Goal: Task Accomplishment & Management: Complete application form

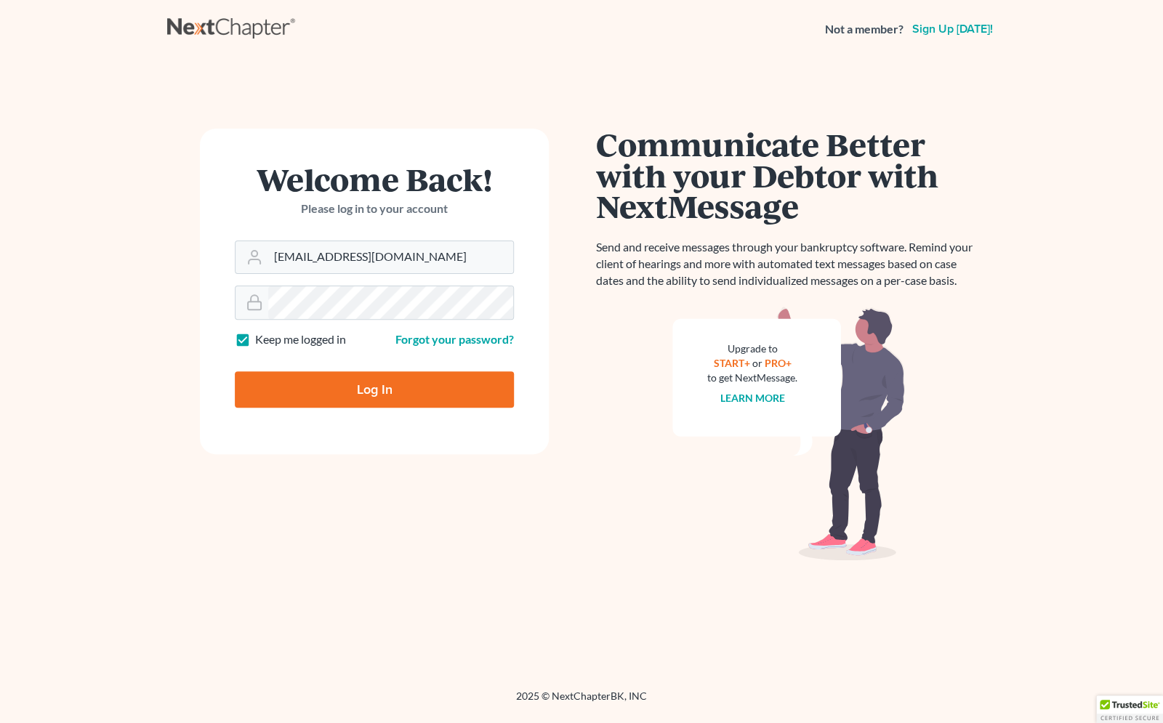
click at [381, 393] on input "Log In" at bounding box center [374, 389] width 279 height 36
type input "Thinking..."
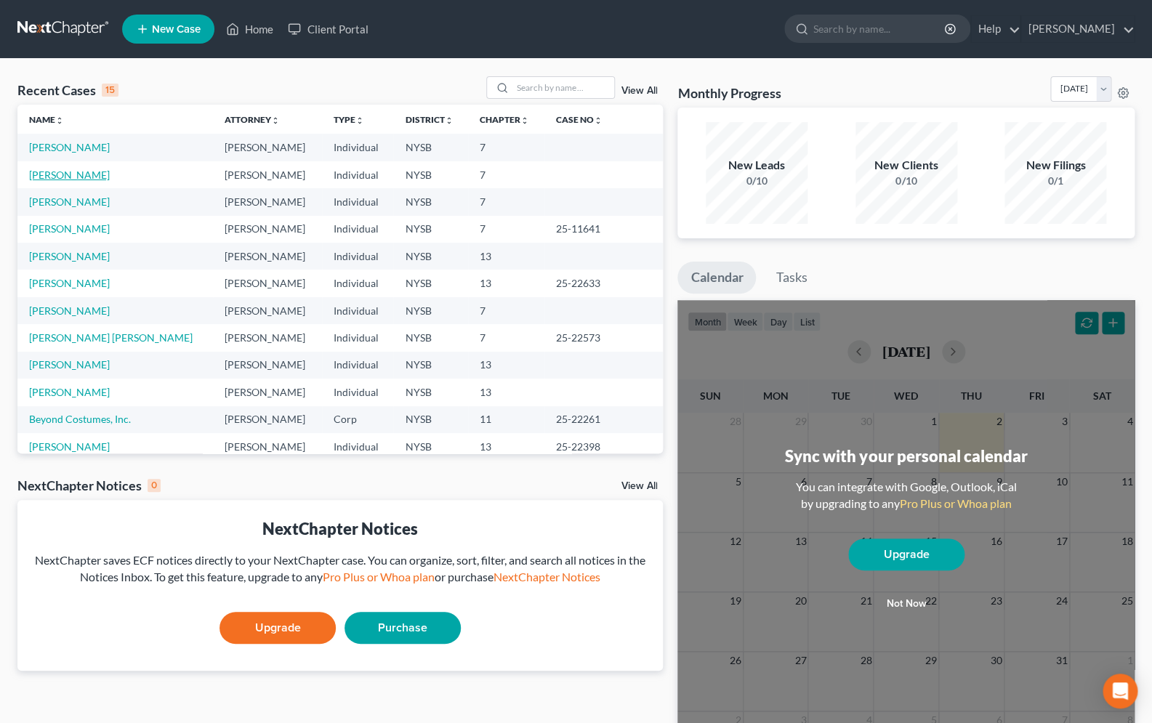
click at [73, 178] on link "[PERSON_NAME]" at bounding box center [69, 175] width 81 height 12
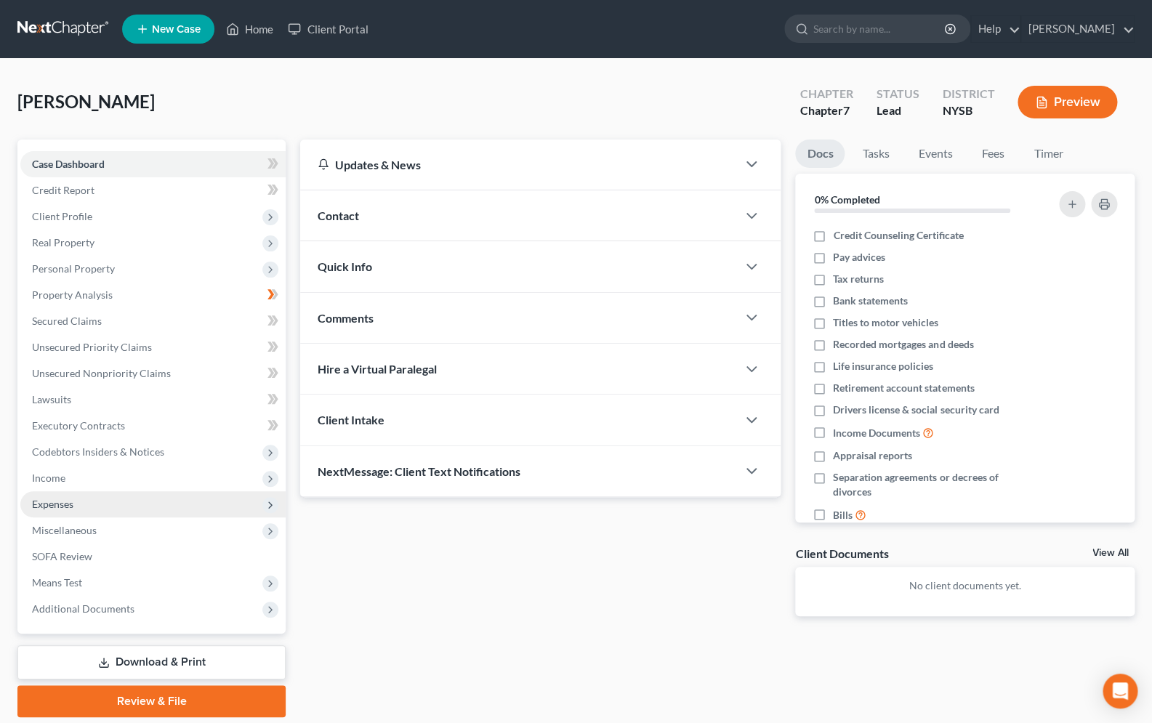
click at [81, 502] on span "Expenses" at bounding box center [152, 504] width 265 height 26
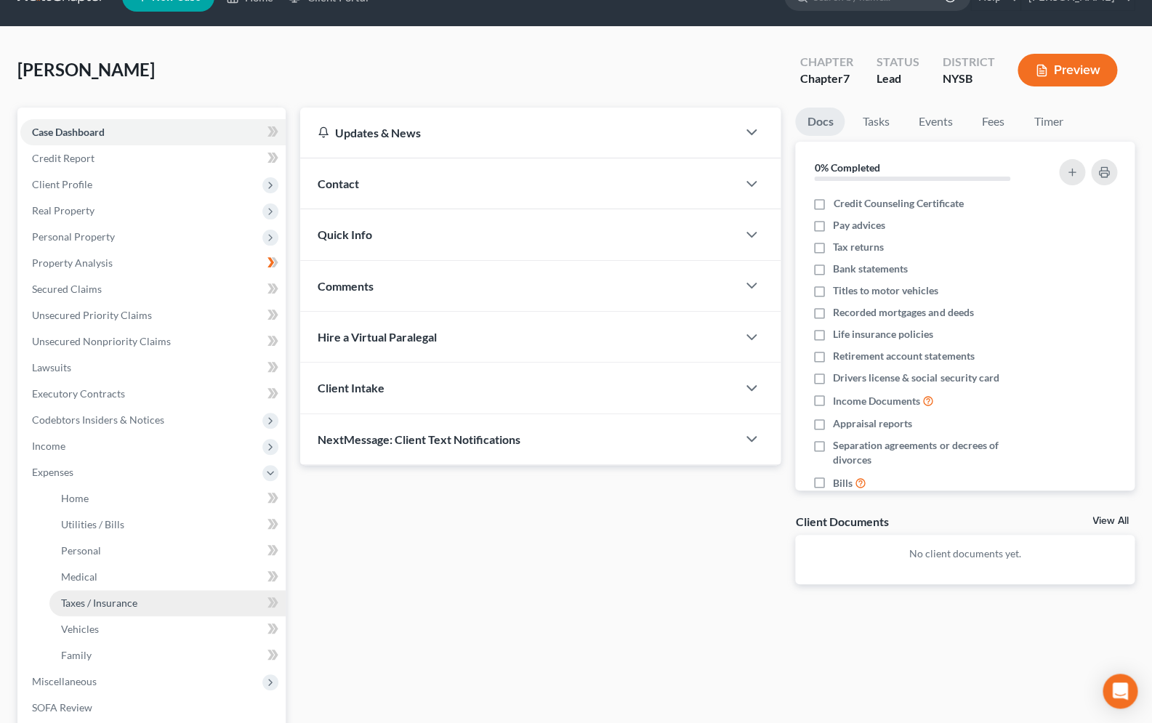
scroll to position [116, 0]
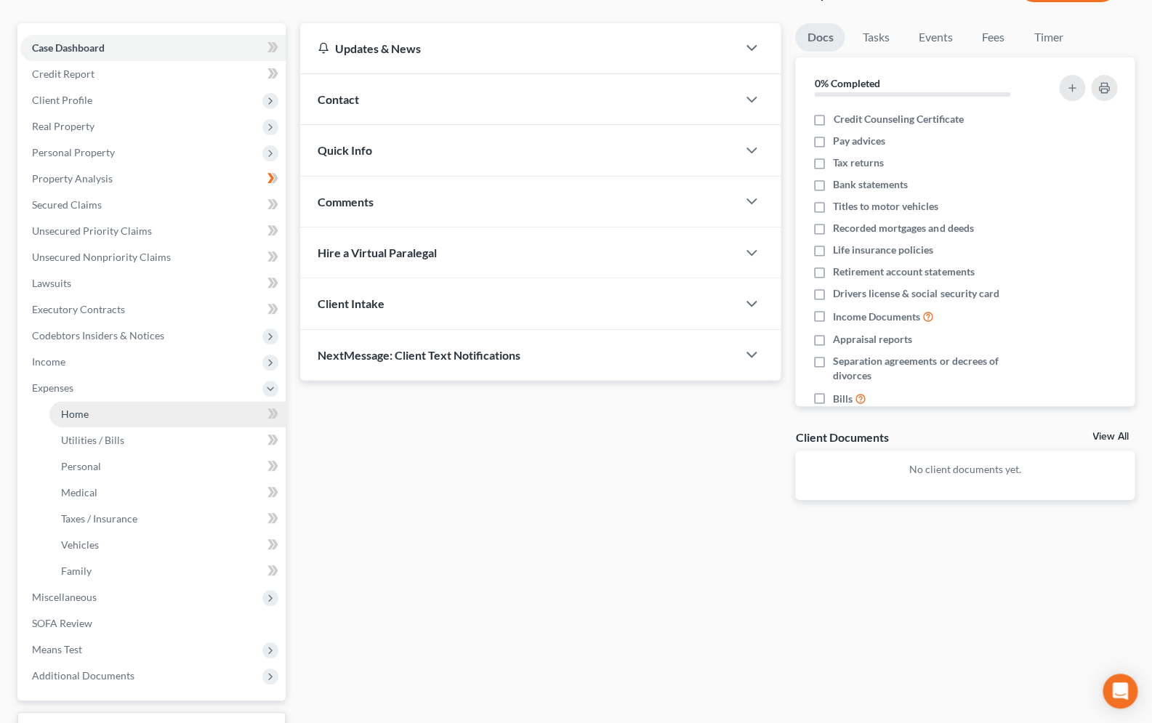
click at [71, 419] on span "Home" at bounding box center [75, 414] width 28 height 12
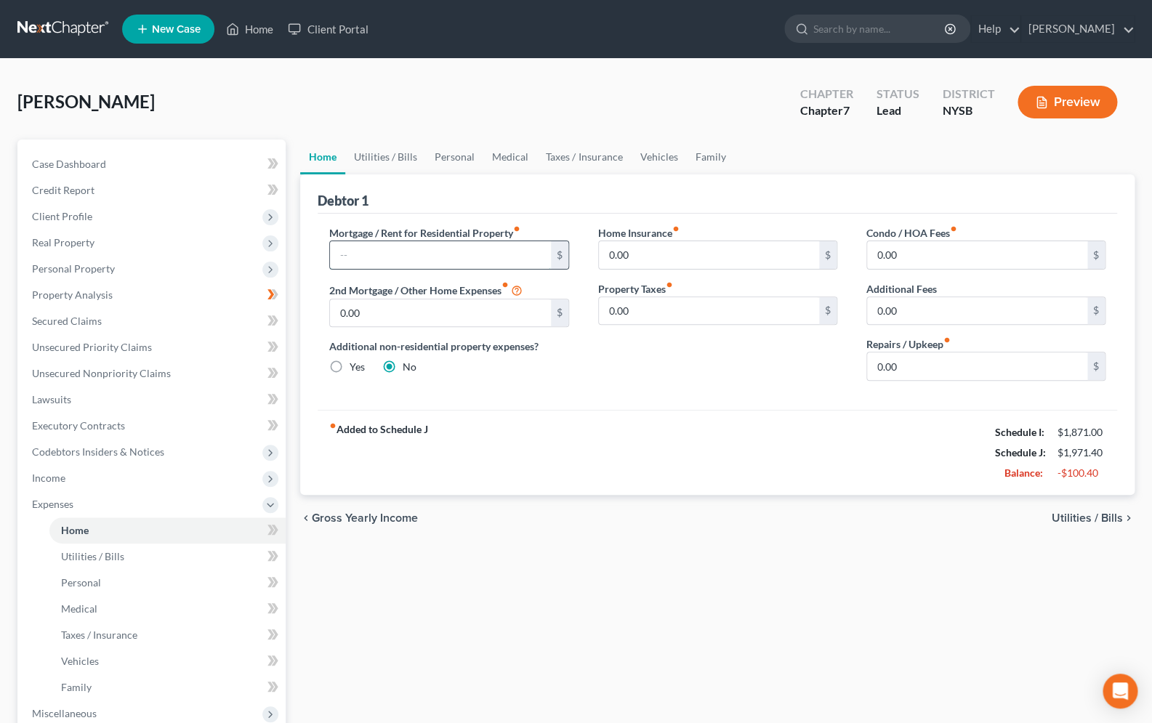
click at [437, 258] on input "text" at bounding box center [440, 255] width 220 height 28
type input "3,100.00"
click at [72, 477] on span "Income" at bounding box center [152, 478] width 265 height 26
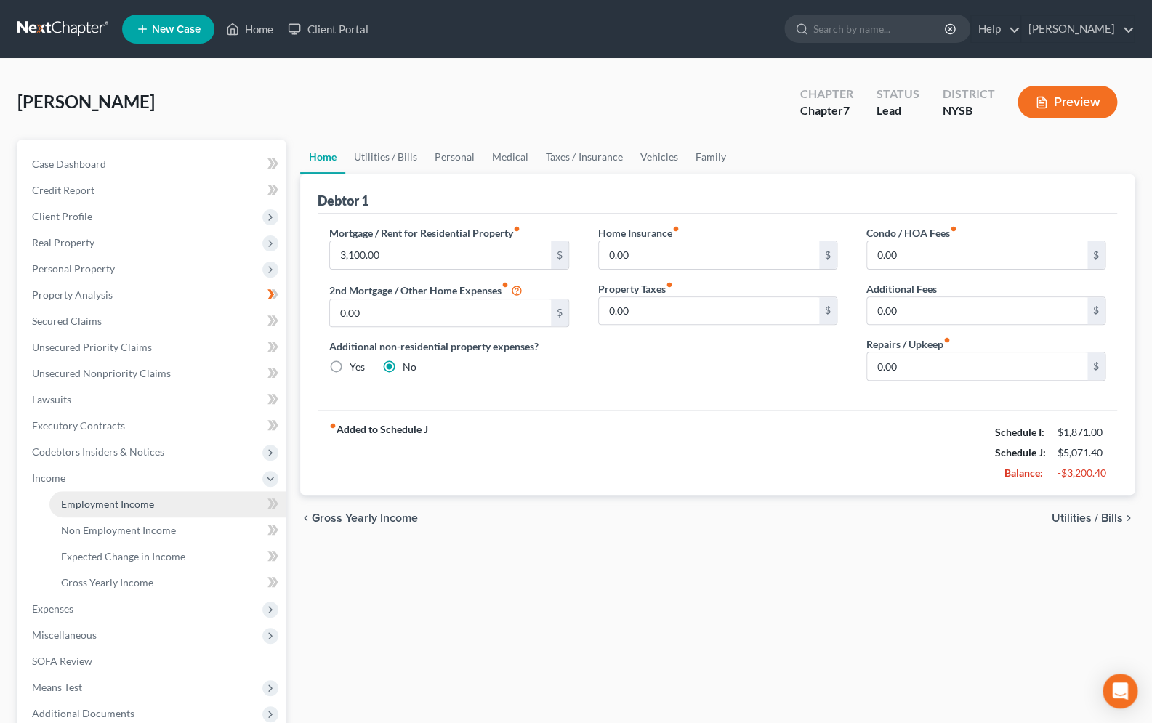
click at [89, 504] on span "Employment Income" at bounding box center [107, 504] width 93 height 12
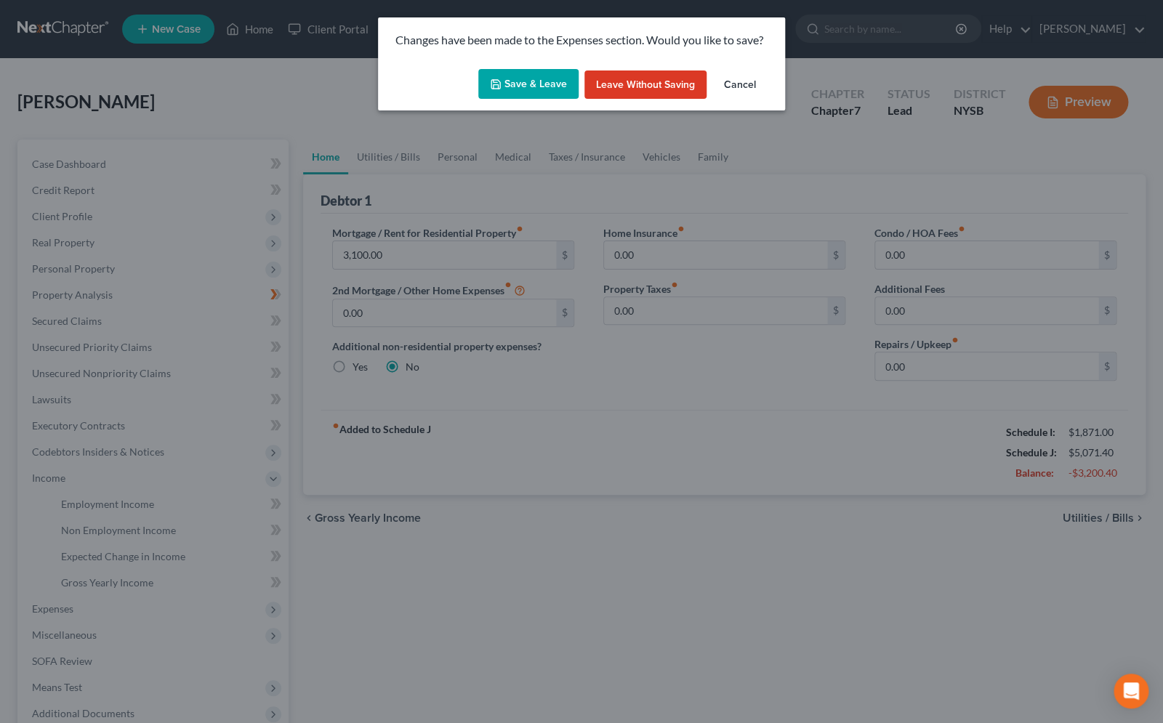
click at [499, 88] on polyline "button" at bounding box center [496, 86] width 5 height 4
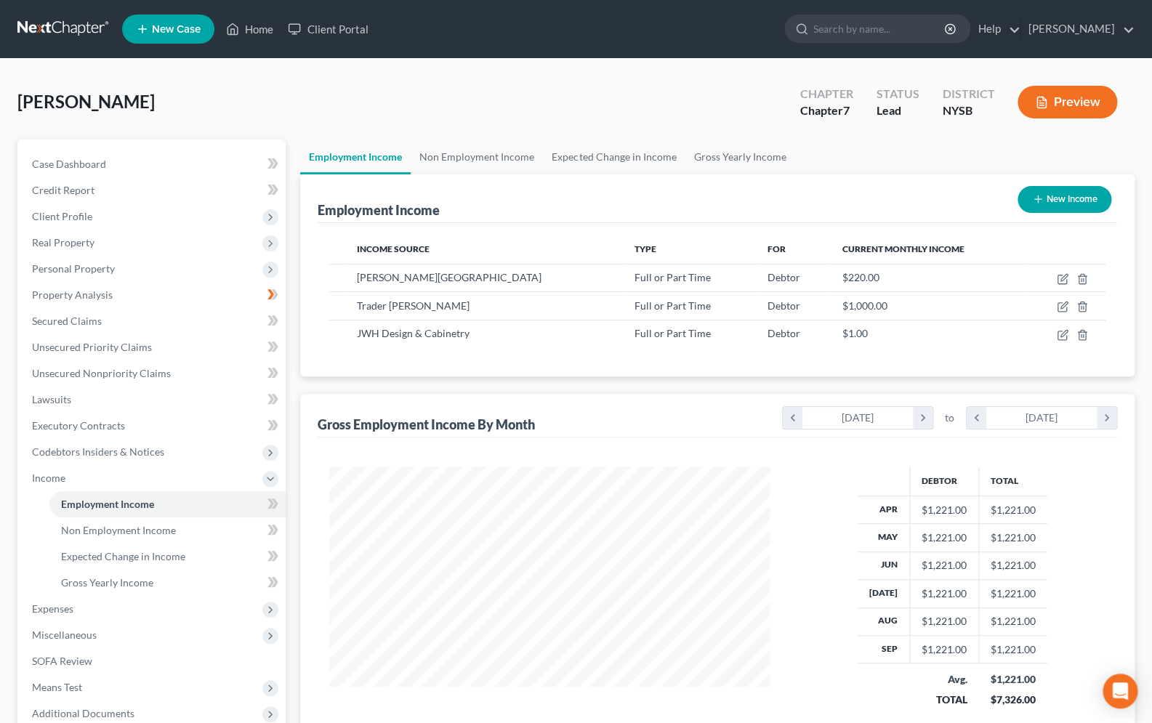
scroll to position [260, 470]
click at [156, 378] on span "Unsecured Nonpriority Claims" at bounding box center [101, 373] width 139 height 12
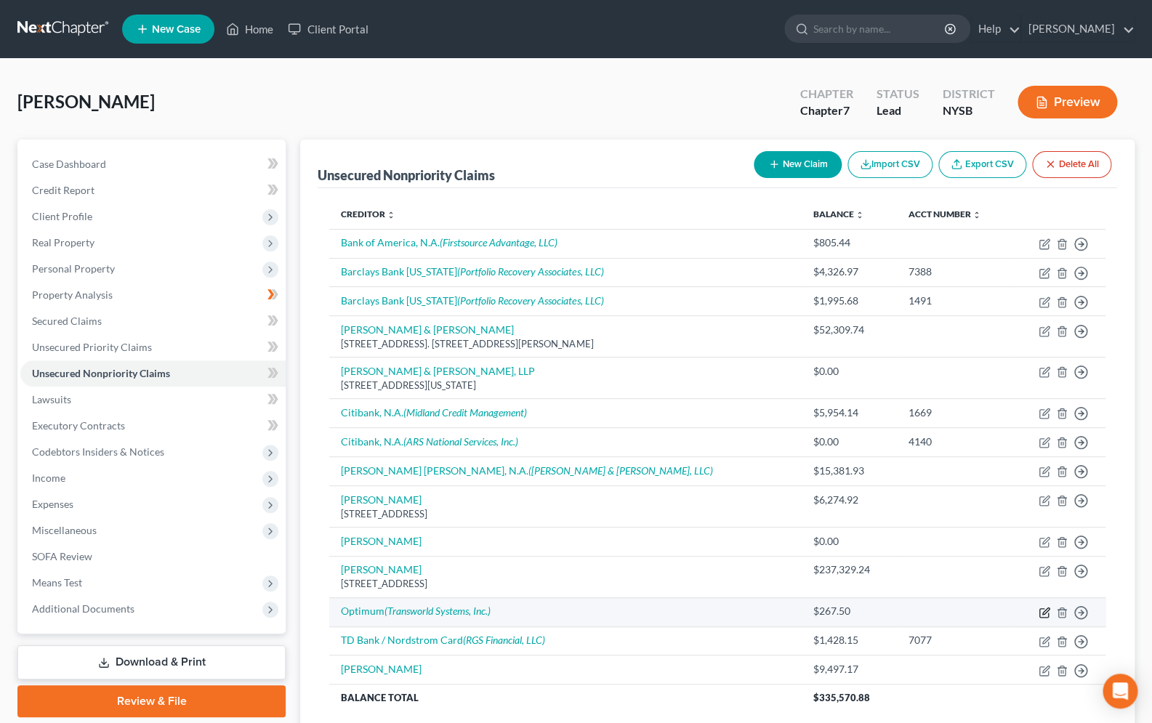
click at [1045, 614] on icon "button" at bounding box center [1045, 611] width 7 height 7
select select "0"
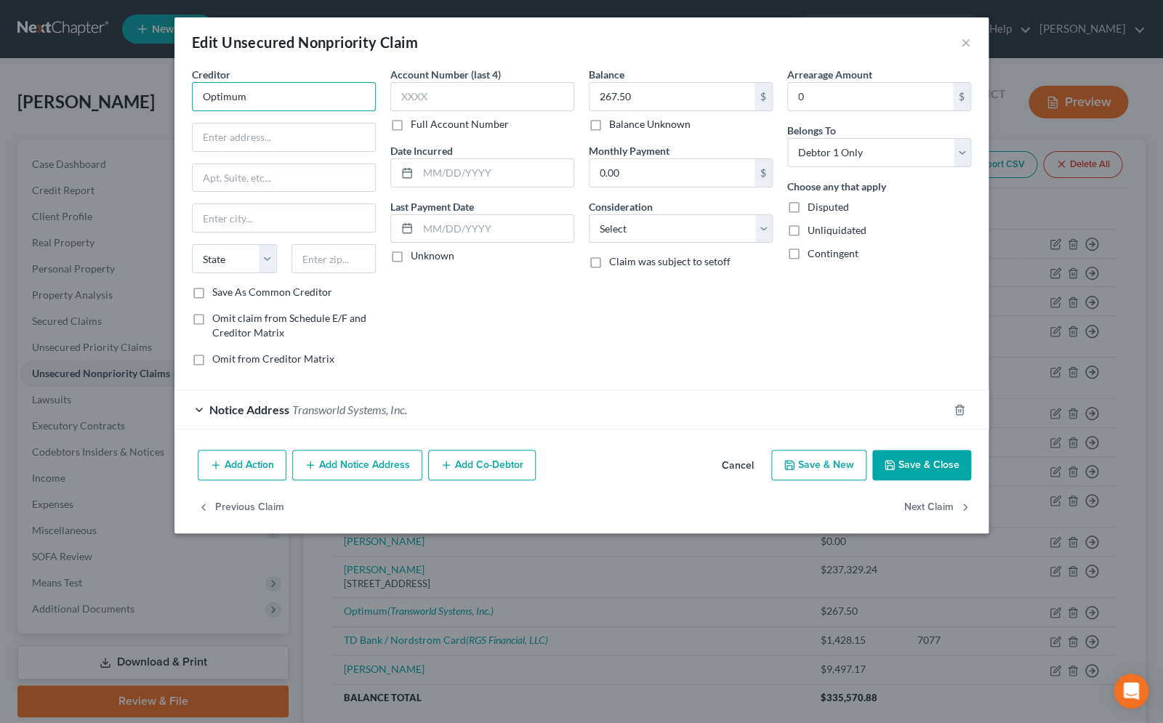
click at [259, 101] on input "Optimum" at bounding box center [284, 96] width 184 height 29
type input "Optimum CURRENT PROVIDER???"
click at [945, 470] on button "Save & Close" at bounding box center [921, 465] width 99 height 31
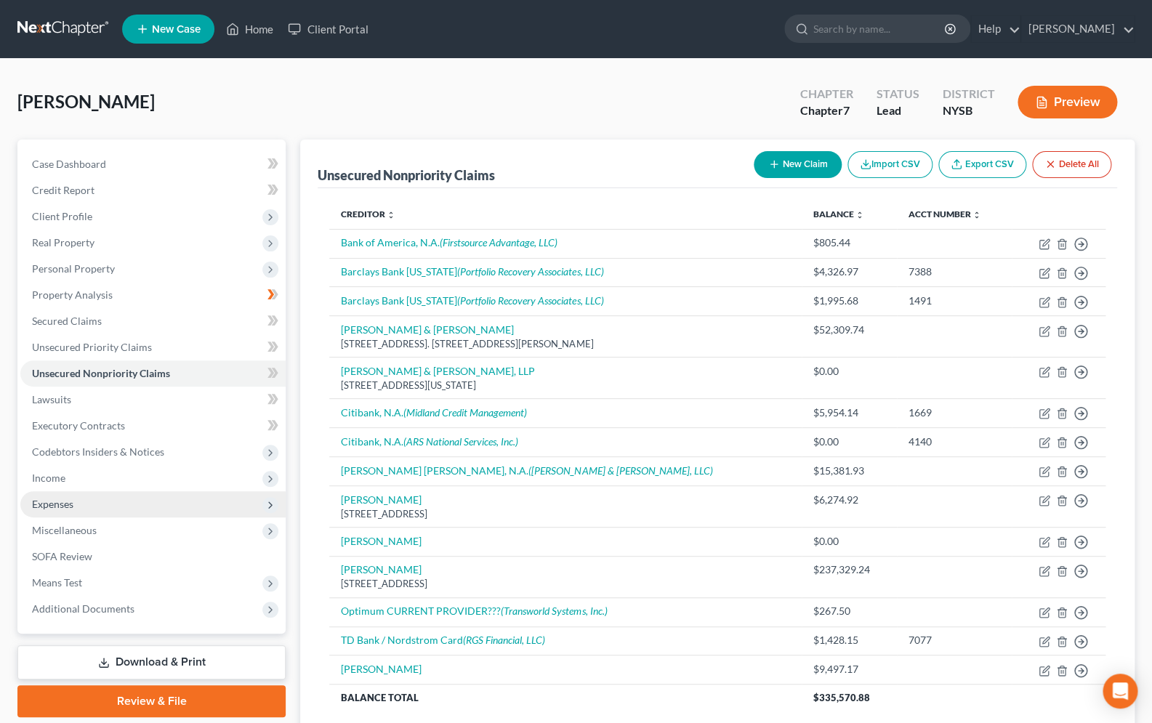
click at [87, 504] on span "Expenses" at bounding box center [152, 504] width 265 height 26
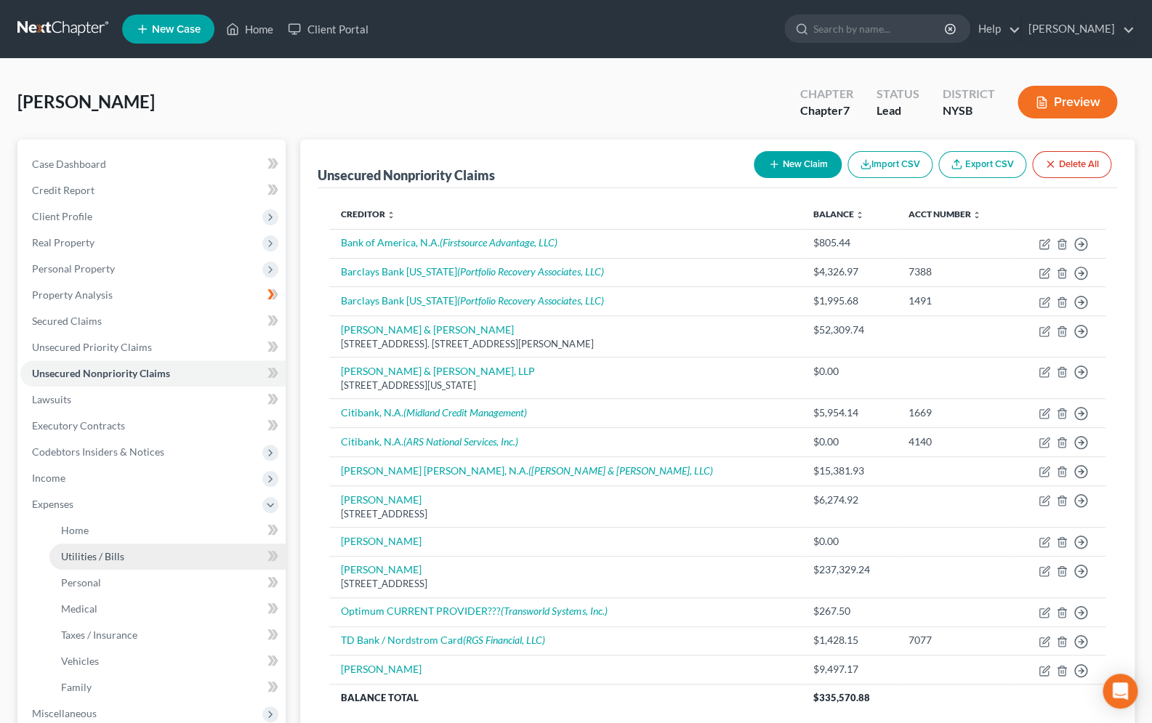
click at [111, 560] on span "Utilities / Bills" at bounding box center [92, 556] width 63 height 12
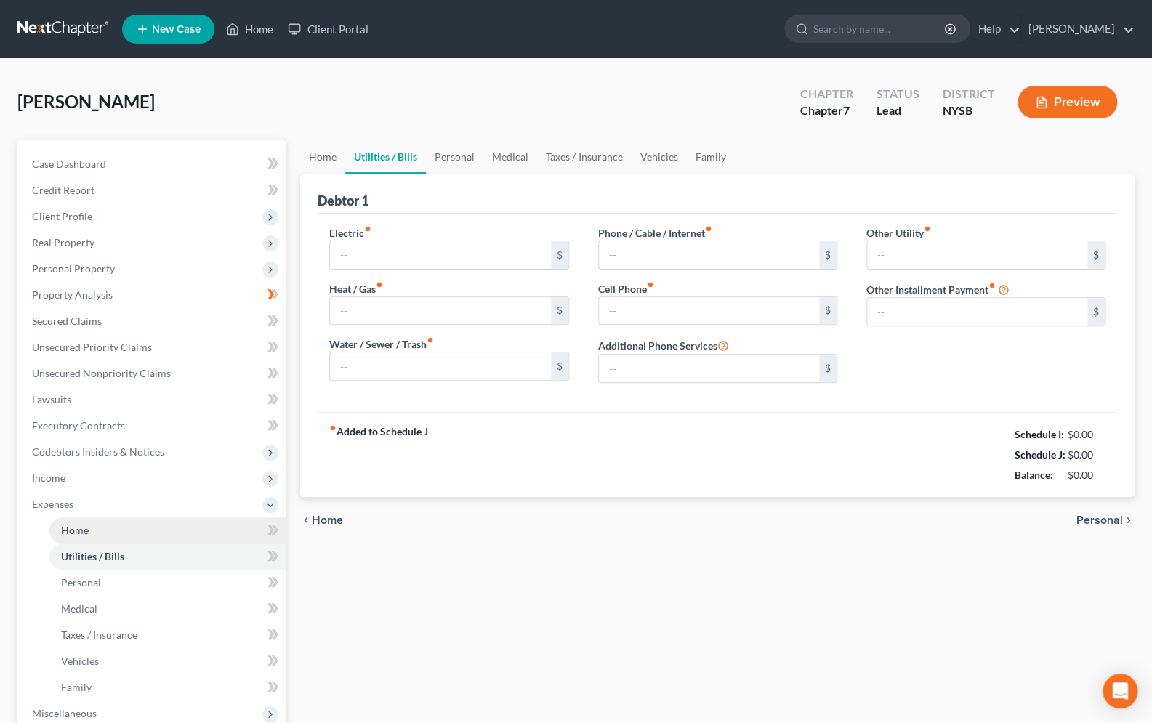
type input "0.00"
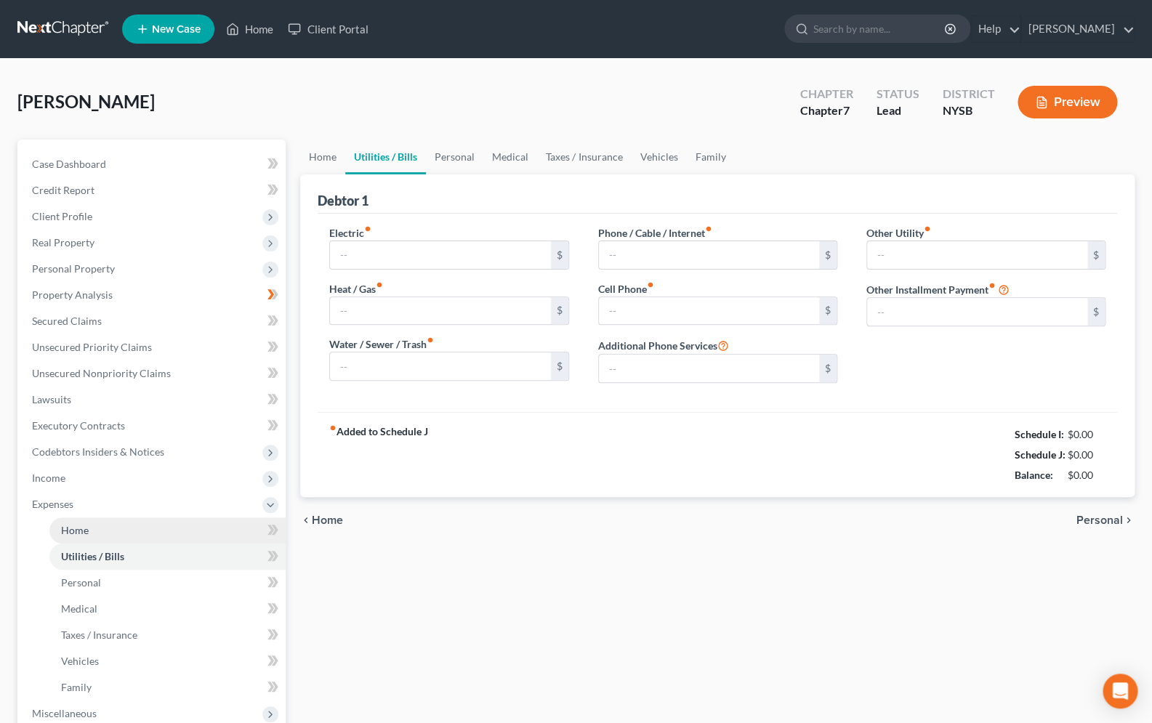
type input "0.00"
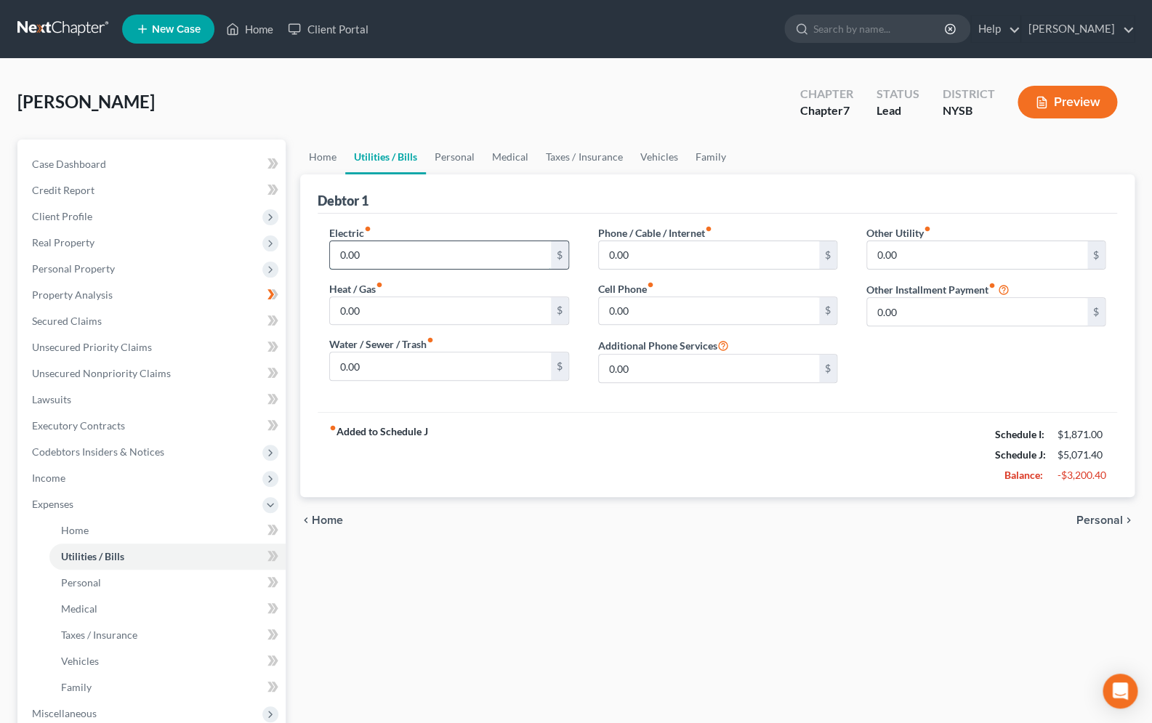
click at [391, 265] on input "0.00" at bounding box center [440, 255] width 220 height 28
type input "317.65"
click at [628, 253] on input "0.00" at bounding box center [709, 255] width 220 height 28
type input "230.00"
click at [323, 161] on link "Home" at bounding box center [322, 157] width 45 height 35
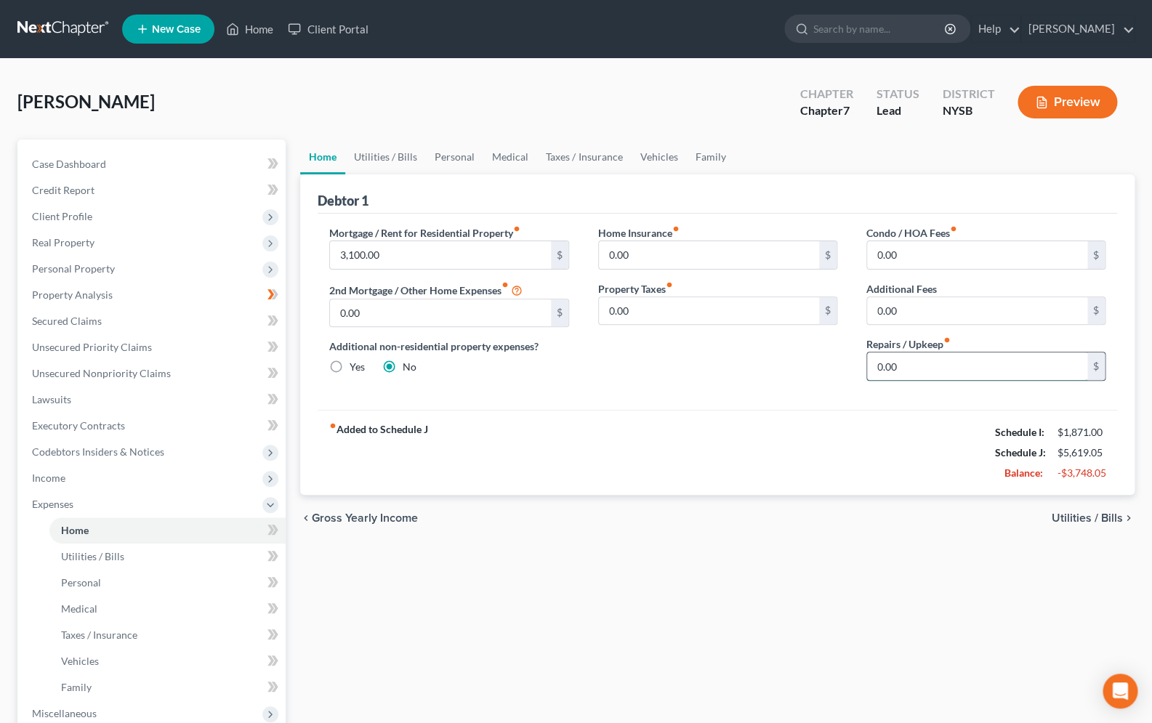
click at [874, 368] on input "0.00" at bounding box center [977, 367] width 220 height 28
type input "20.00"
click at [372, 155] on link "Utilities / Bills" at bounding box center [385, 157] width 81 height 35
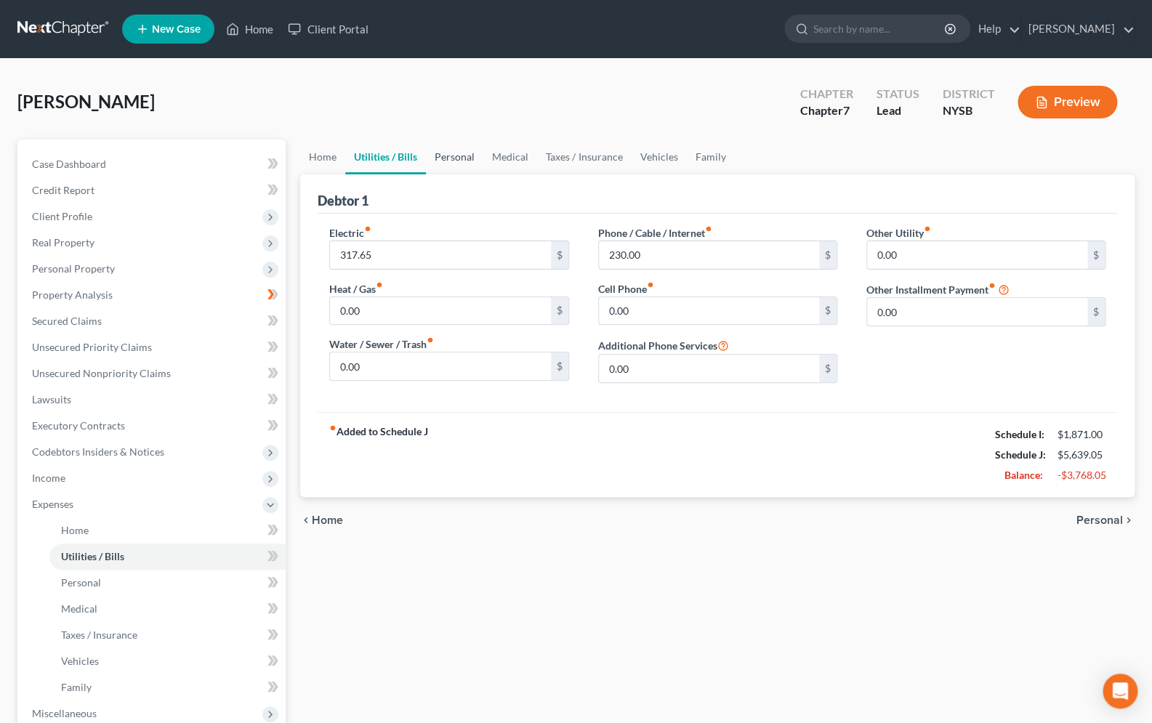
click at [464, 161] on link "Personal" at bounding box center [454, 157] width 57 height 35
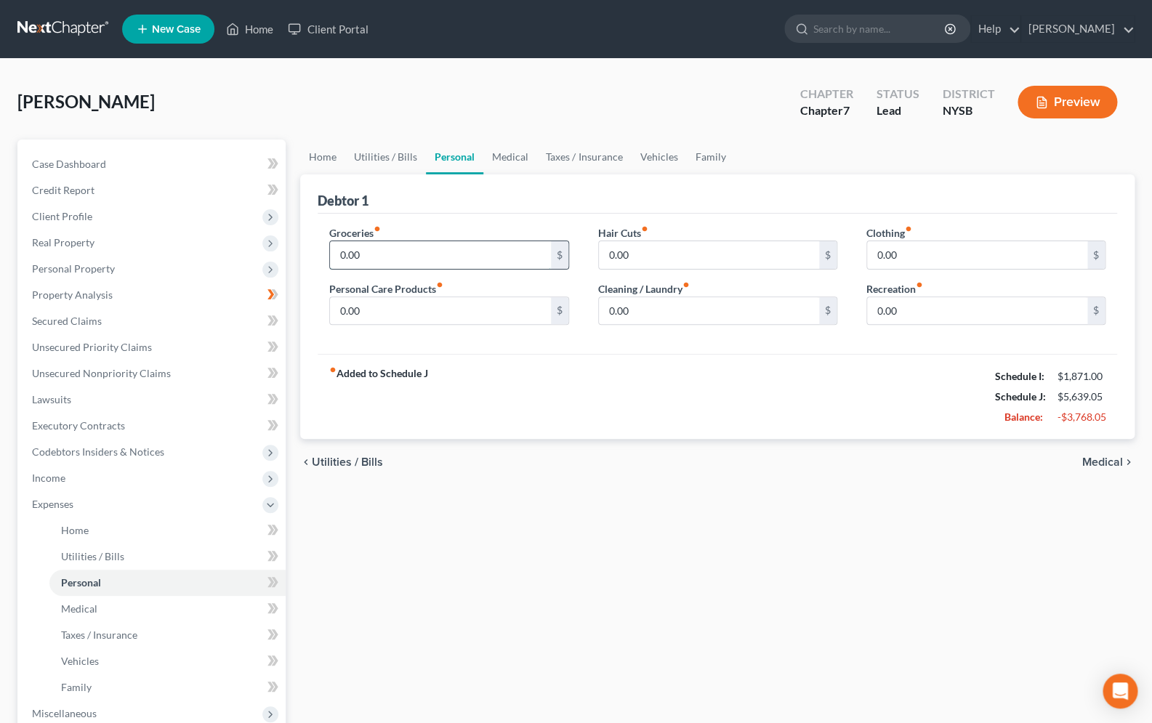
click at [342, 254] on input "0.00" at bounding box center [440, 255] width 220 height 28
type input "300.00"
click at [644, 163] on link "Vehicles" at bounding box center [658, 157] width 55 height 35
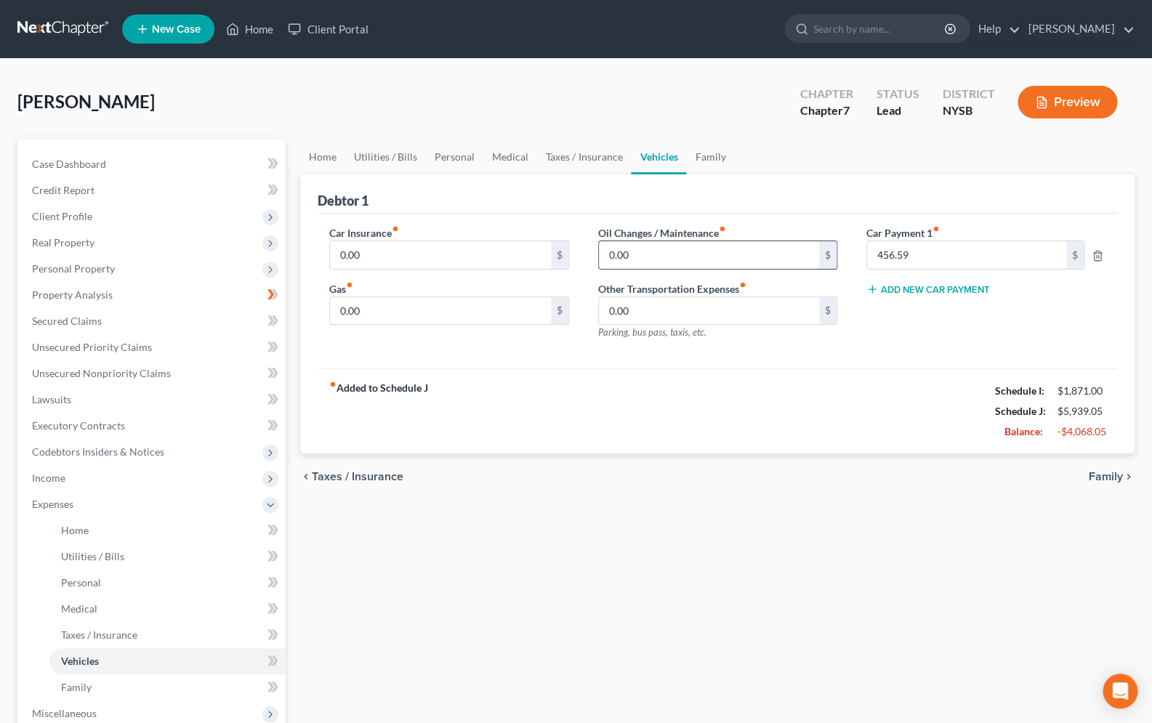
click at [608, 256] on input "0.00" at bounding box center [709, 255] width 220 height 28
type input "25.00"
click at [339, 311] on input "0.00" at bounding box center [440, 311] width 220 height 28
type input "150.00"
click at [382, 257] on input "0.00" at bounding box center [440, 255] width 220 height 28
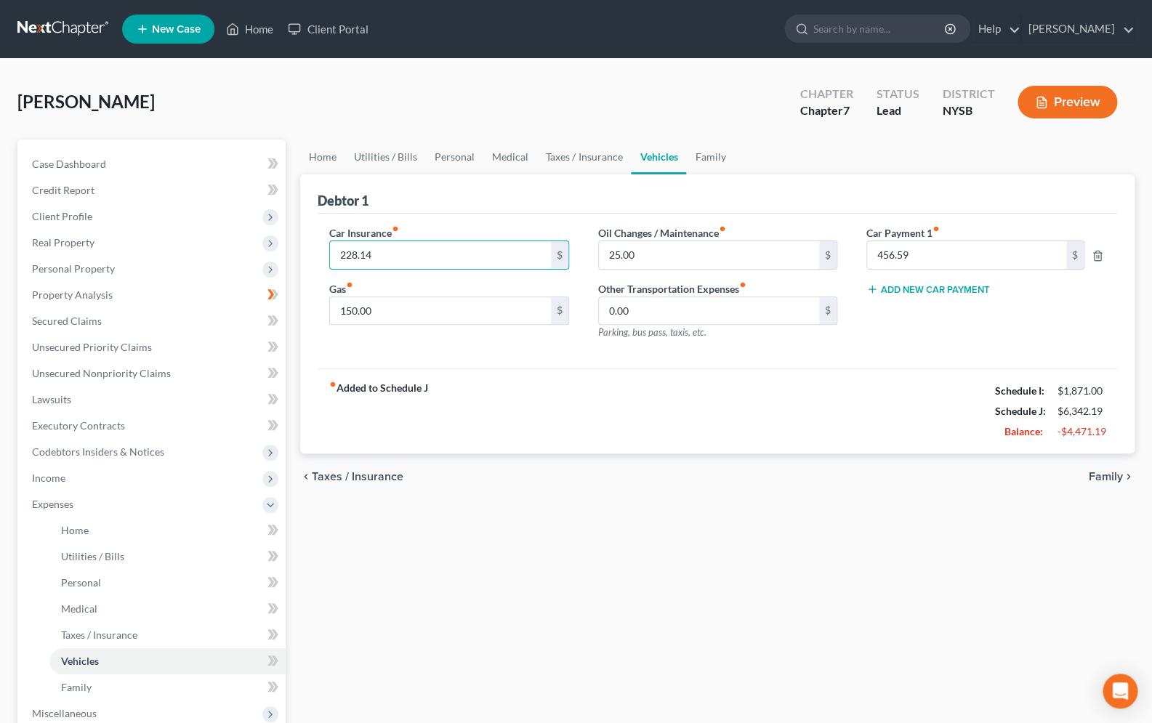
type input "228.14"
click at [451, 154] on link "Personal" at bounding box center [454, 157] width 57 height 35
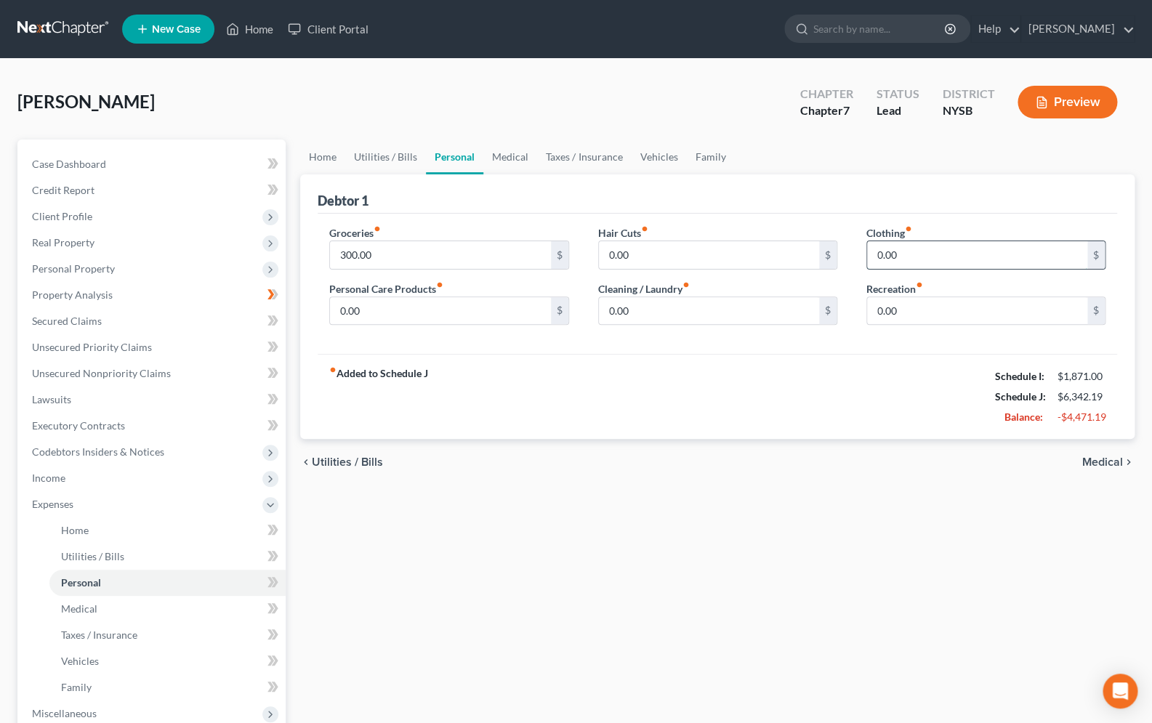
click at [876, 253] on input "0.00" at bounding box center [977, 255] width 220 height 28
type input "50.00"
click at [611, 313] on input "0.00" at bounding box center [709, 311] width 220 height 28
type input "200.00"
click at [630, 250] on input "0.00" at bounding box center [709, 255] width 220 height 28
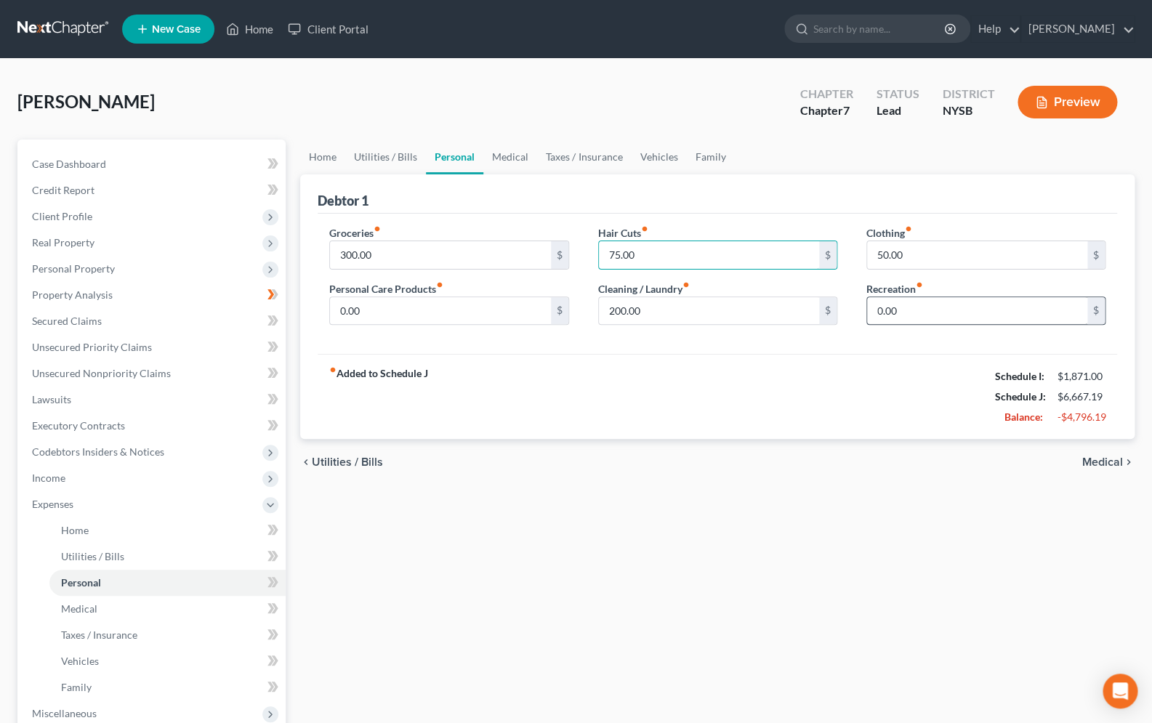
type input "75.00"
click at [877, 313] on input "0.00" at bounding box center [977, 311] width 220 height 28
type input "50.00"
click at [518, 156] on link "Medical" at bounding box center [510, 157] width 54 height 35
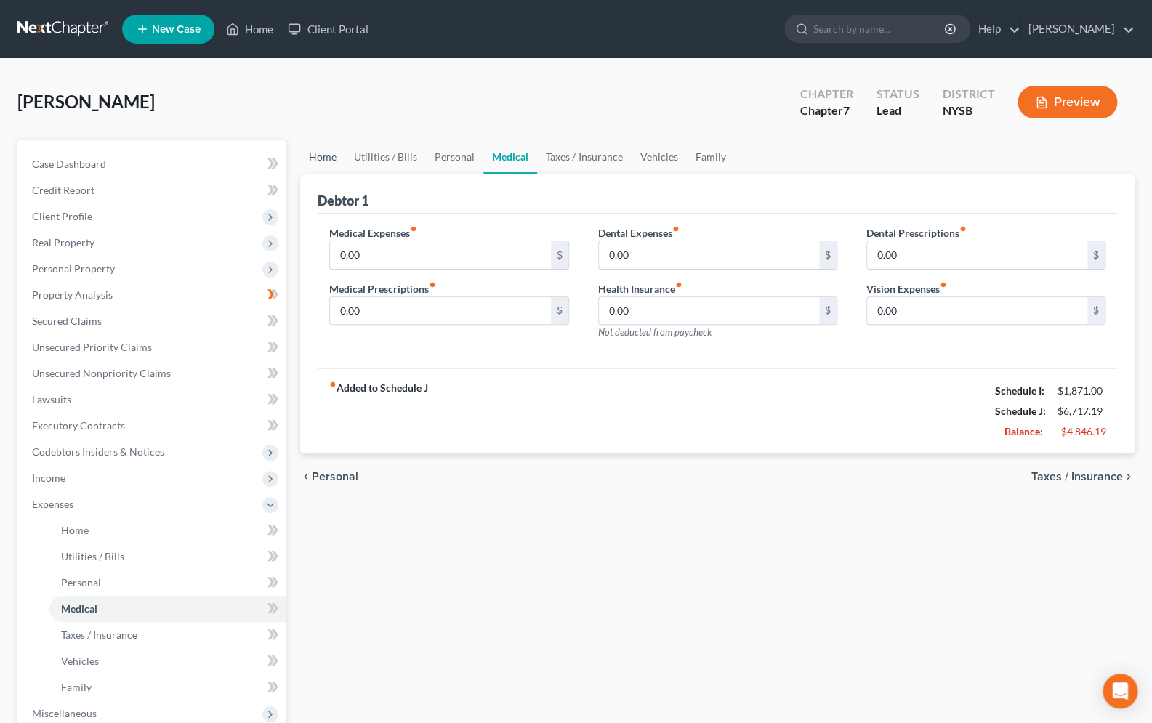
click at [322, 156] on link "Home" at bounding box center [322, 157] width 45 height 35
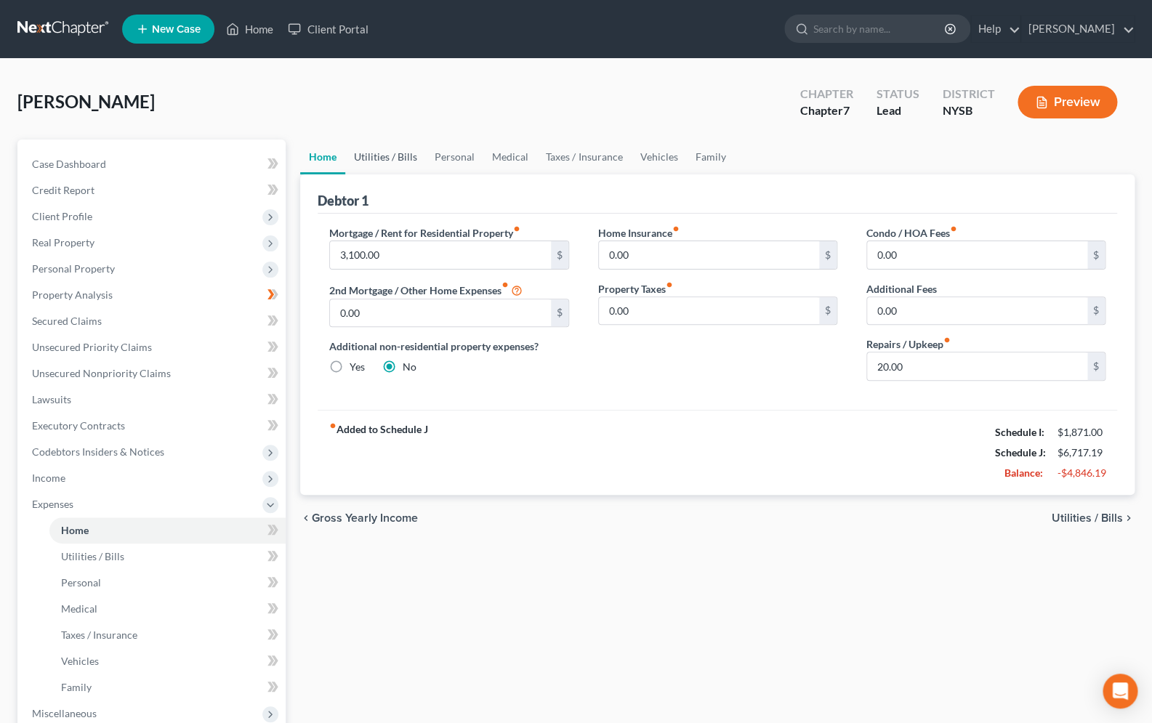
click at [381, 160] on link "Utilities / Bills" at bounding box center [385, 157] width 81 height 35
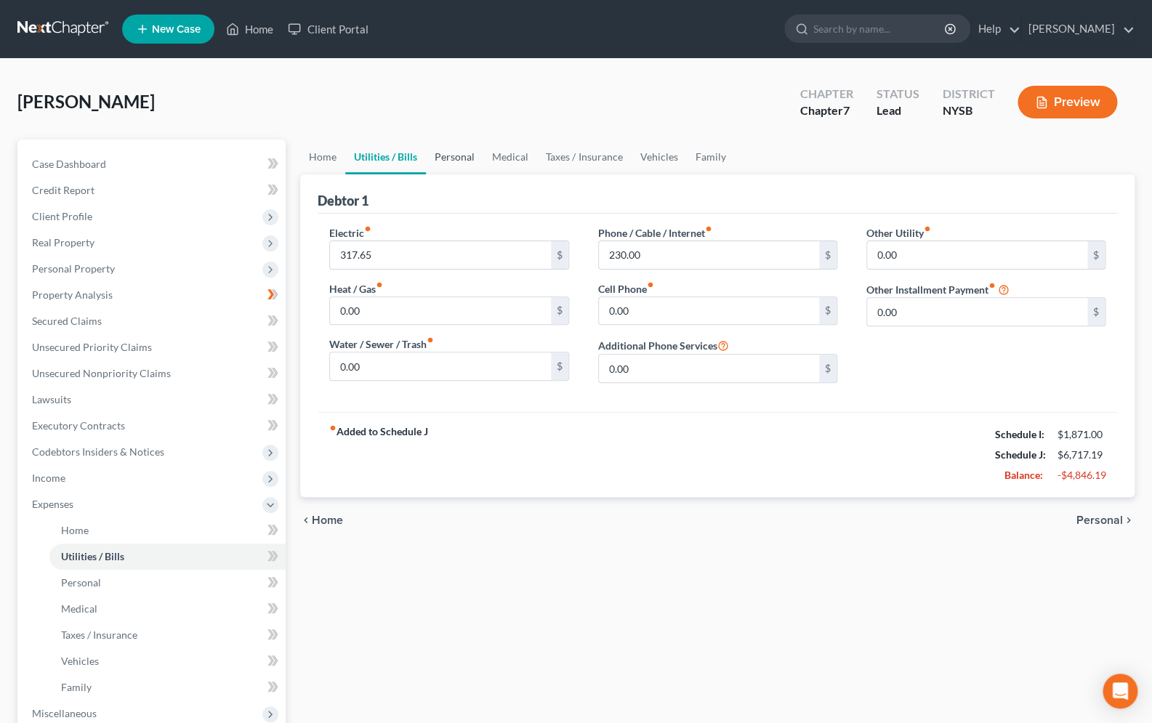
click at [441, 158] on link "Personal" at bounding box center [454, 157] width 57 height 35
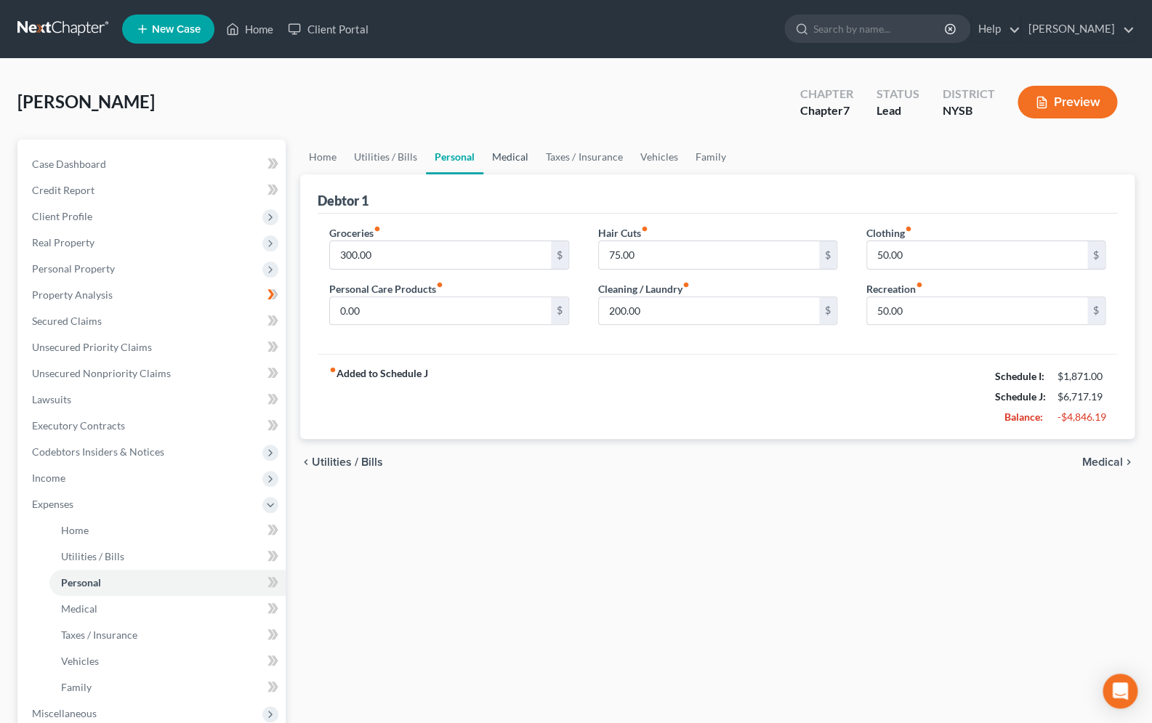
click at [496, 158] on link "Medical" at bounding box center [510, 157] width 54 height 35
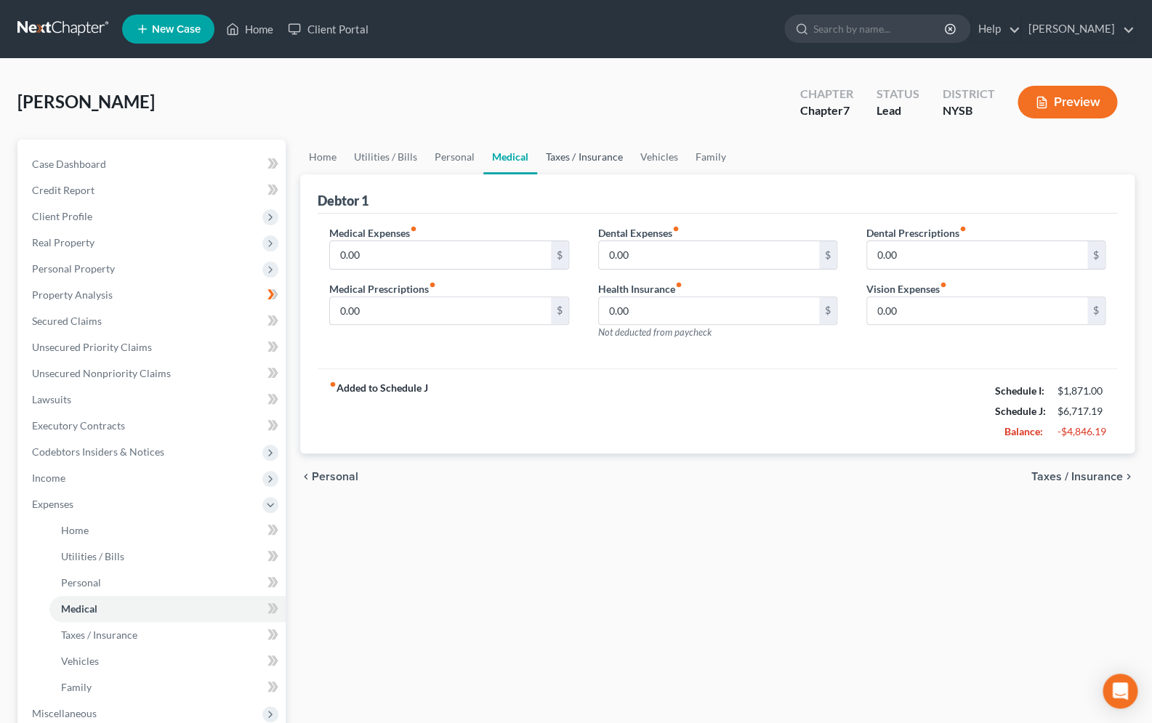
click at [571, 163] on link "Taxes / Insurance" at bounding box center [584, 157] width 94 height 35
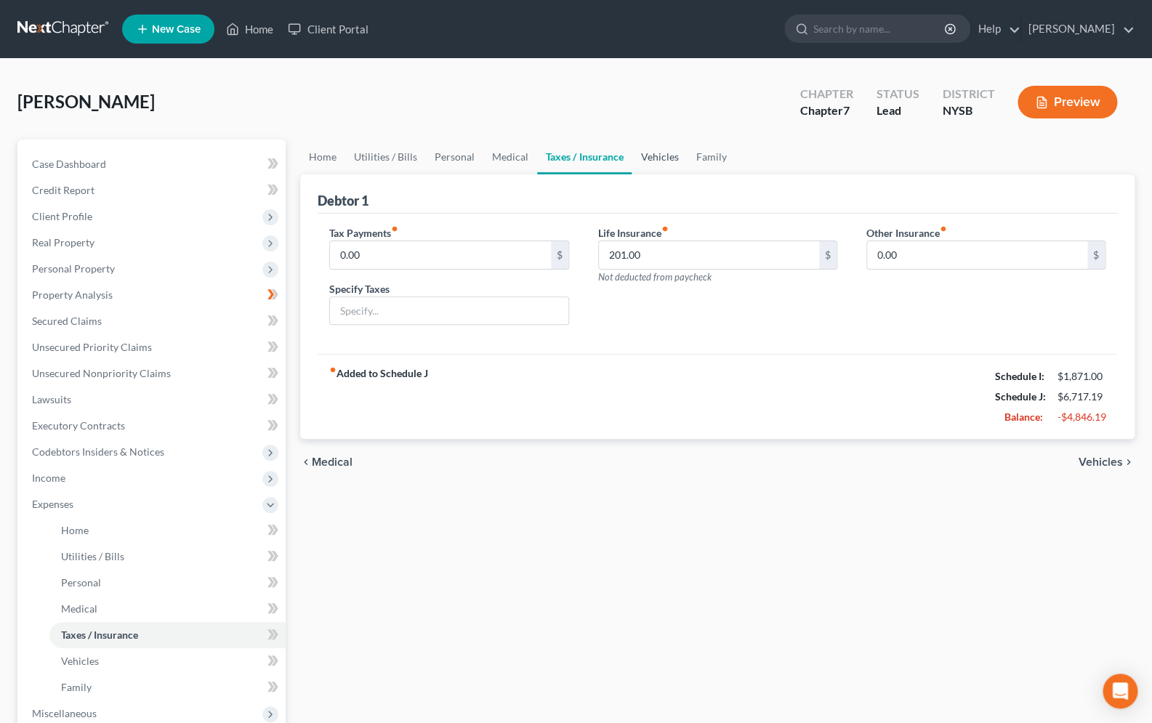
click at [652, 152] on link "Vehicles" at bounding box center [659, 157] width 55 height 35
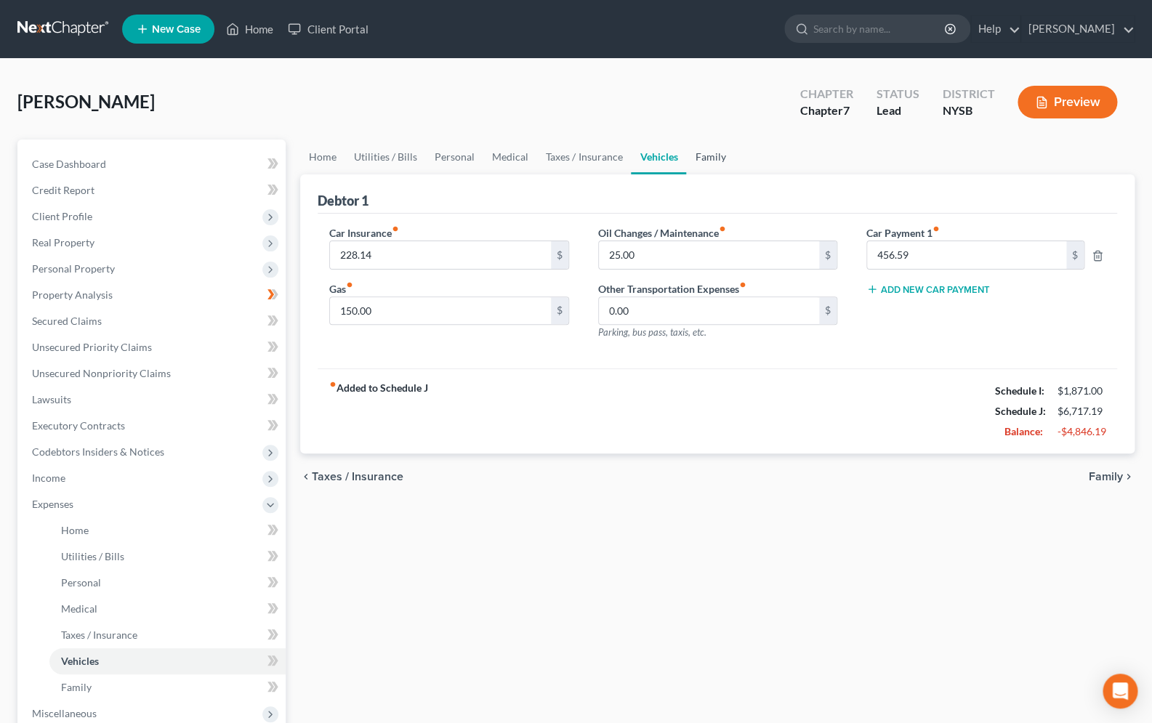
click at [703, 161] on link "Family" at bounding box center [710, 157] width 48 height 35
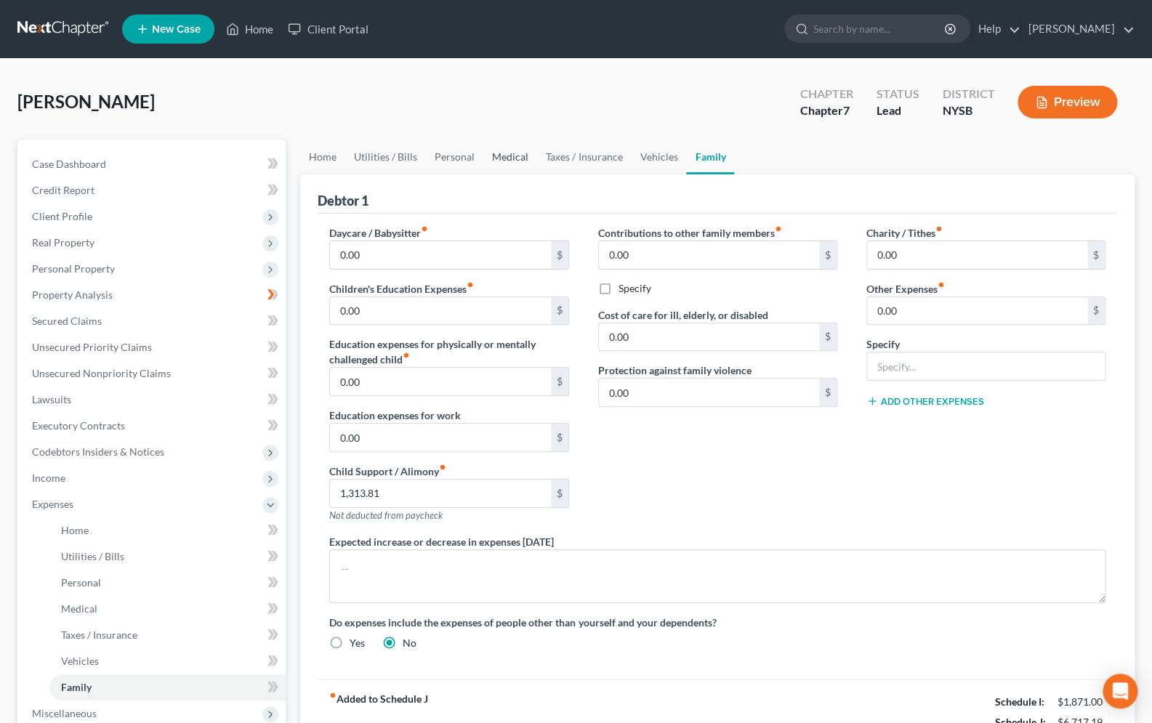
click at [496, 159] on link "Medical" at bounding box center [510, 157] width 54 height 35
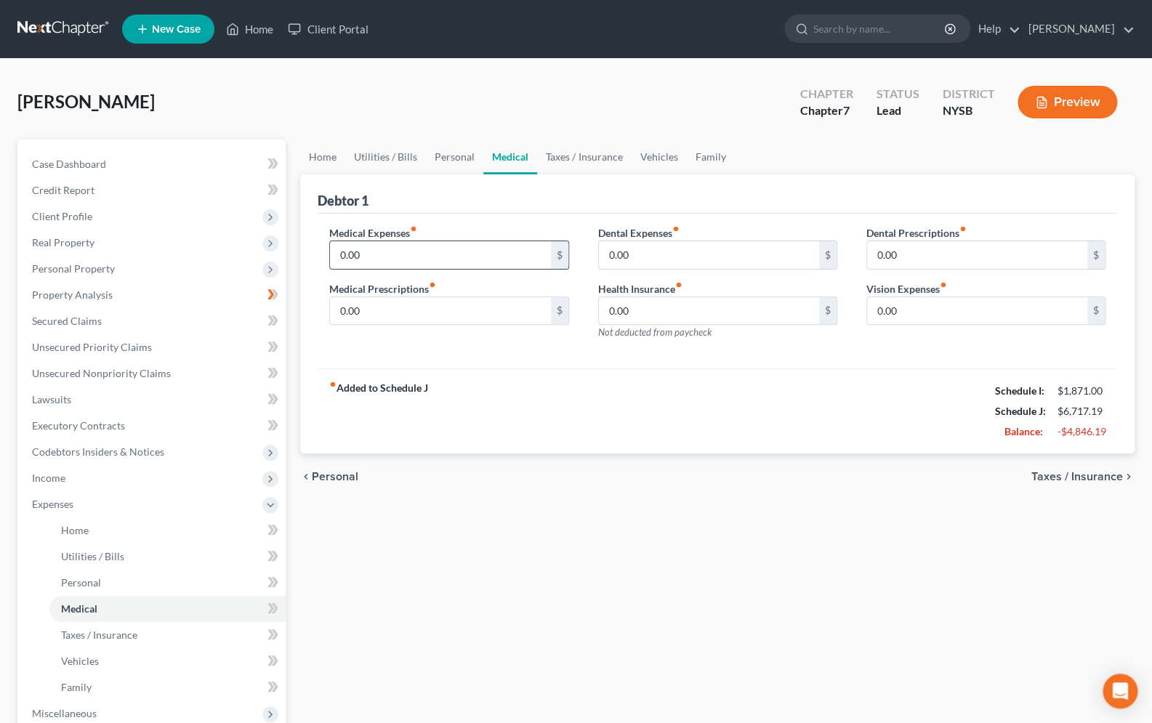
click at [340, 253] on input "0.00" at bounding box center [440, 255] width 220 height 28
type input "50.00"
click at [611, 257] on input "0.00" at bounding box center [709, 255] width 220 height 28
type input "50.00"
click at [704, 164] on link "Family" at bounding box center [710, 157] width 48 height 35
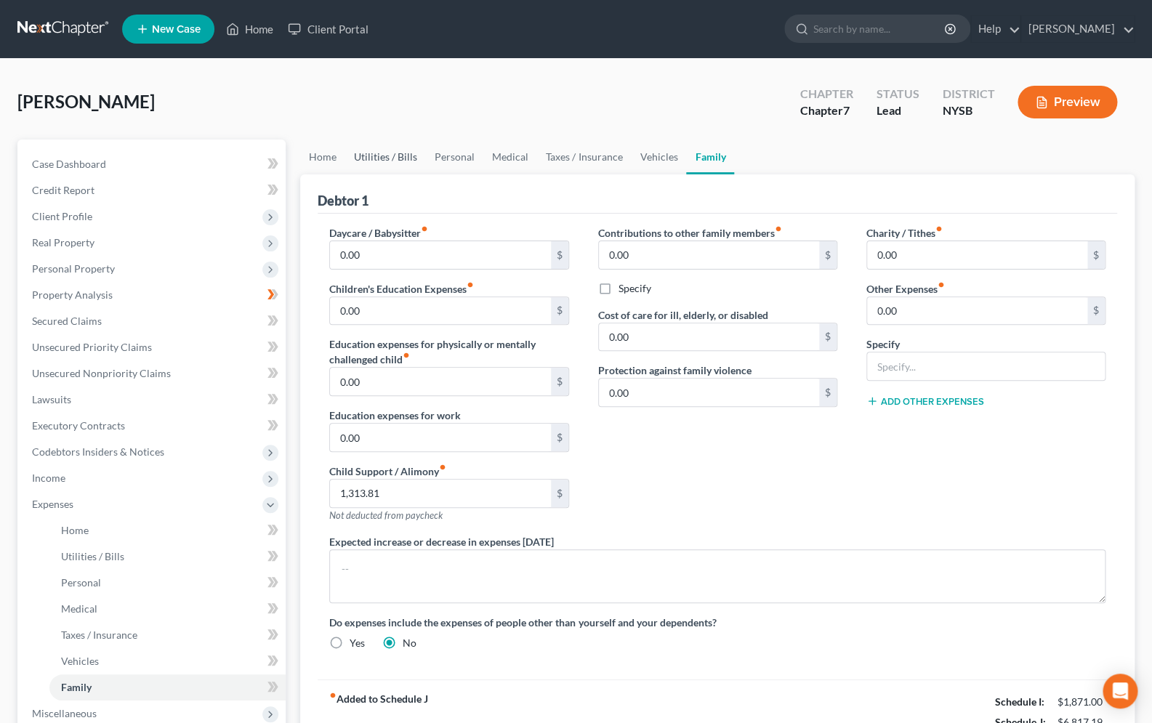
click at [395, 152] on link "Utilities / Bills" at bounding box center [385, 157] width 81 height 35
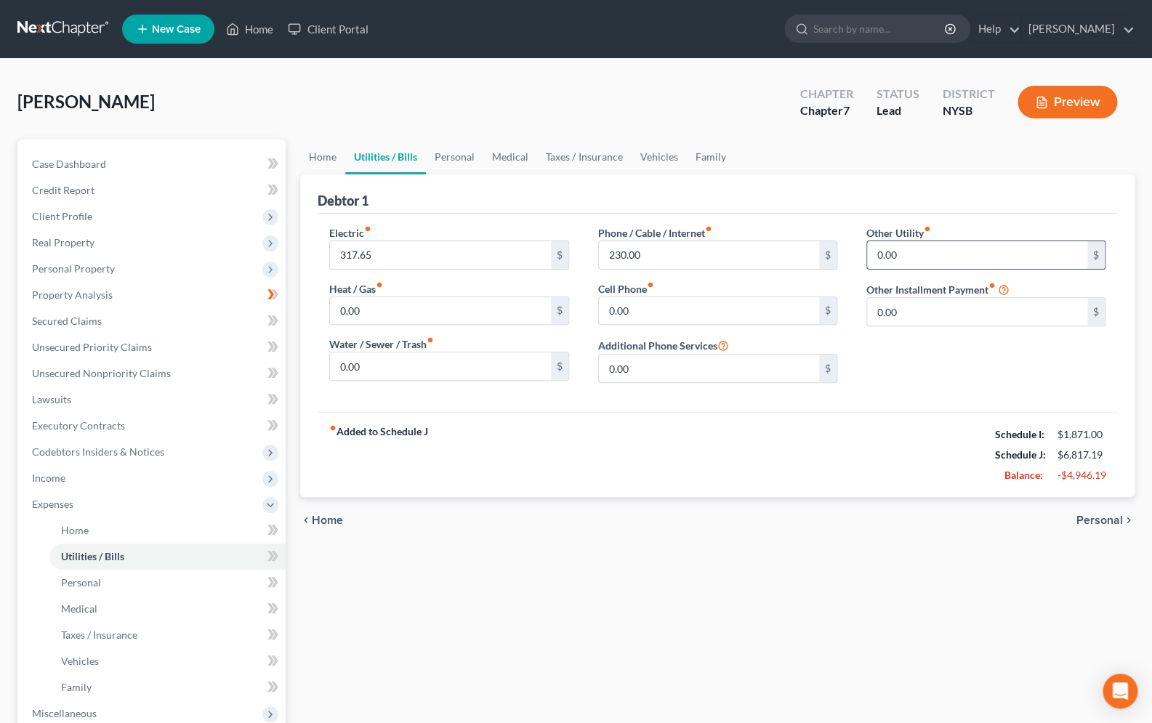
click at [914, 250] on input "0.00" at bounding box center [977, 255] width 220 height 28
type input "10.00"
type input "Con Ed Installment Plan re Arrears"
click at [487, 361] on input "0.00" at bounding box center [440, 367] width 220 height 28
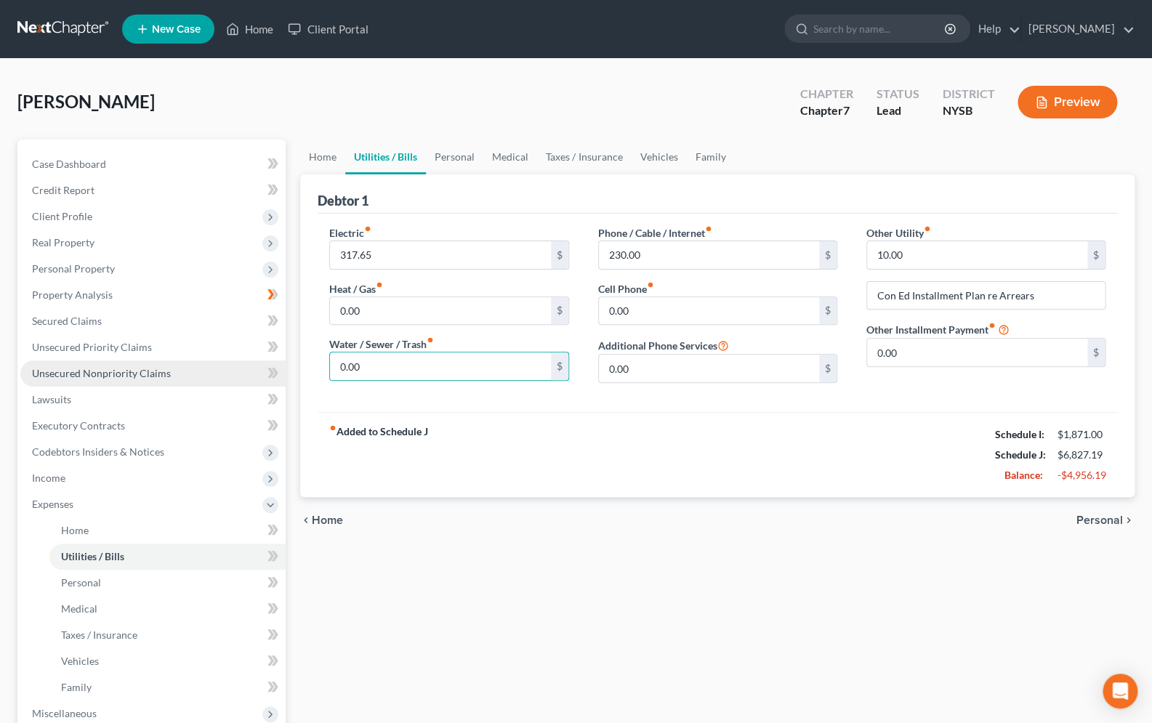
click at [142, 366] on link "Unsecured Nonpriority Claims" at bounding box center [152, 374] width 265 height 26
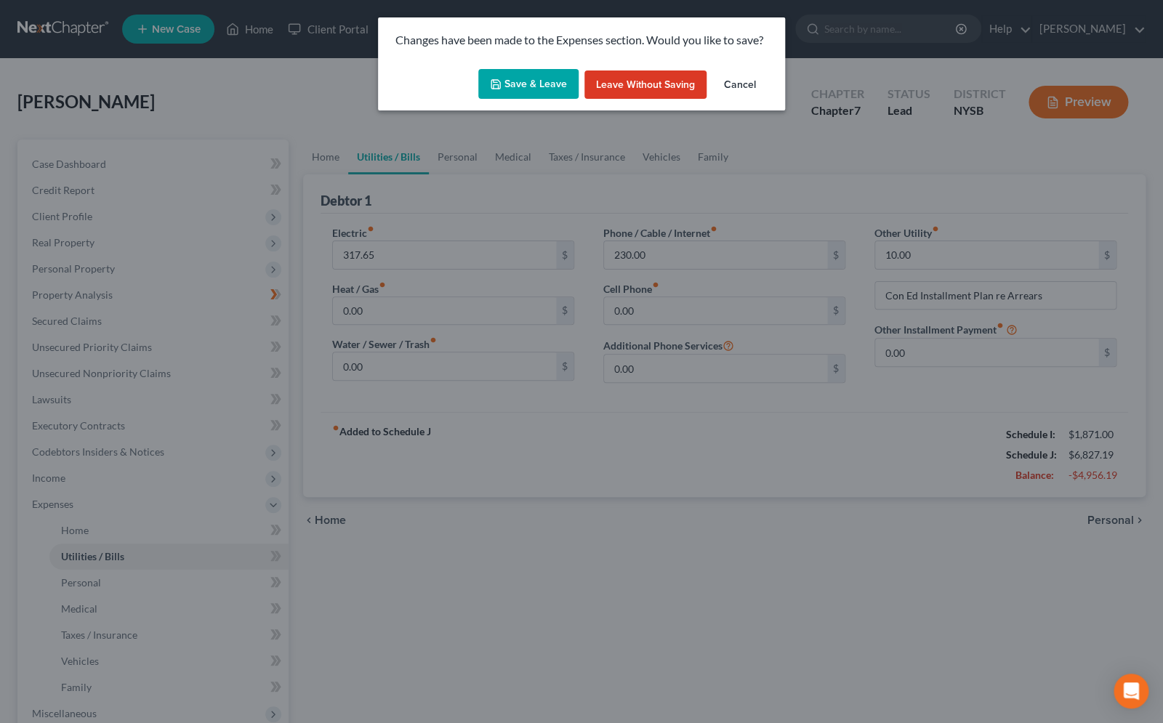
click at [536, 88] on button "Save & Leave" at bounding box center [528, 84] width 100 height 31
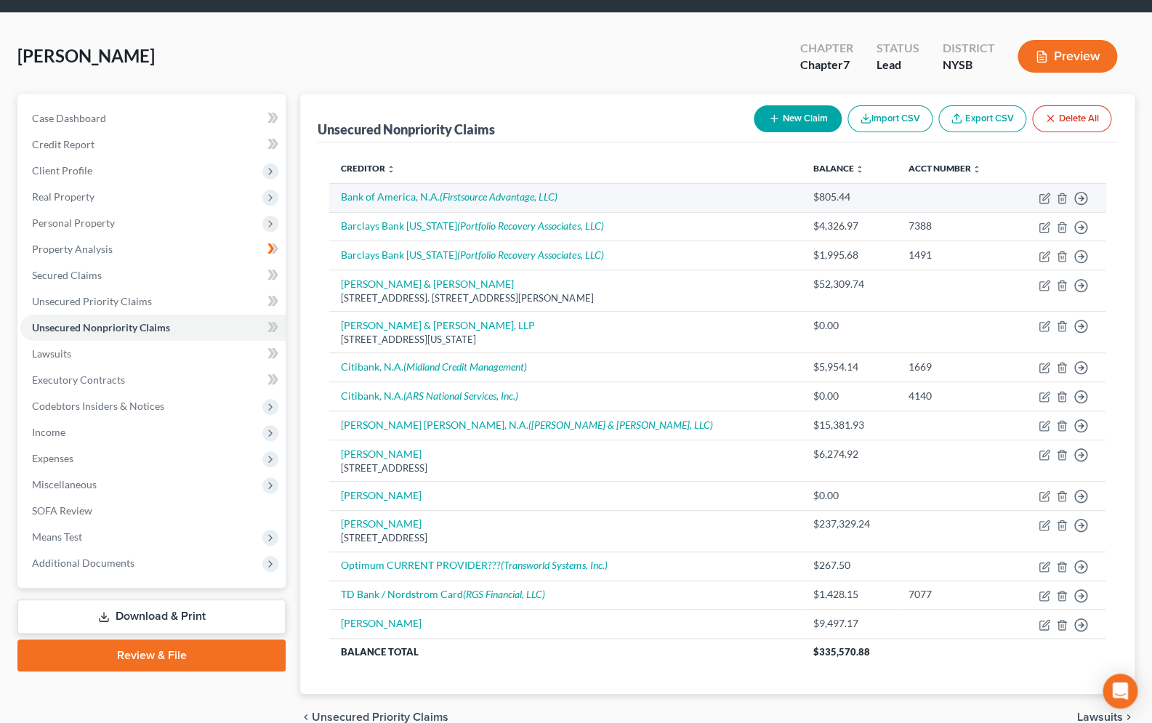
scroll to position [47, 0]
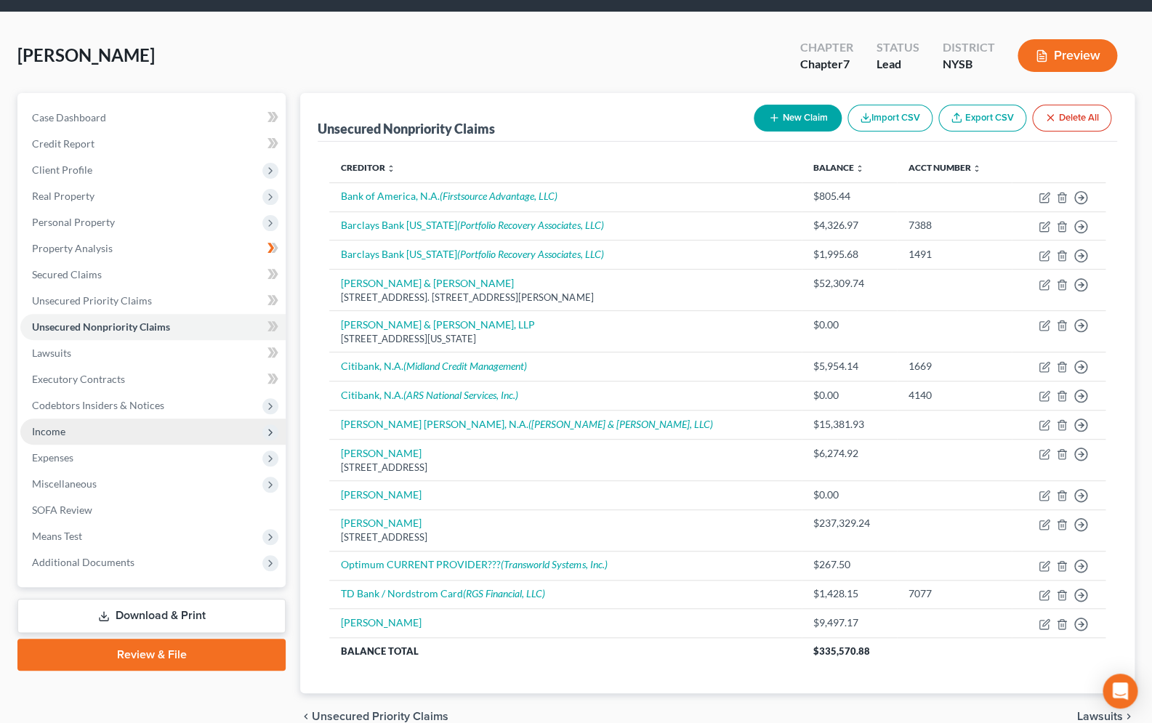
click at [55, 435] on span "Income" at bounding box center [48, 431] width 33 height 12
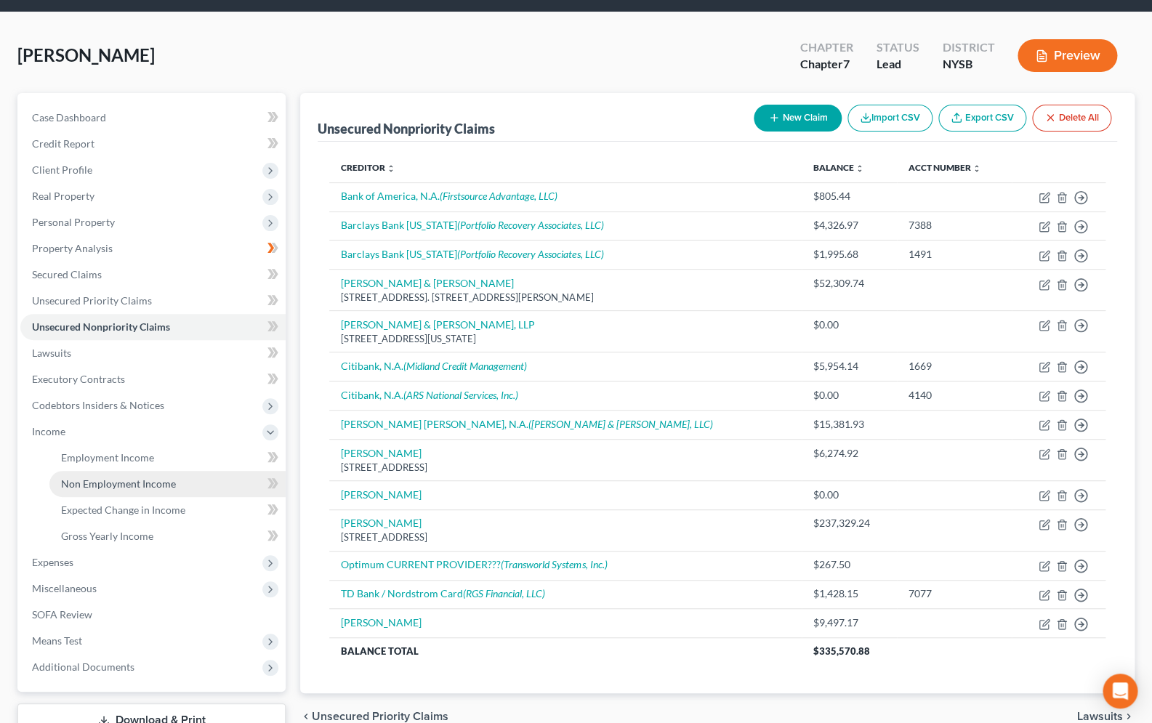
click at [154, 483] on span "Non Employment Income" at bounding box center [118, 484] width 115 height 12
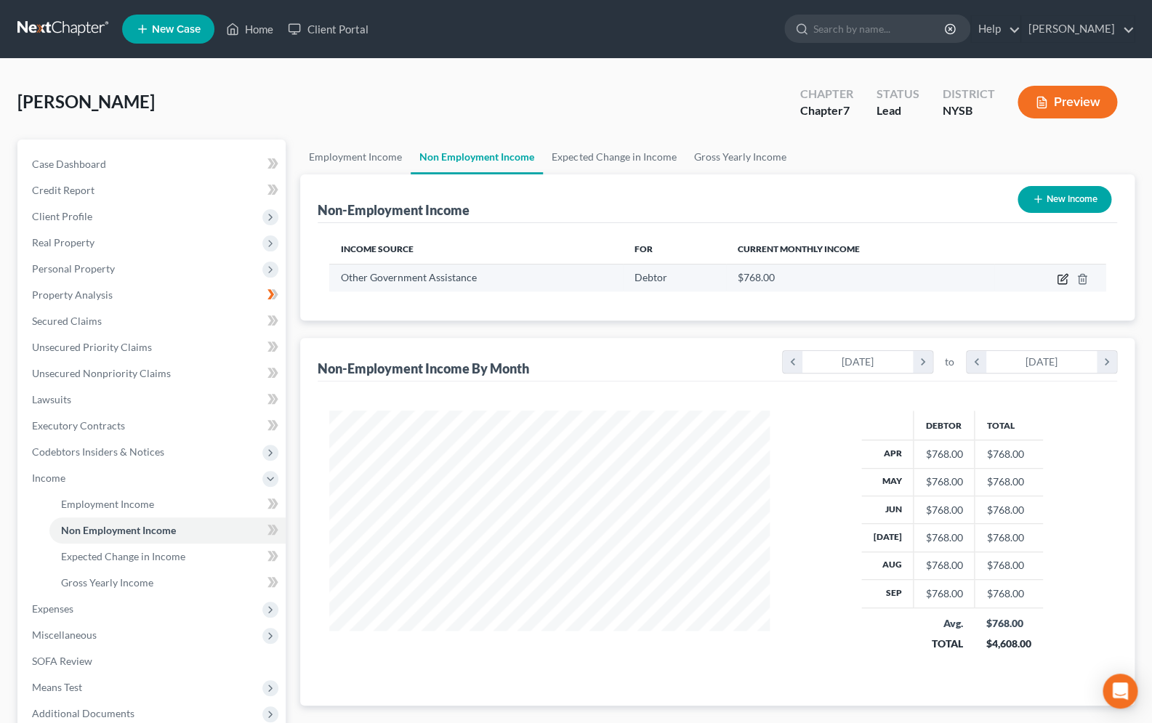
click at [1061, 279] on icon "button" at bounding box center [1064, 277] width 7 height 7
select select "5"
select select "0"
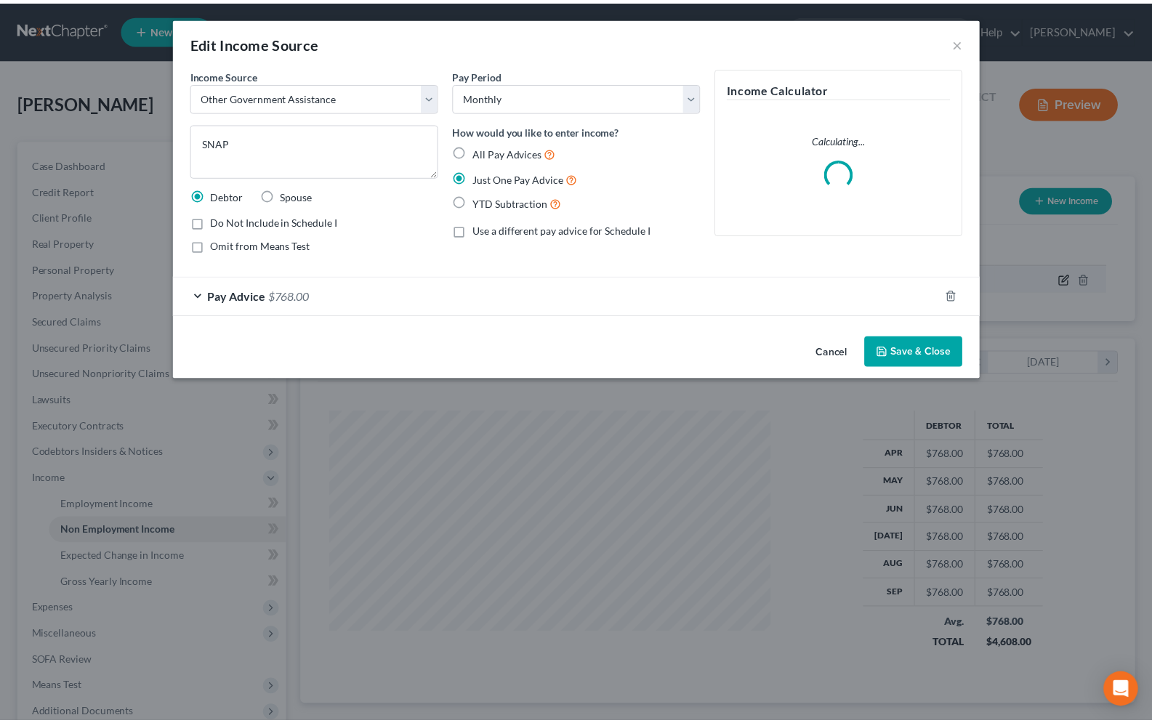
scroll to position [260, 474]
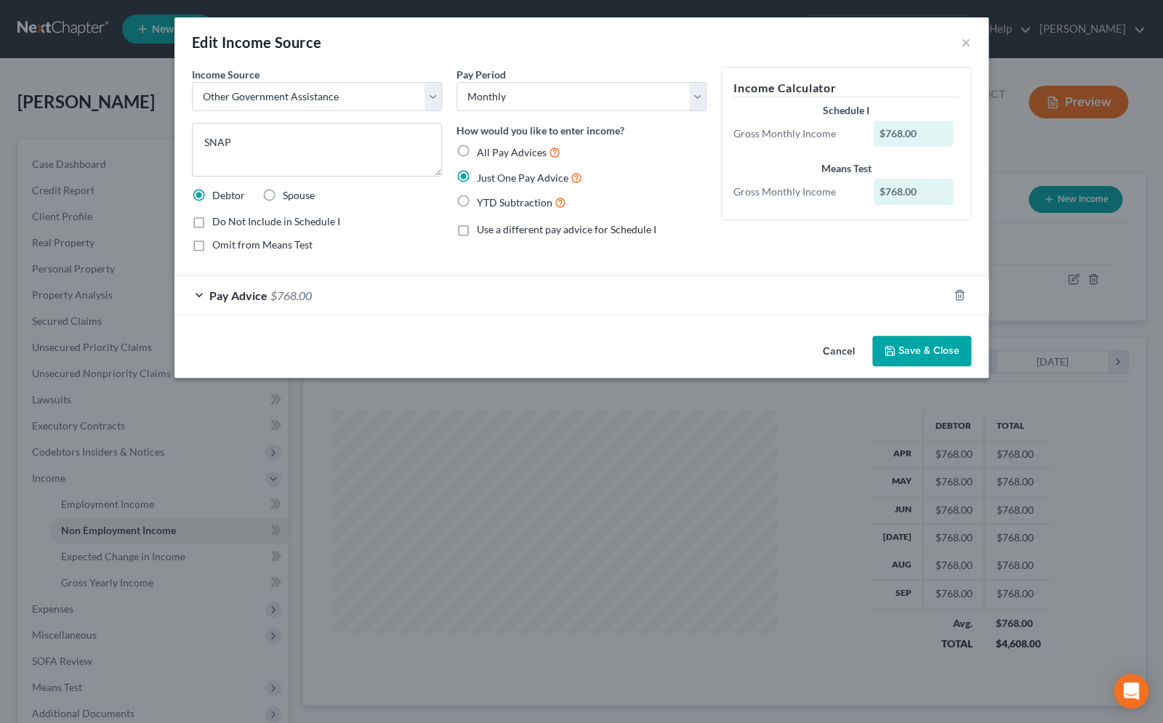
click at [954, 353] on button "Save & Close" at bounding box center [921, 351] width 99 height 31
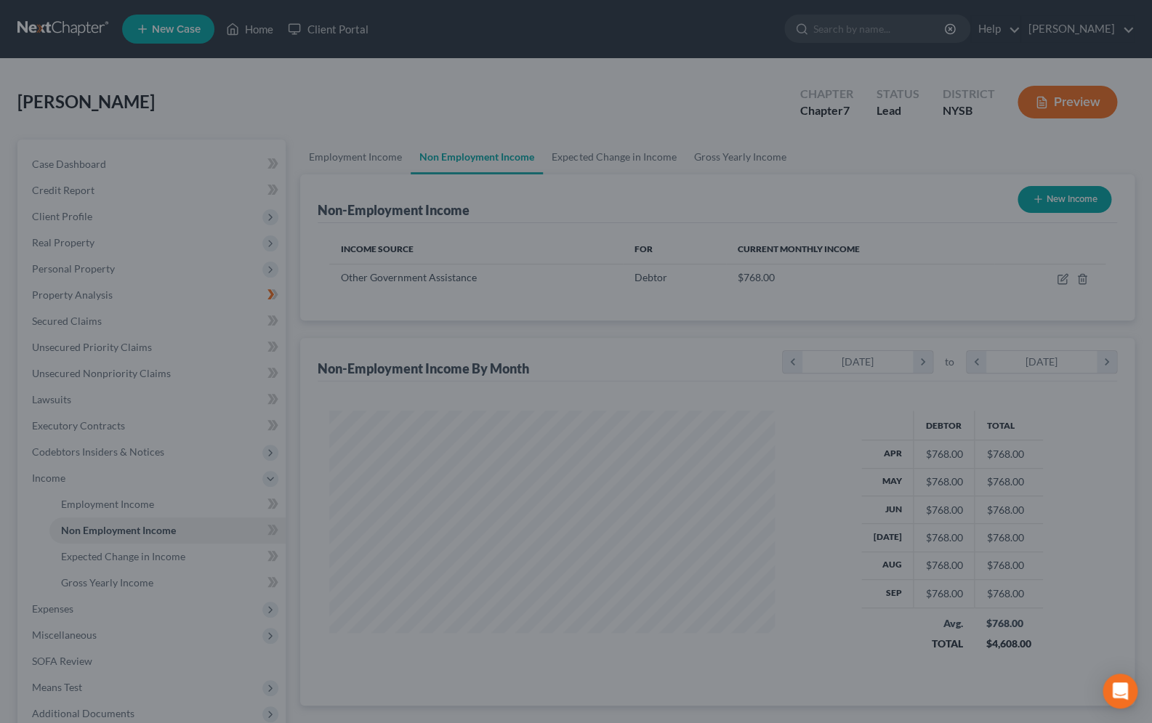
scroll to position [726644, 726436]
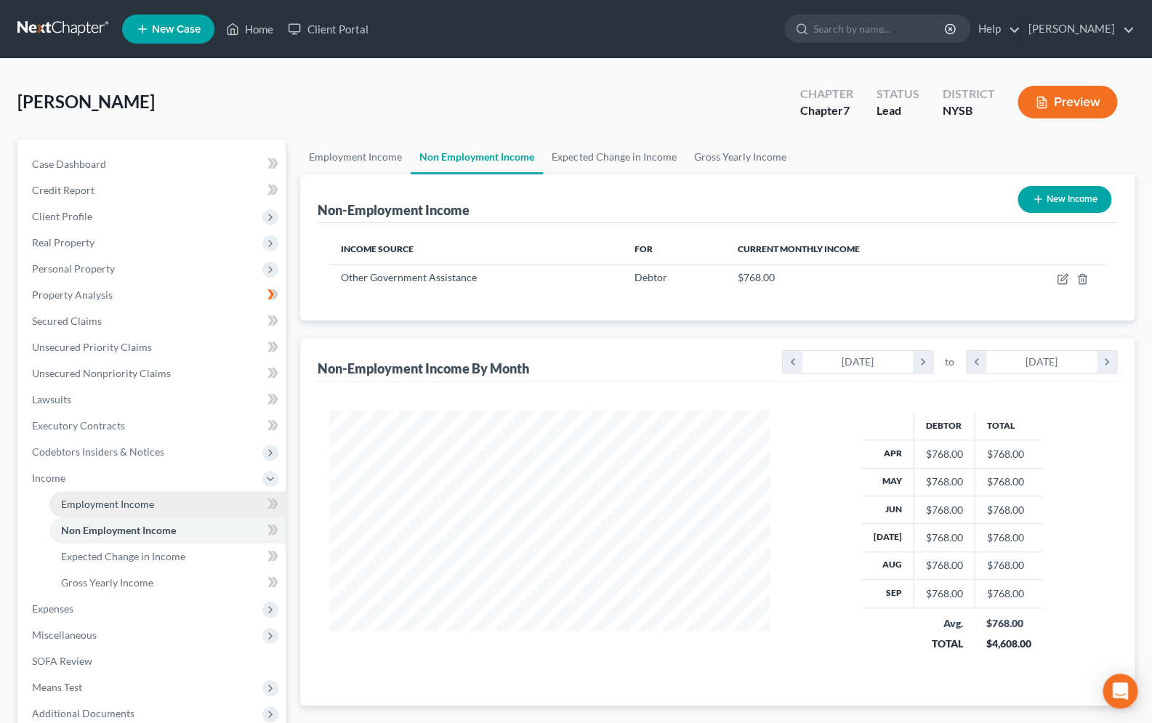
click at [94, 505] on span "Employment Income" at bounding box center [107, 504] width 93 height 12
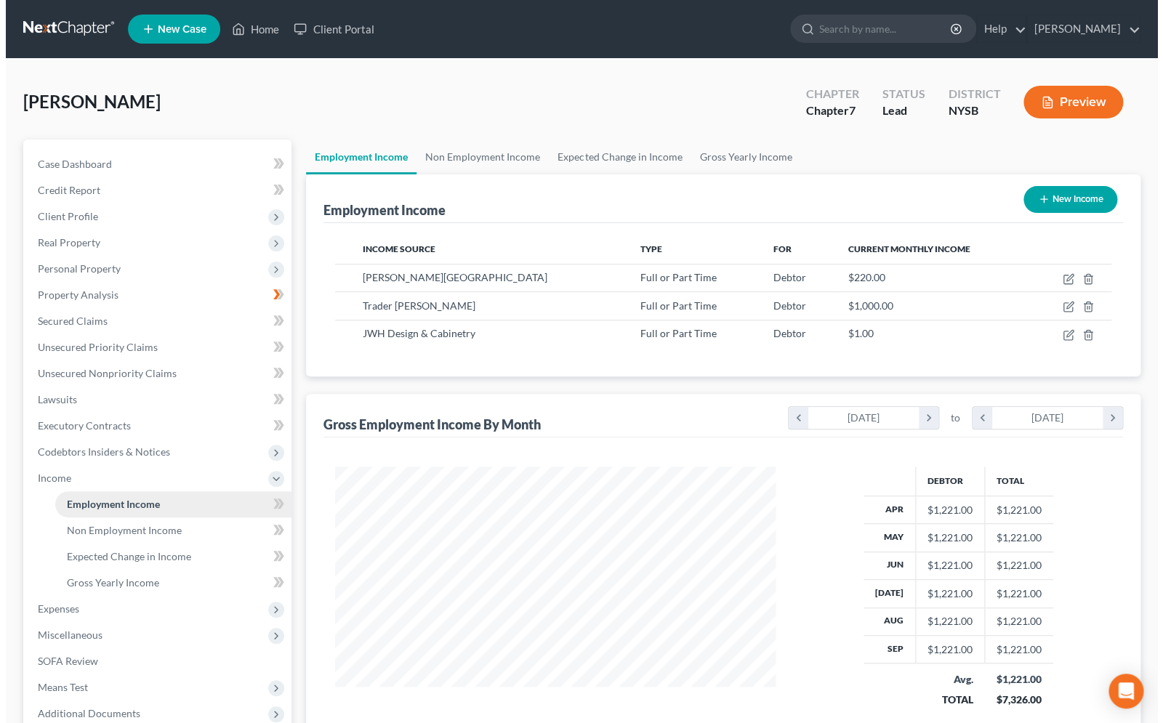
scroll to position [260, 470]
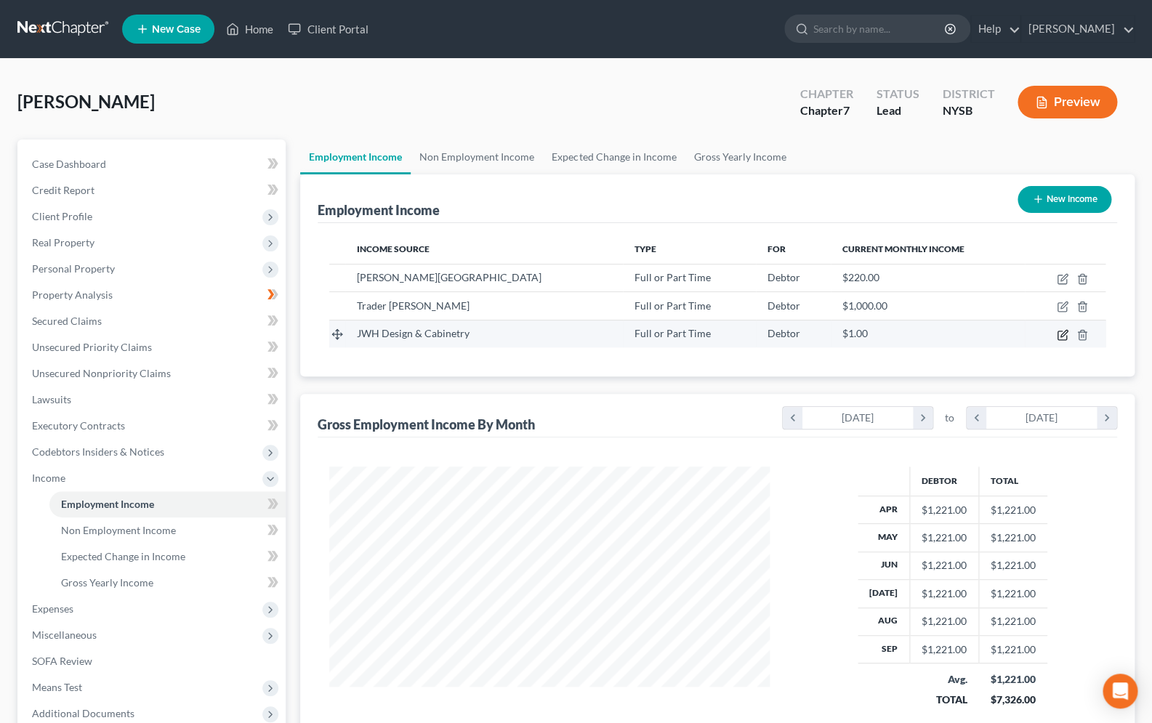
click at [1060, 334] on icon "button" at bounding box center [1063, 335] width 12 height 12
select select "0"
select select "35"
select select "0"
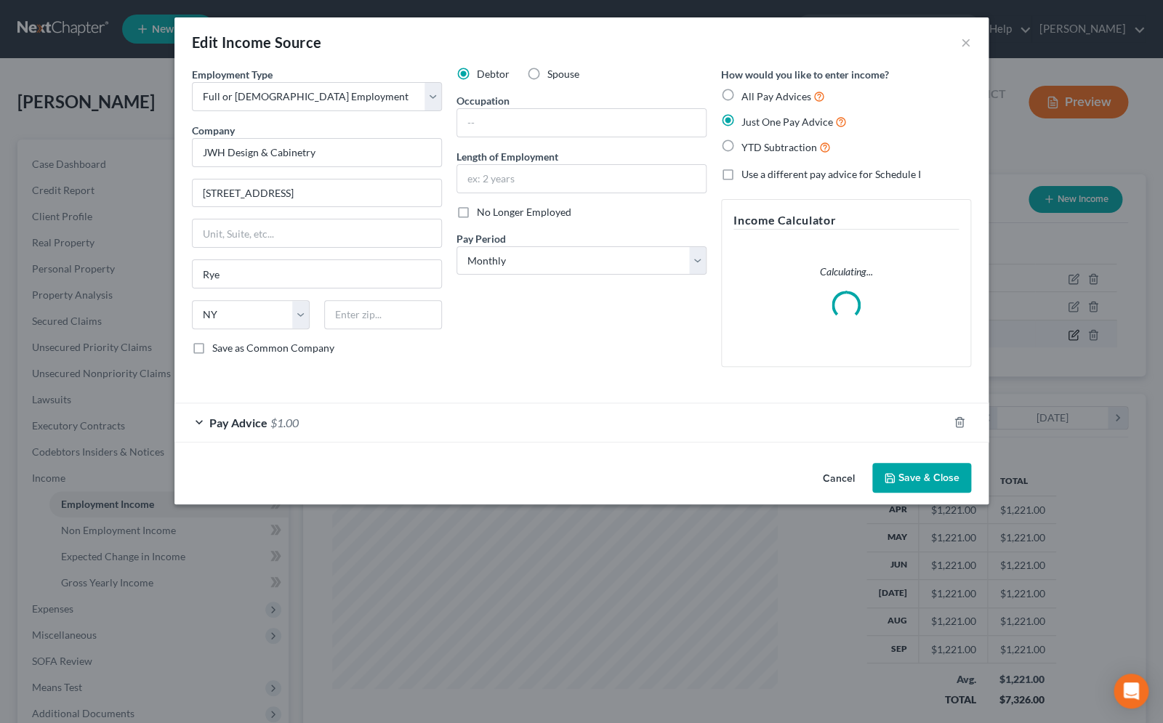
scroll to position [260, 474]
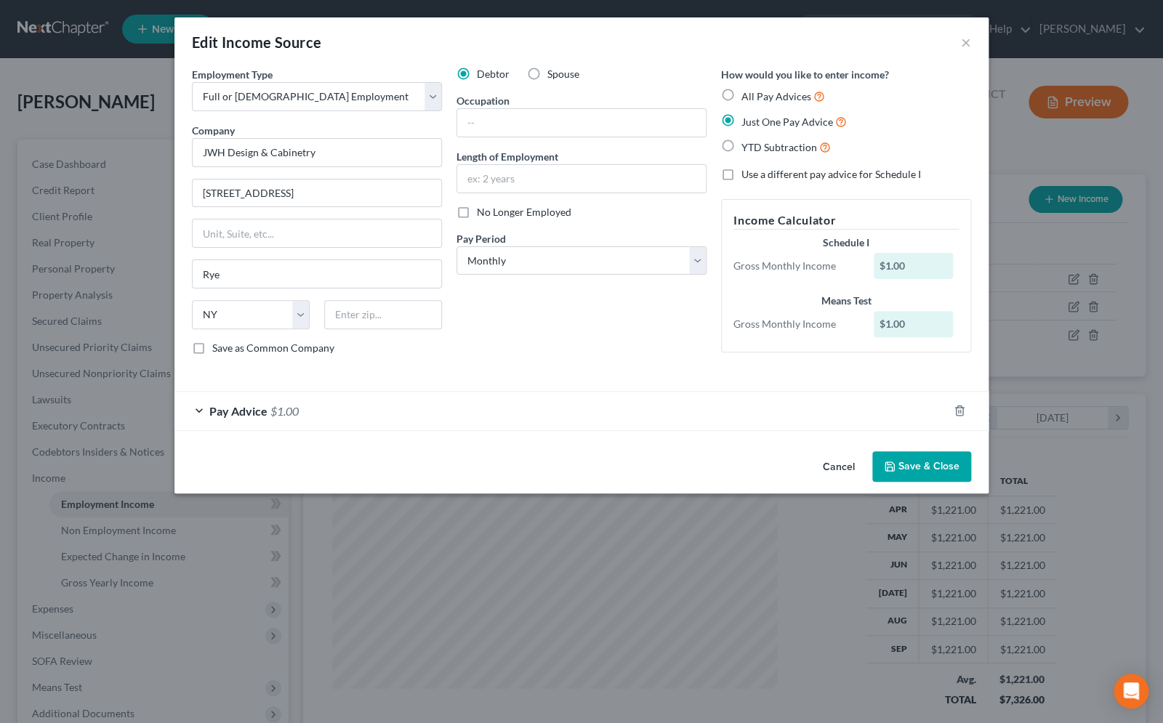
click at [198, 411] on div "Pay Advice $1.00" at bounding box center [560, 411] width 773 height 39
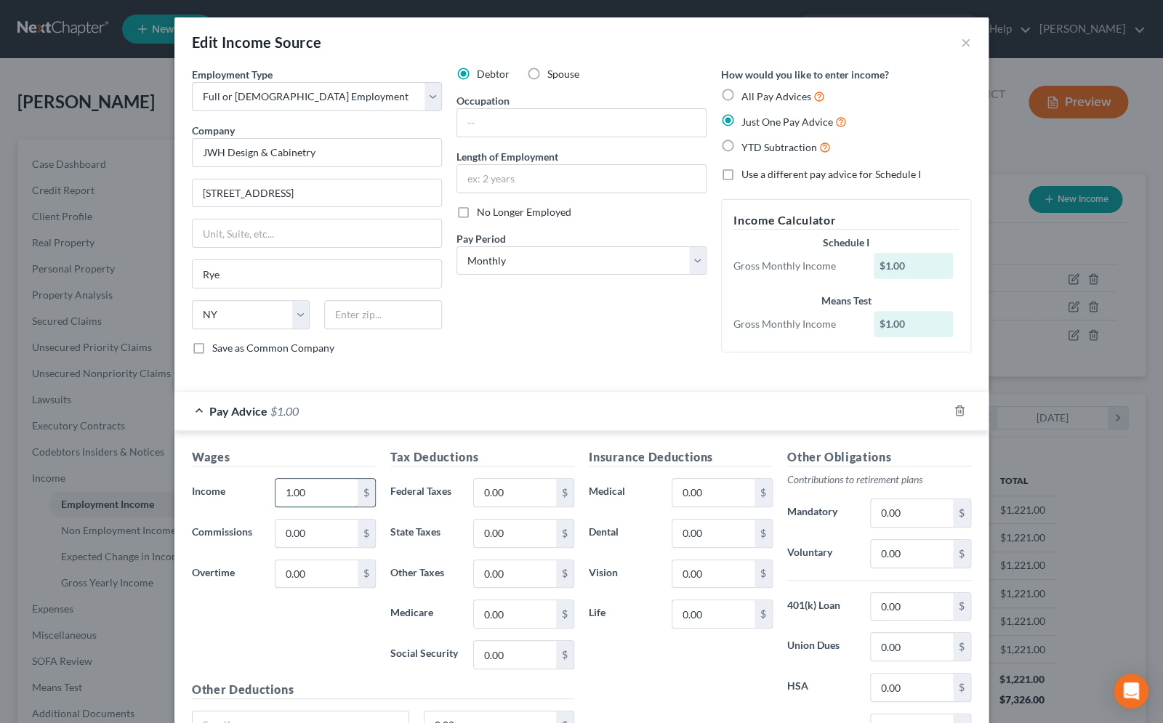
drag, startPoint x: 305, startPoint y: 492, endPoint x: 272, endPoint y: 488, distance: 33.7
click at [275, 488] on input "1.00" at bounding box center [316, 493] width 82 height 28
drag, startPoint x: 314, startPoint y: 495, endPoint x: 278, endPoint y: 485, distance: 37.0
click at [278, 485] on input "1.00" at bounding box center [316, 493] width 82 height 28
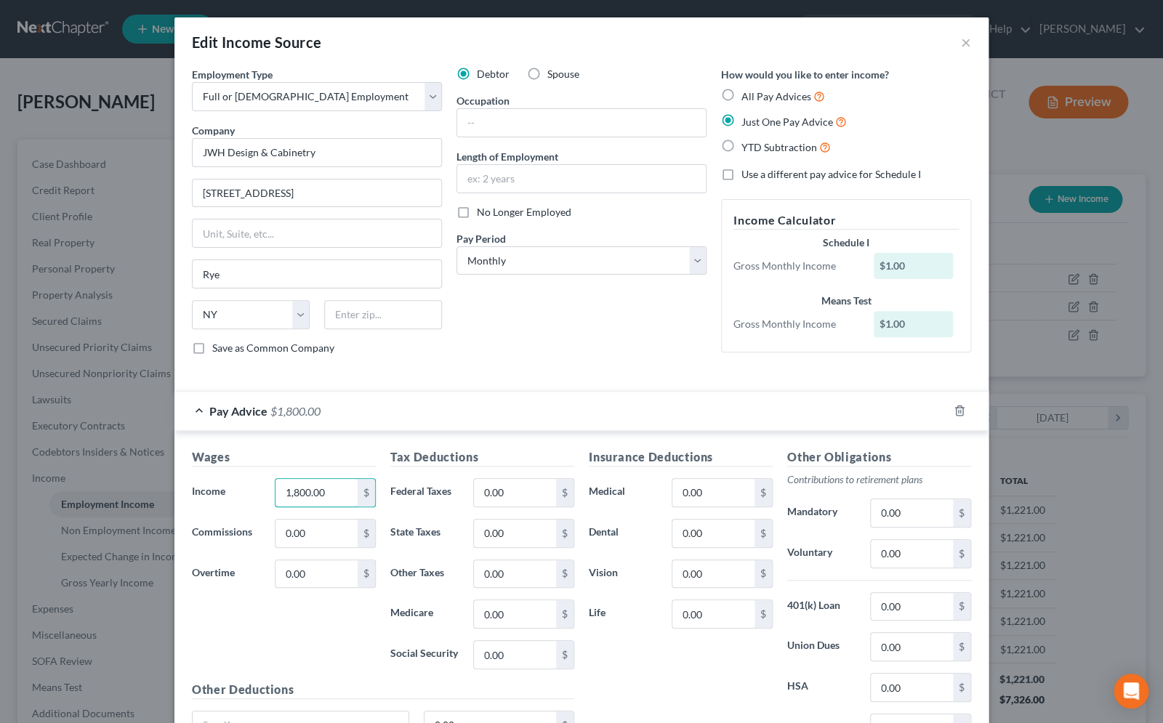
type input "1,800.00"
click at [525, 656] on input "0.00" at bounding box center [515, 655] width 82 height 28
type input "210.00"
click at [480, 608] on input "0.00" at bounding box center [515, 614] width 82 height 28
type input "50.00"
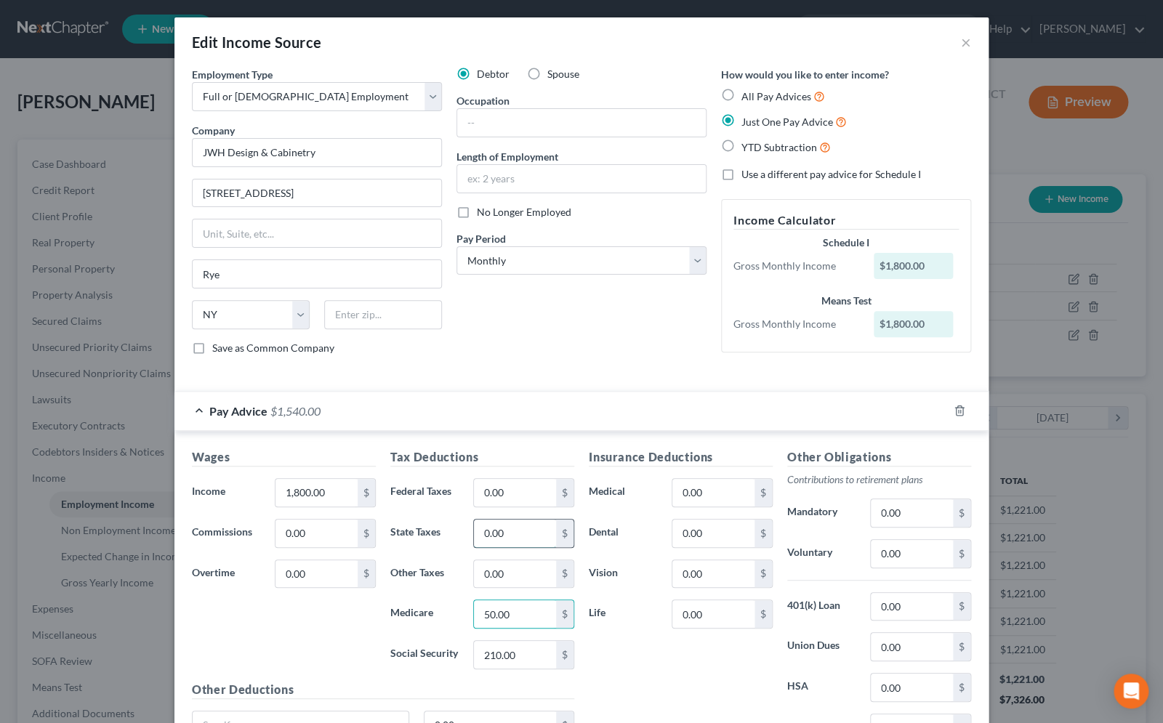
click at [474, 539] on input "0.00" at bounding box center [515, 534] width 82 height 28
type input "100.00"
click at [483, 654] on input "210.00" at bounding box center [515, 655] width 82 height 28
type input "110.00"
click at [513, 539] on input "100.00" at bounding box center [515, 534] width 82 height 28
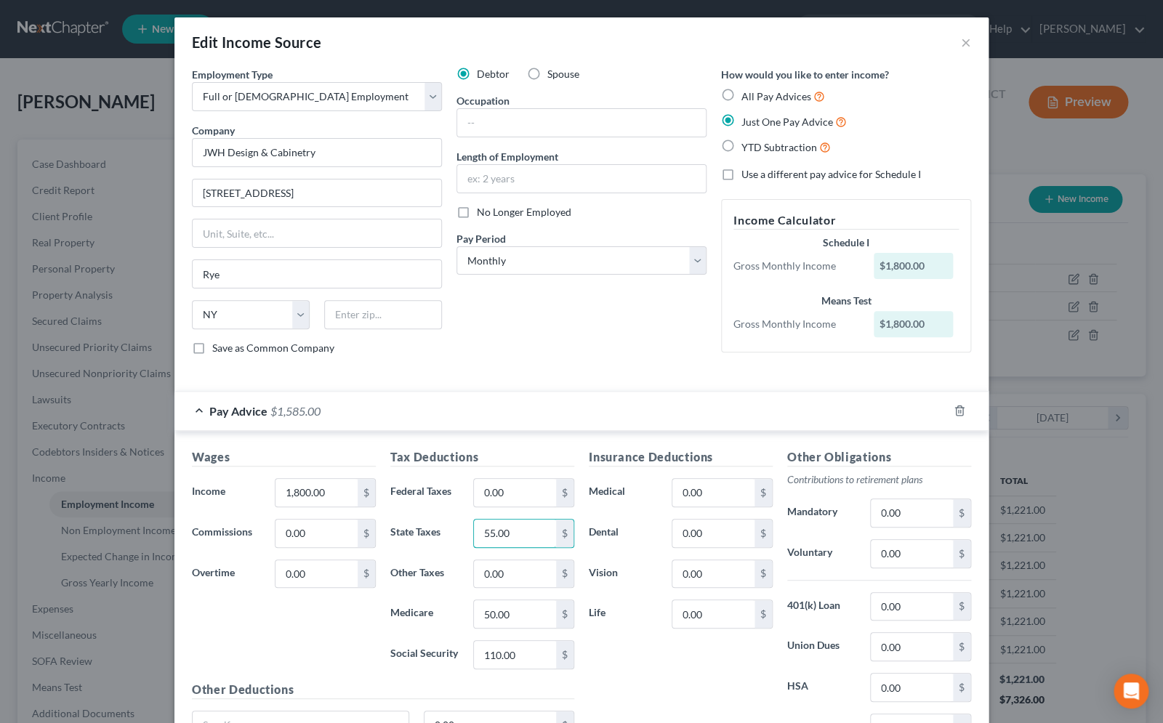
type input "55.00"
click at [502, 614] on input "50.00" at bounding box center [515, 614] width 82 height 28
type input "26.00"
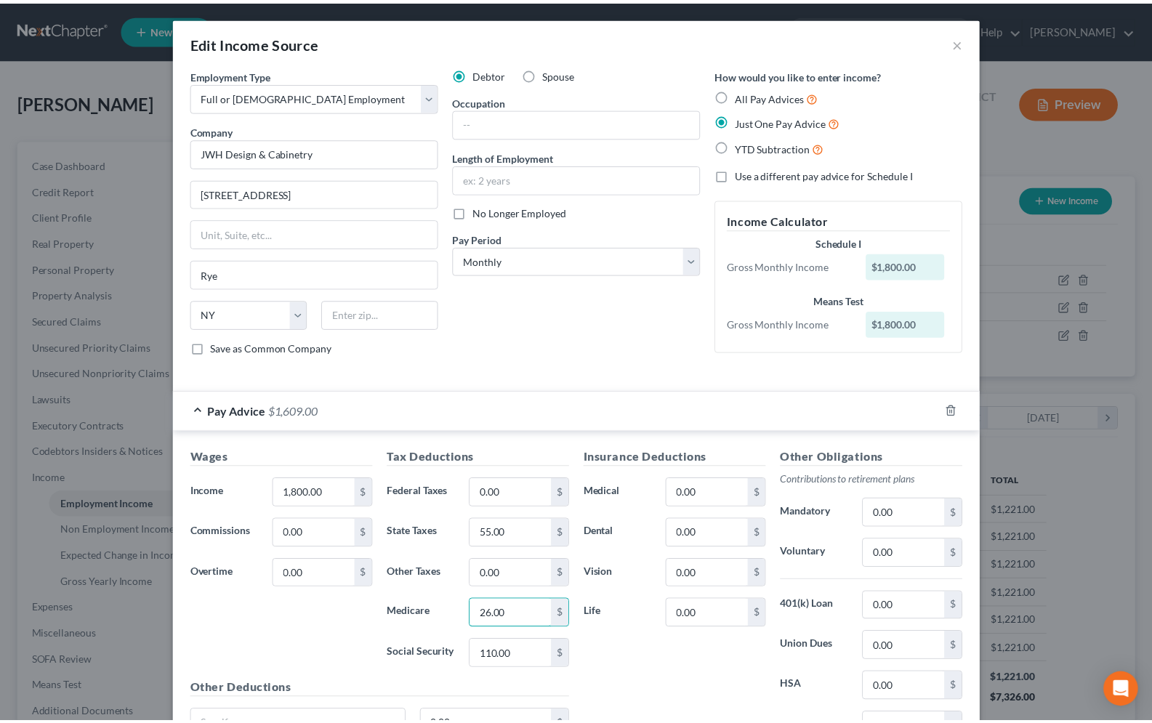
scroll to position [143, 0]
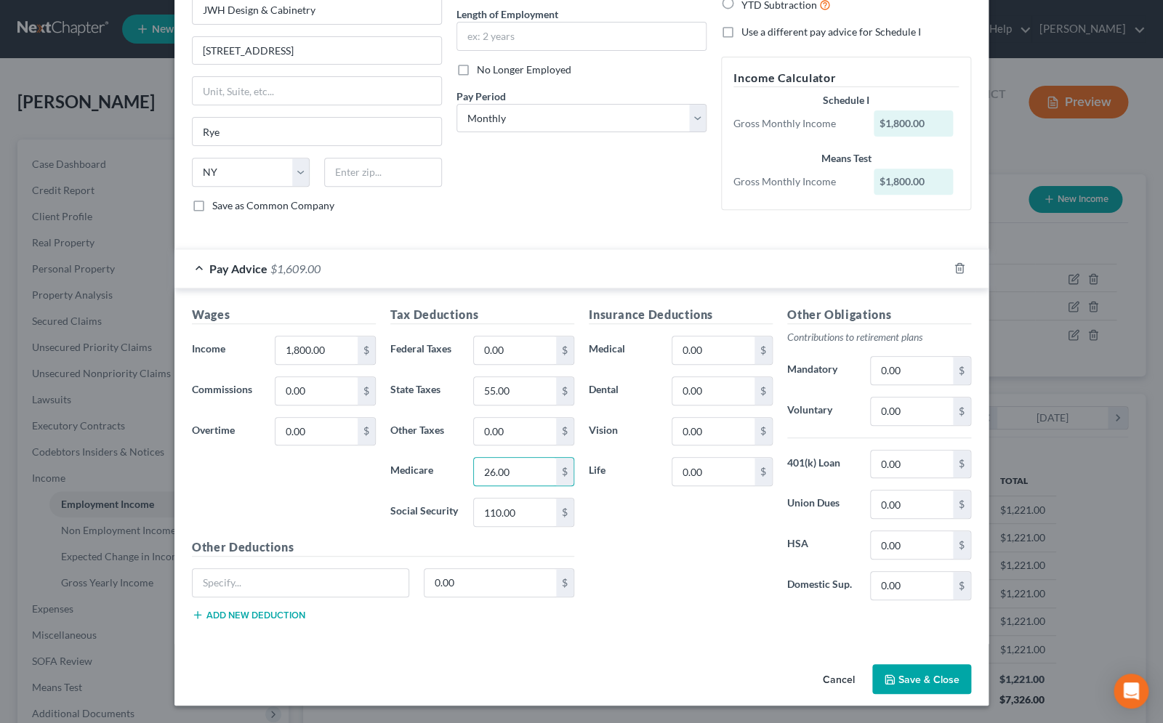
click at [903, 682] on button "Save & Close" at bounding box center [921, 679] width 99 height 31
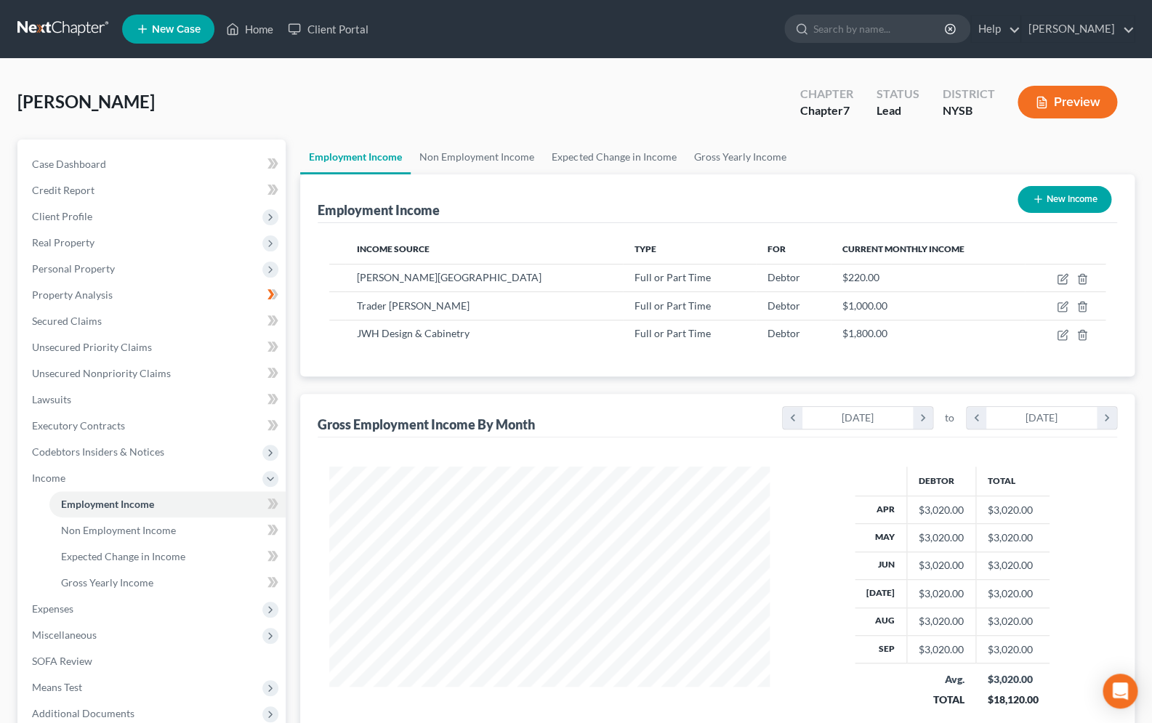
scroll to position [153, 0]
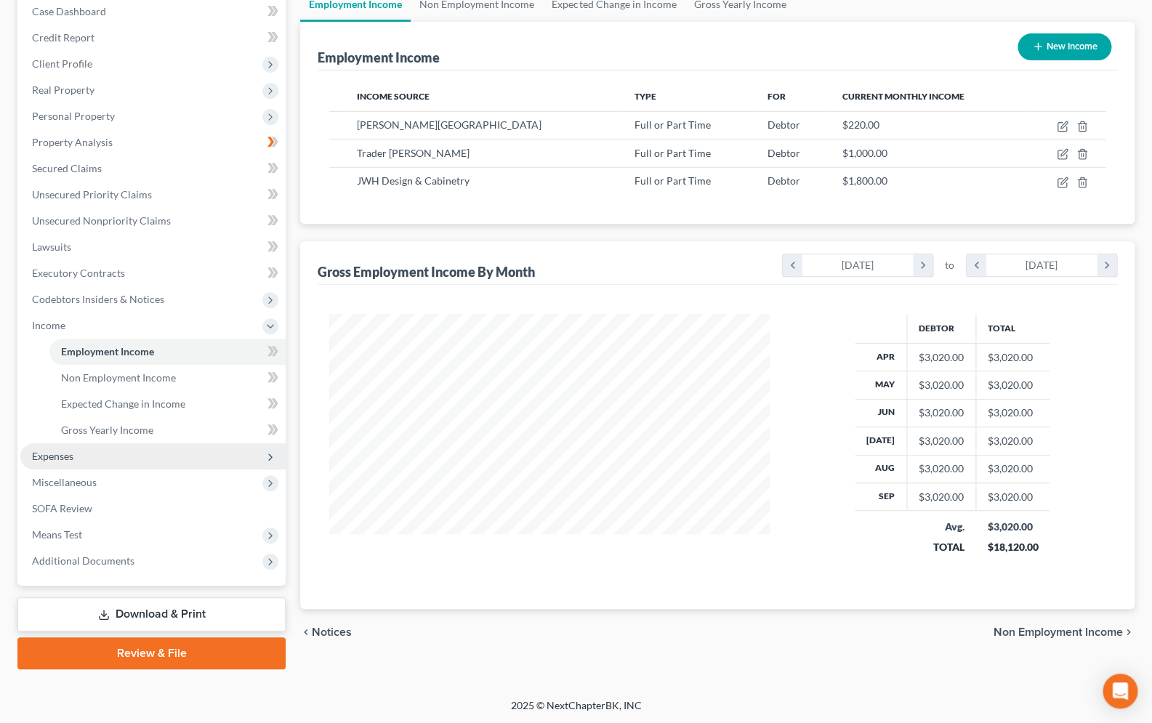
click at [73, 449] on span "Expenses" at bounding box center [152, 456] width 265 height 26
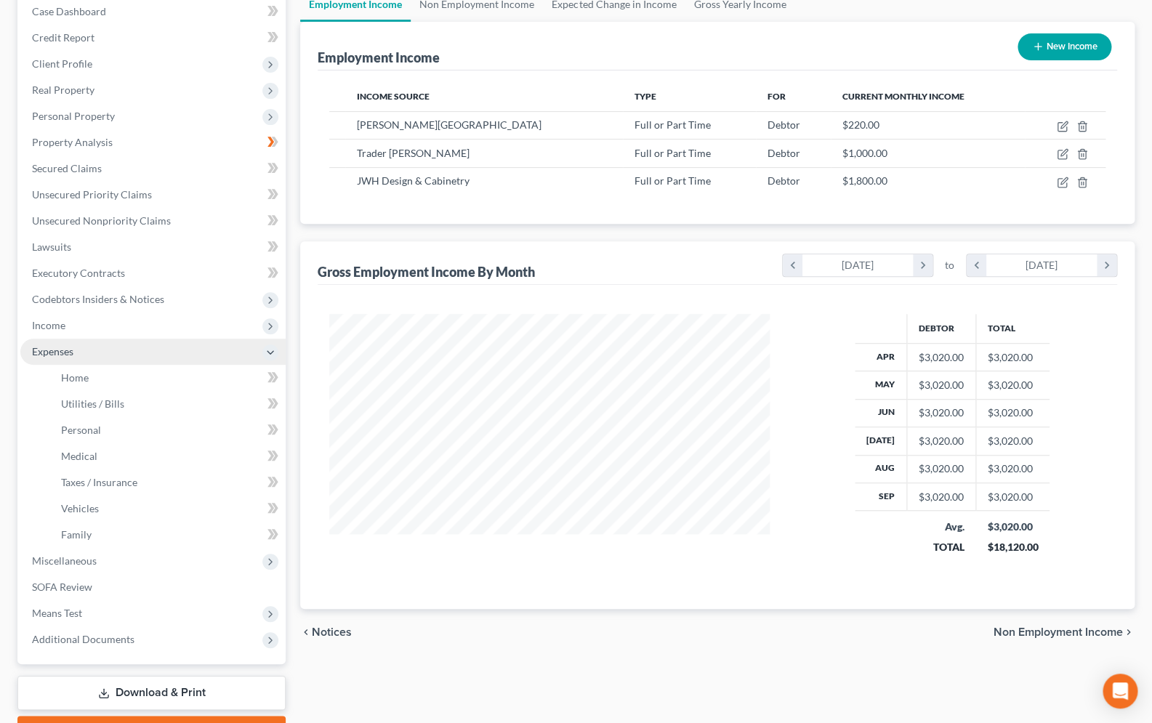
click at [73, 351] on span "Expenses" at bounding box center [52, 351] width 41 height 12
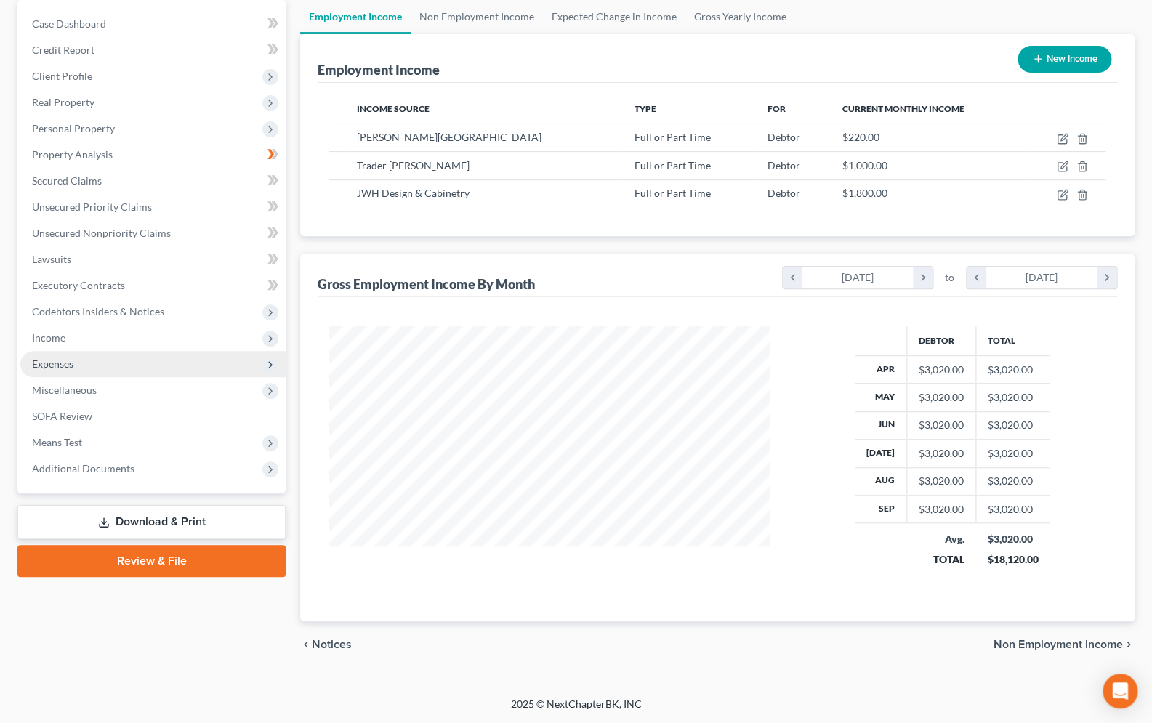
scroll to position [140, 0]
click at [71, 359] on span "Expenses" at bounding box center [52, 364] width 41 height 12
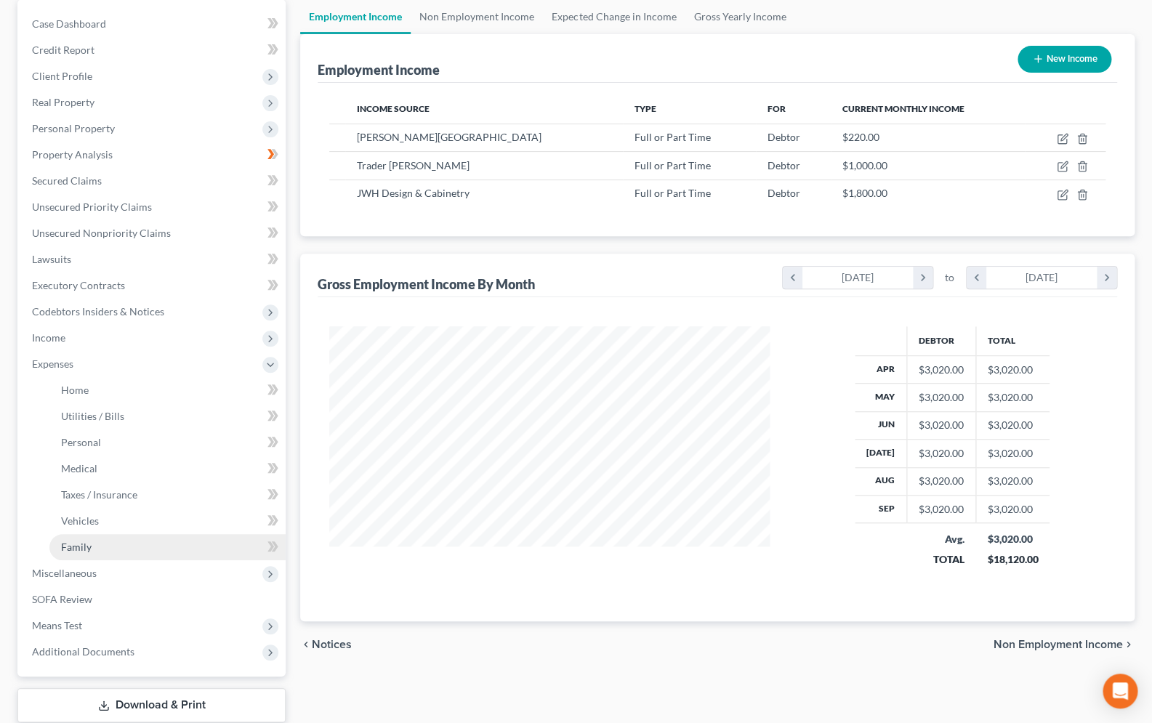
click at [83, 547] on span "Family" at bounding box center [76, 547] width 31 height 12
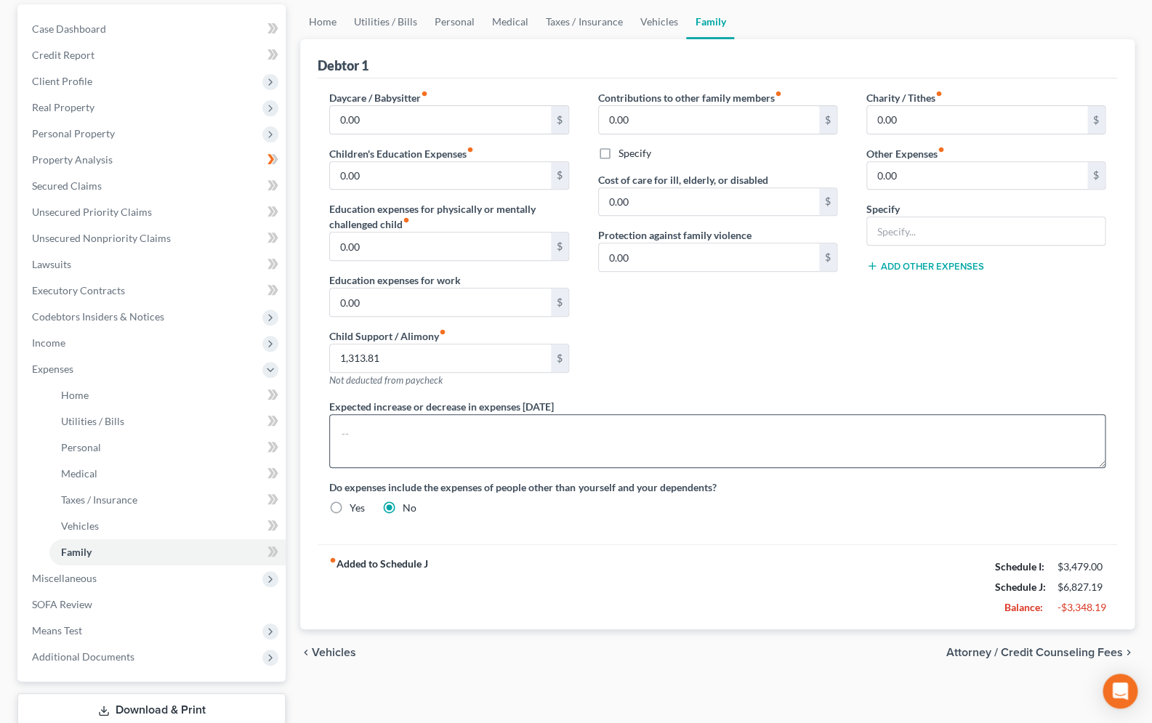
scroll to position [116, 0]
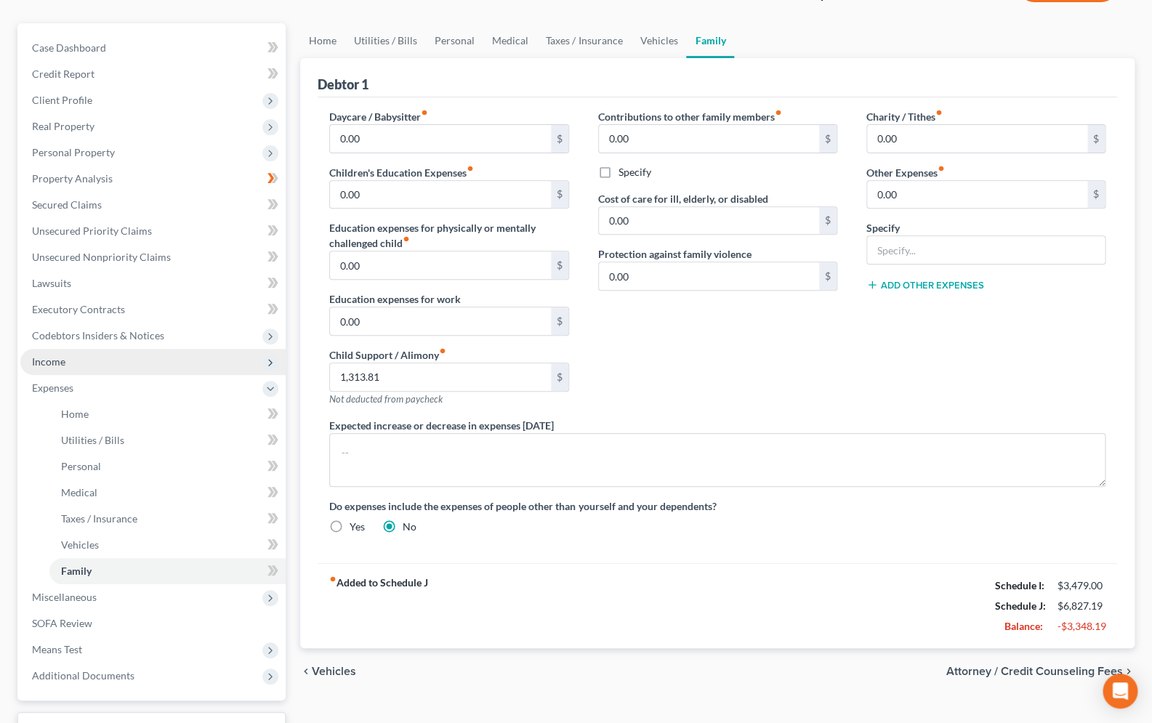
click at [79, 356] on span "Income" at bounding box center [152, 362] width 265 height 26
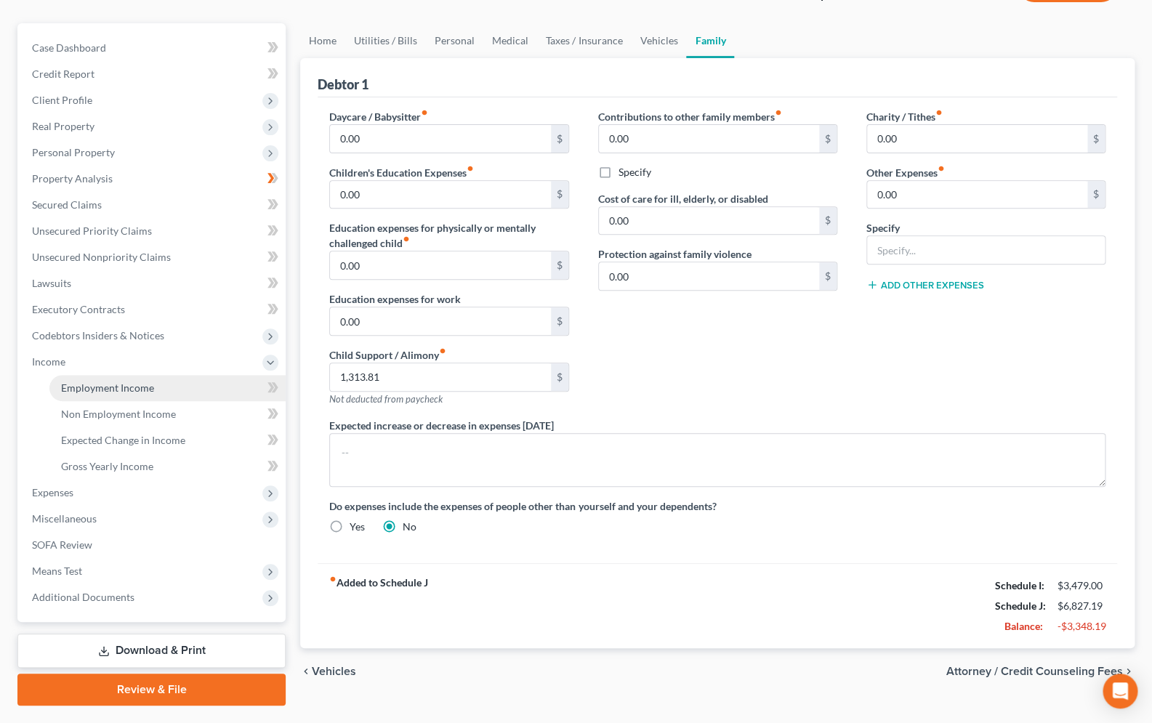
click at [135, 384] on span "Employment Income" at bounding box center [107, 388] width 93 height 12
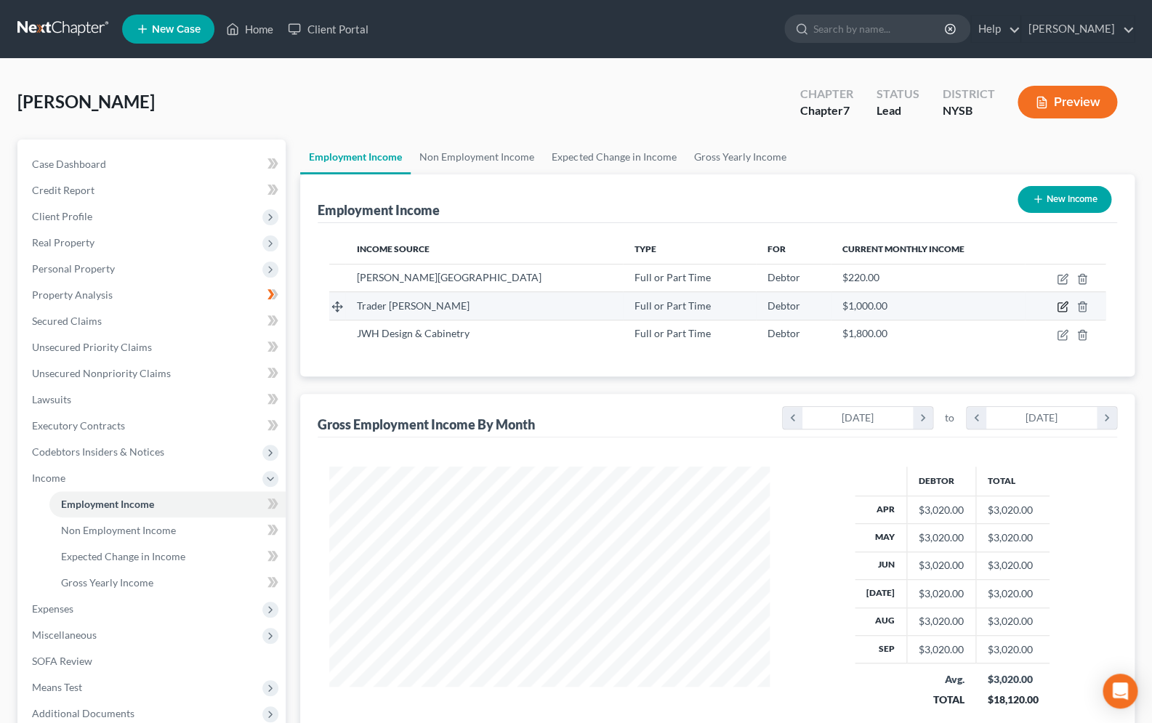
click at [1061, 308] on icon "button" at bounding box center [1064, 305] width 7 height 7
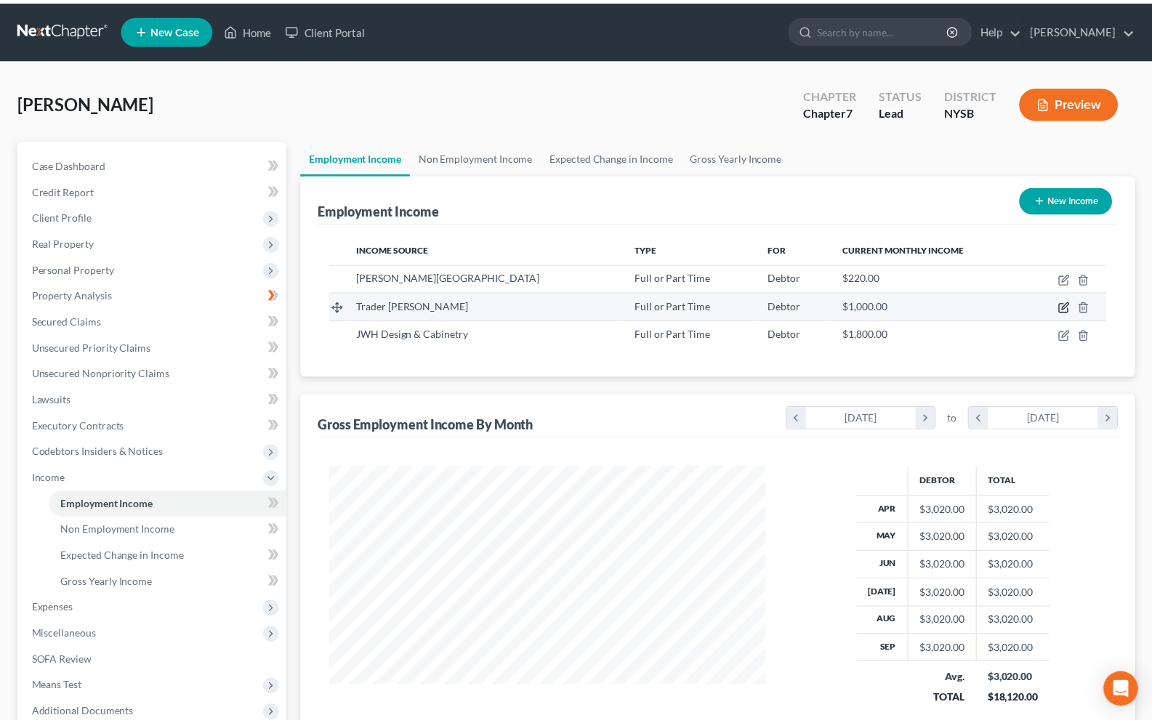
scroll to position [260, 474]
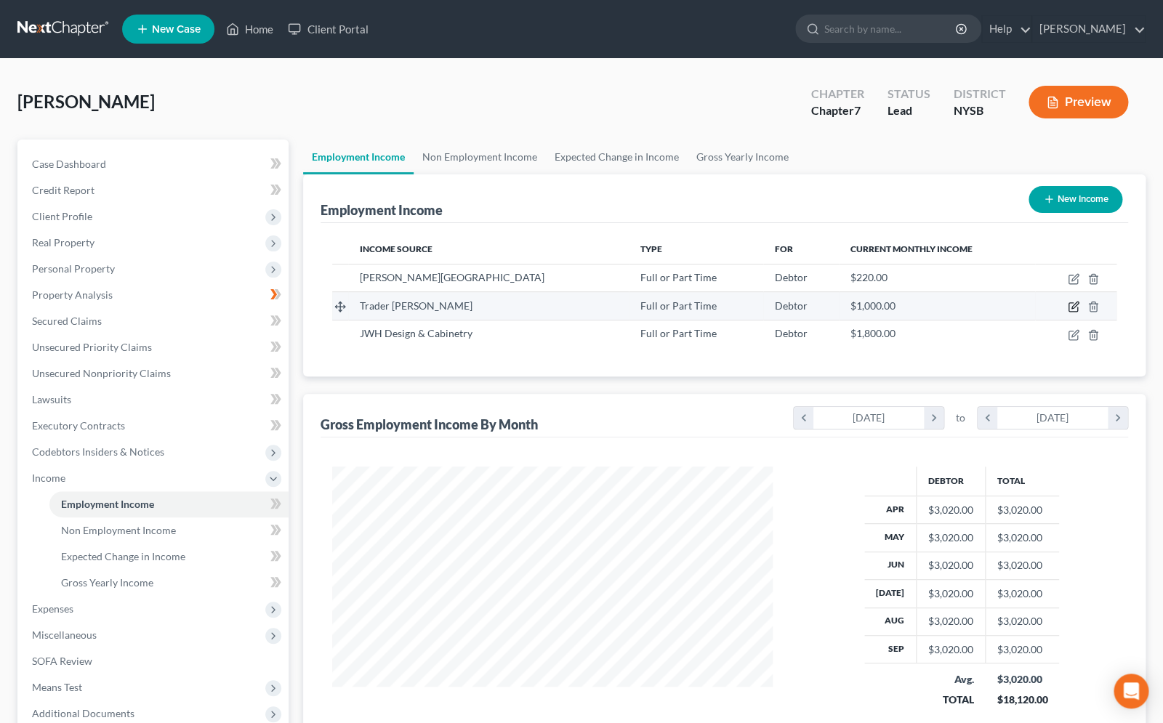
select select "0"
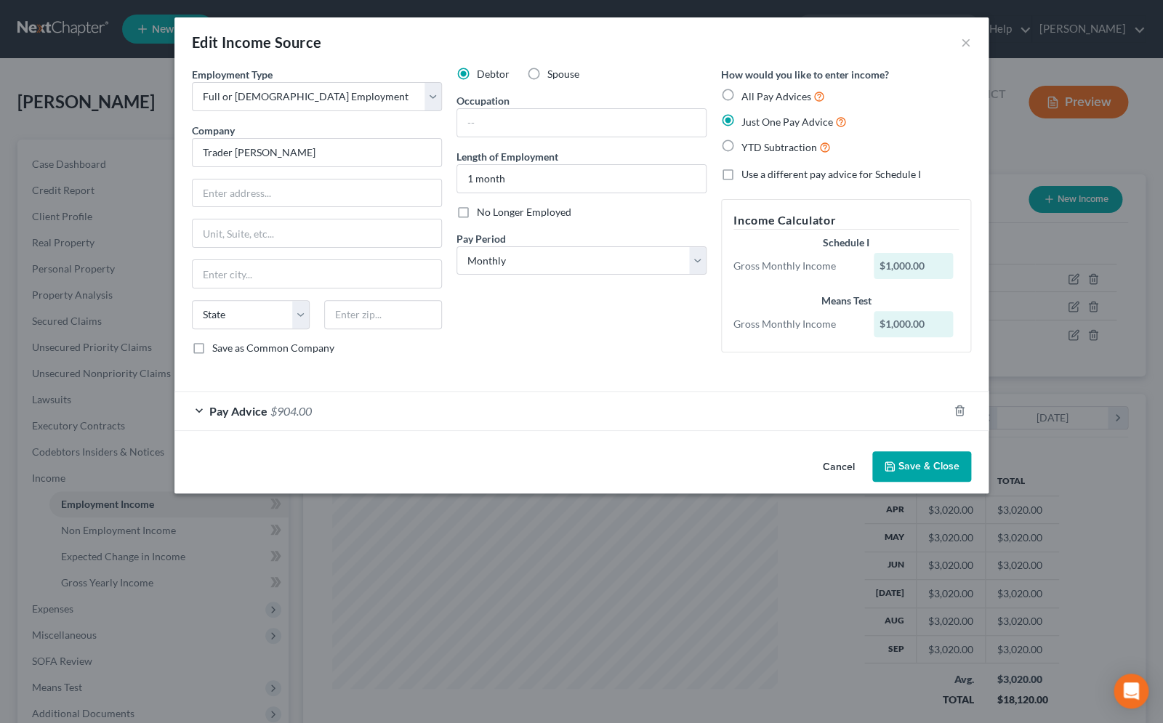
click at [842, 475] on button "Cancel" at bounding box center [838, 467] width 55 height 29
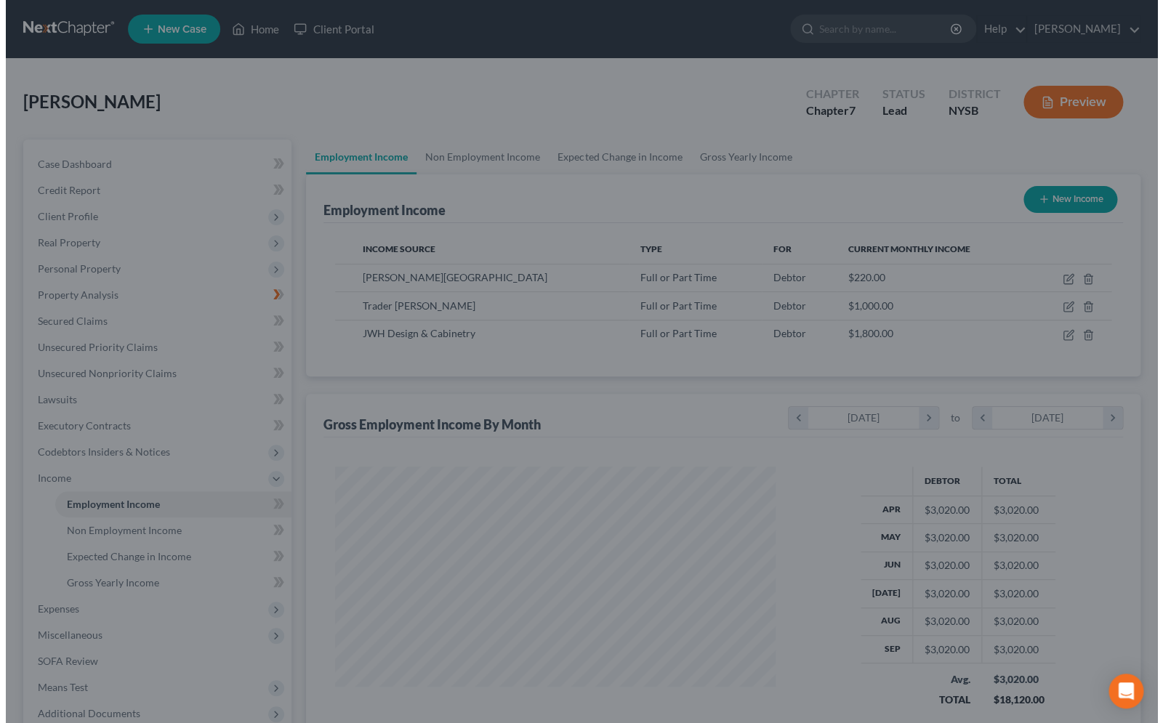
scroll to position [726644, 726436]
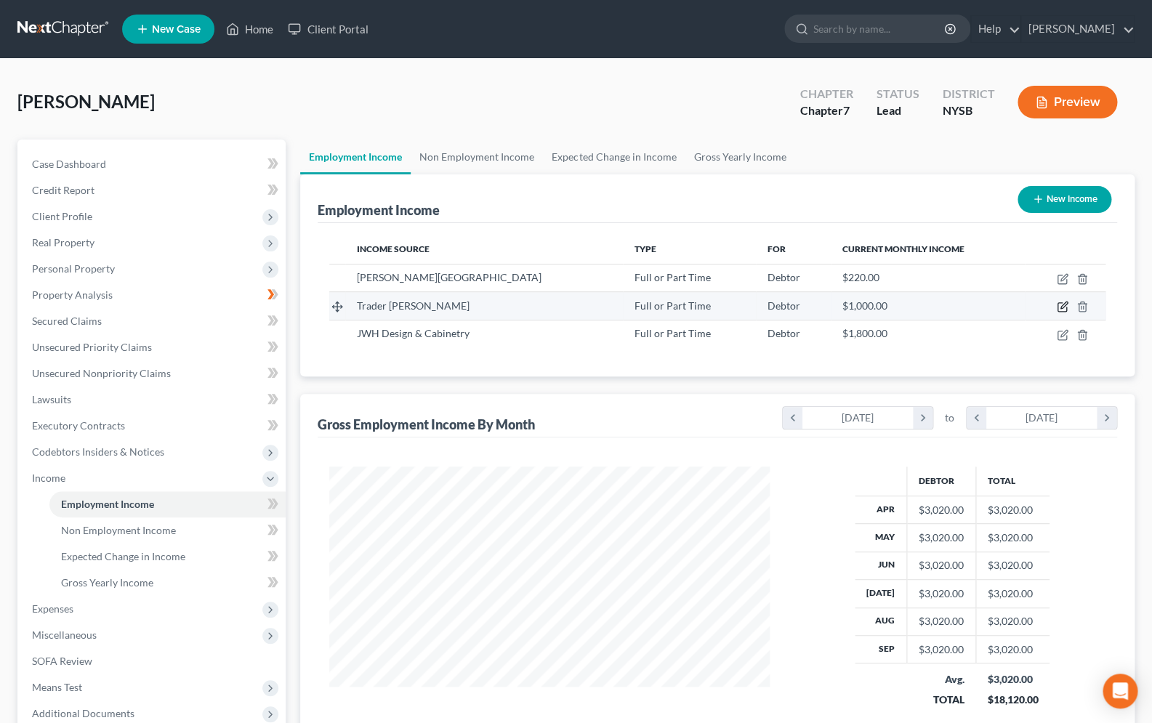
click at [1064, 307] on icon "button" at bounding box center [1064, 305] width 7 height 7
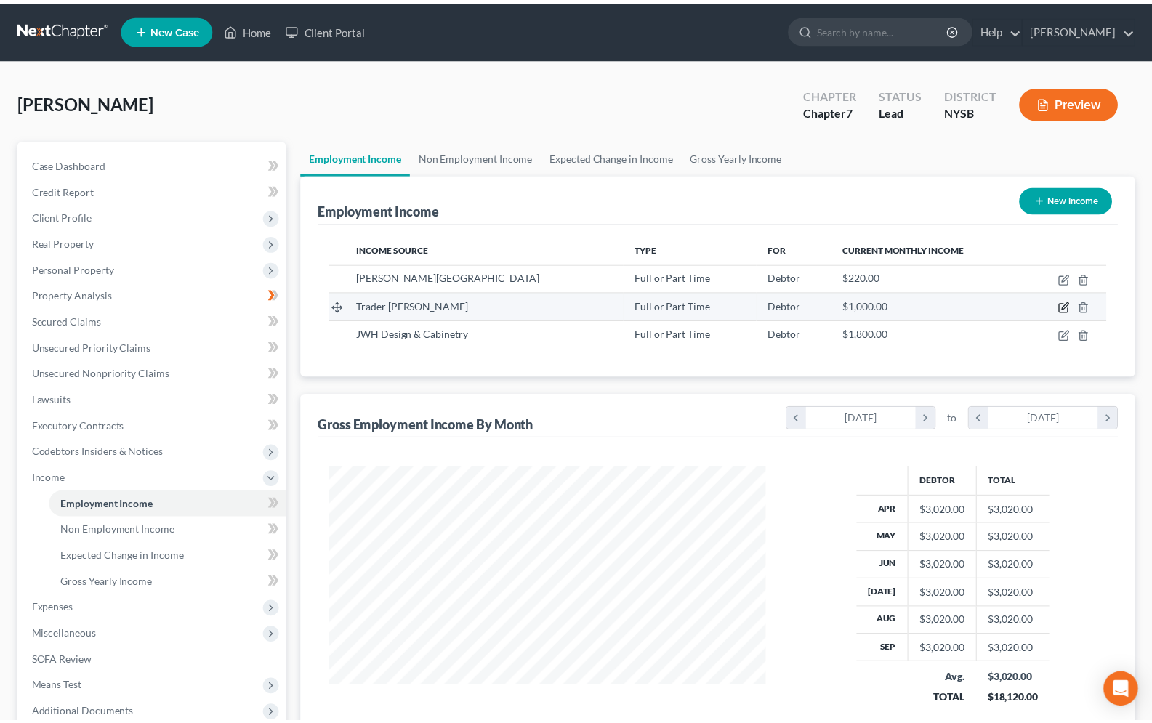
scroll to position [260, 474]
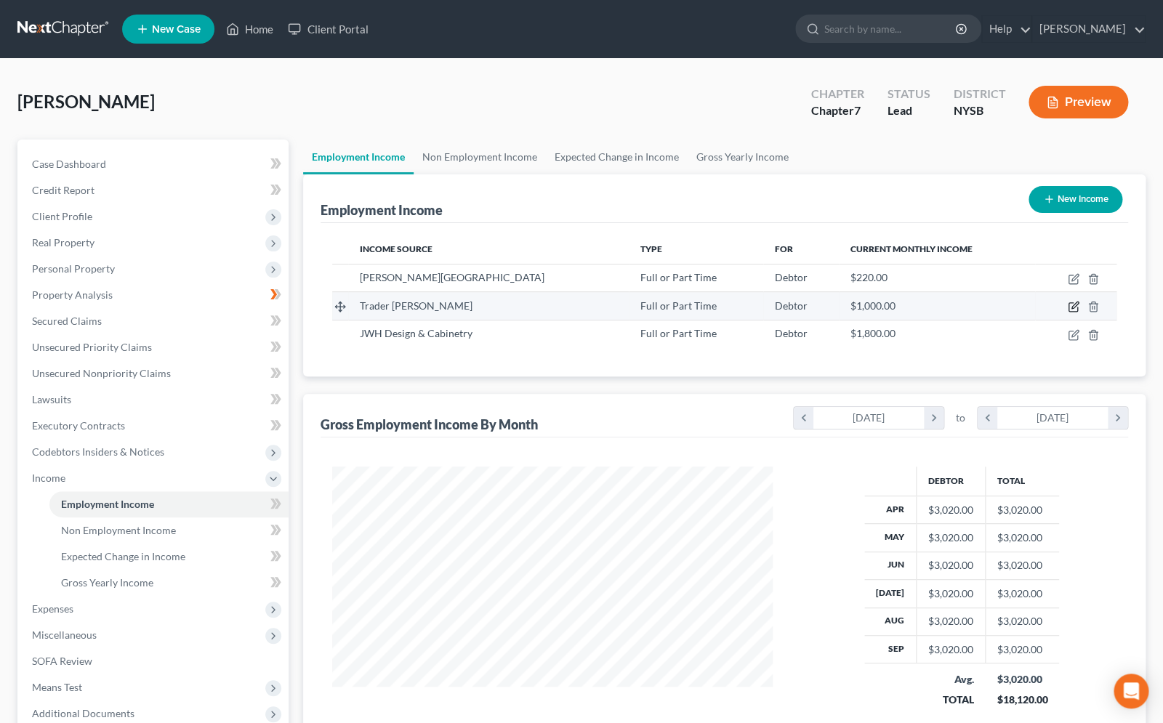
select select "0"
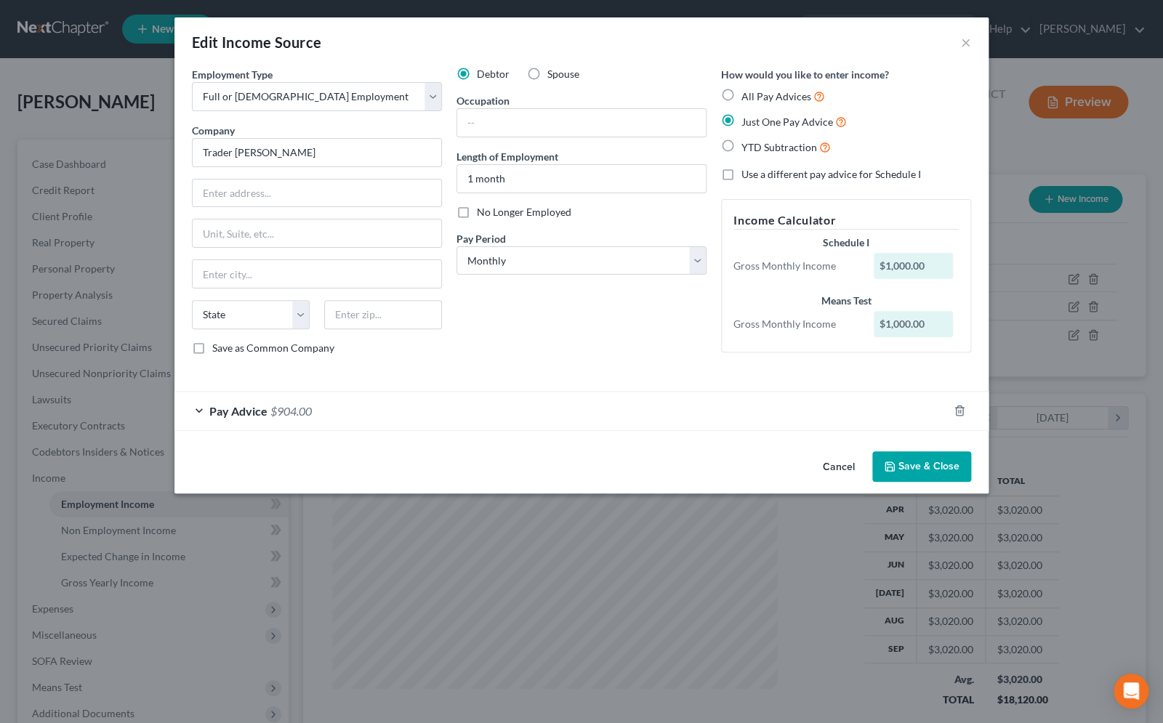
click at [203, 414] on div "Pay Advice $904.00" at bounding box center [560, 411] width 773 height 39
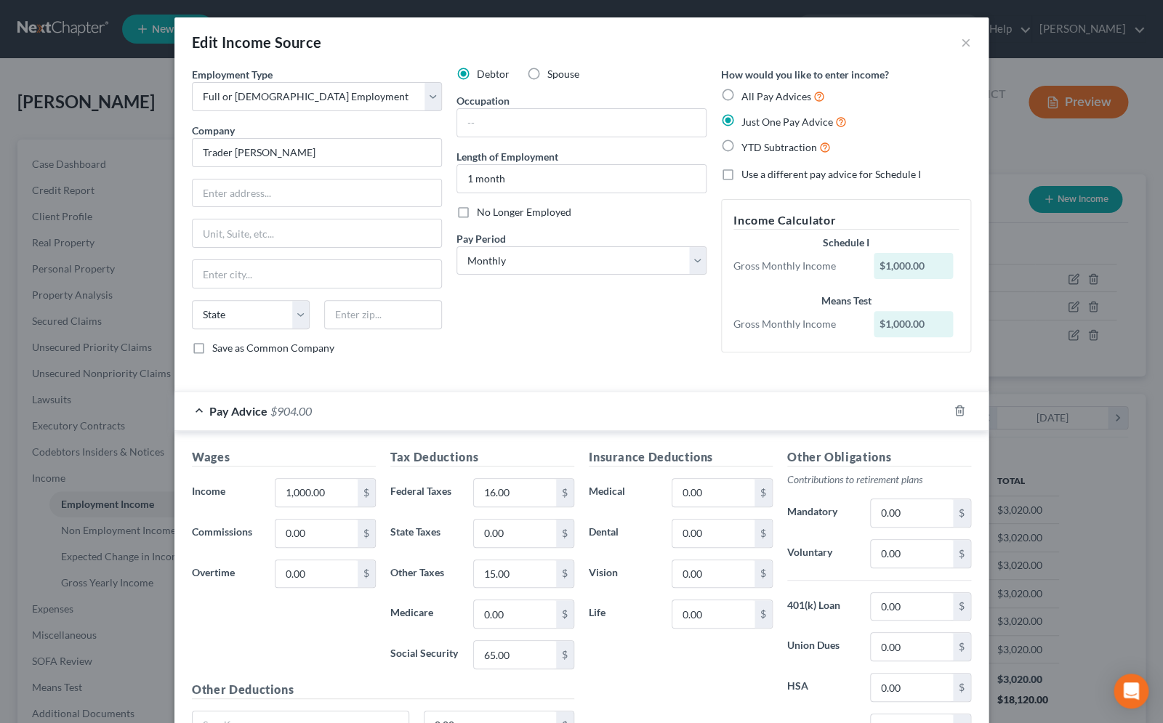
click at [203, 413] on div "Pay Advice $904.00" at bounding box center [560, 411] width 773 height 39
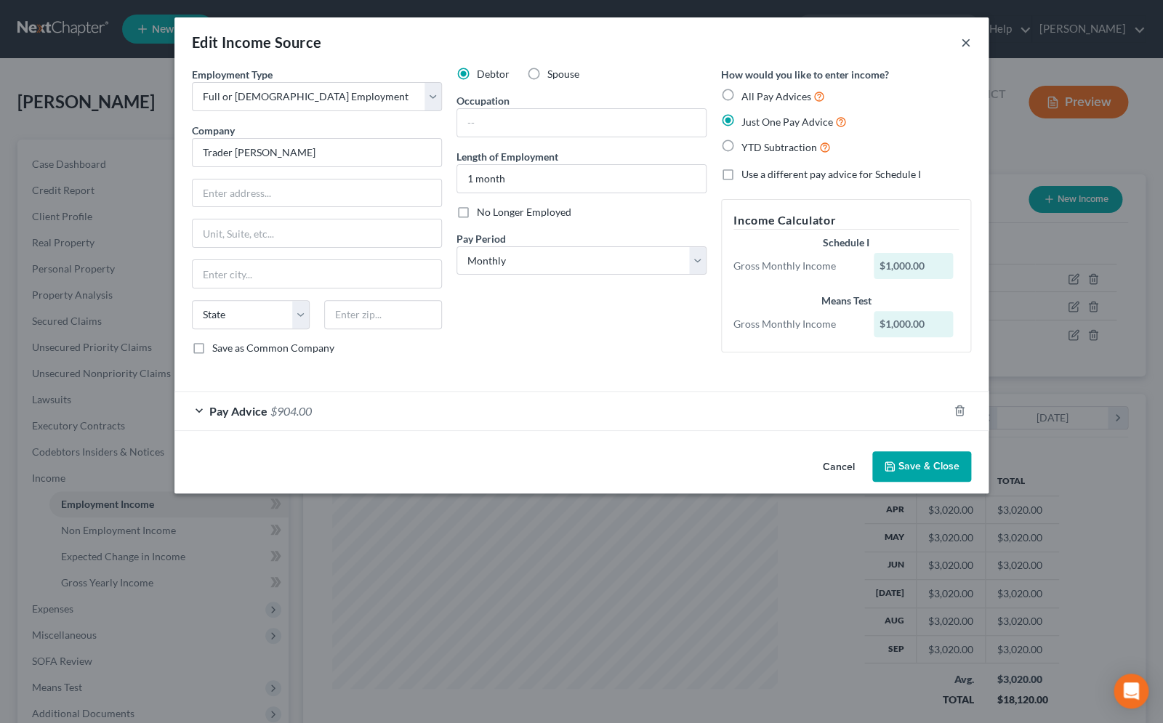
click at [965, 41] on button "×" at bounding box center [966, 41] width 10 height 17
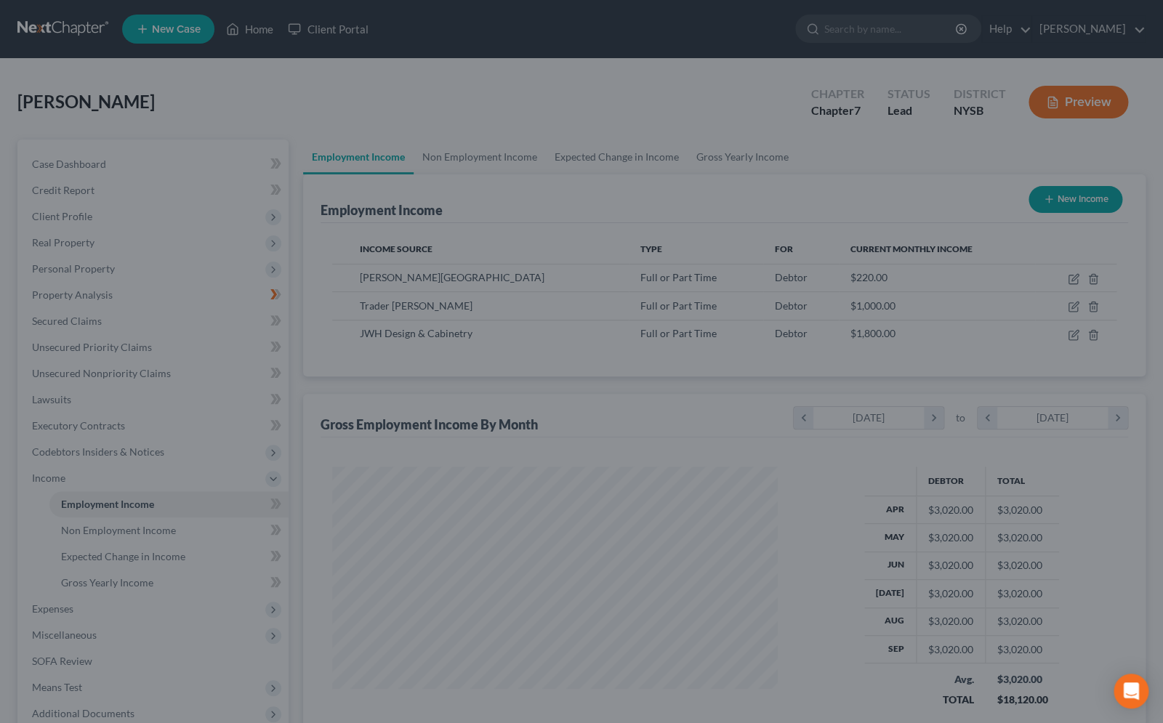
scroll to position [726644, 726436]
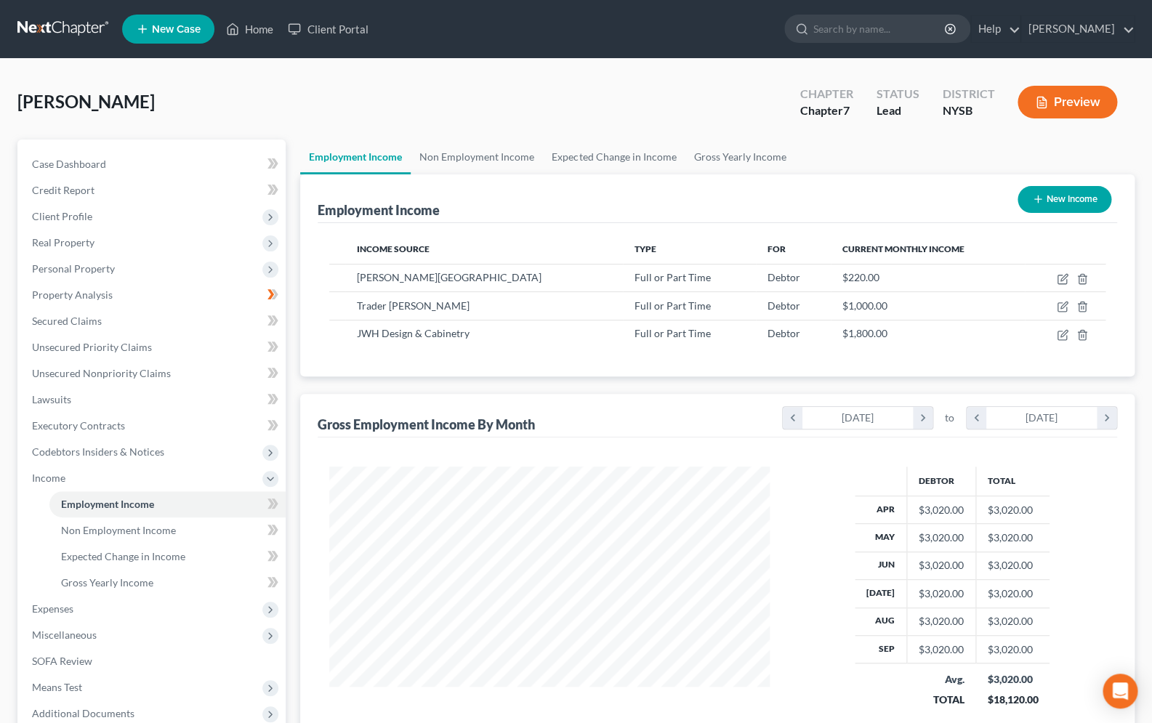
click at [1033, 193] on button "New Income" at bounding box center [1065, 199] width 94 height 27
select select "0"
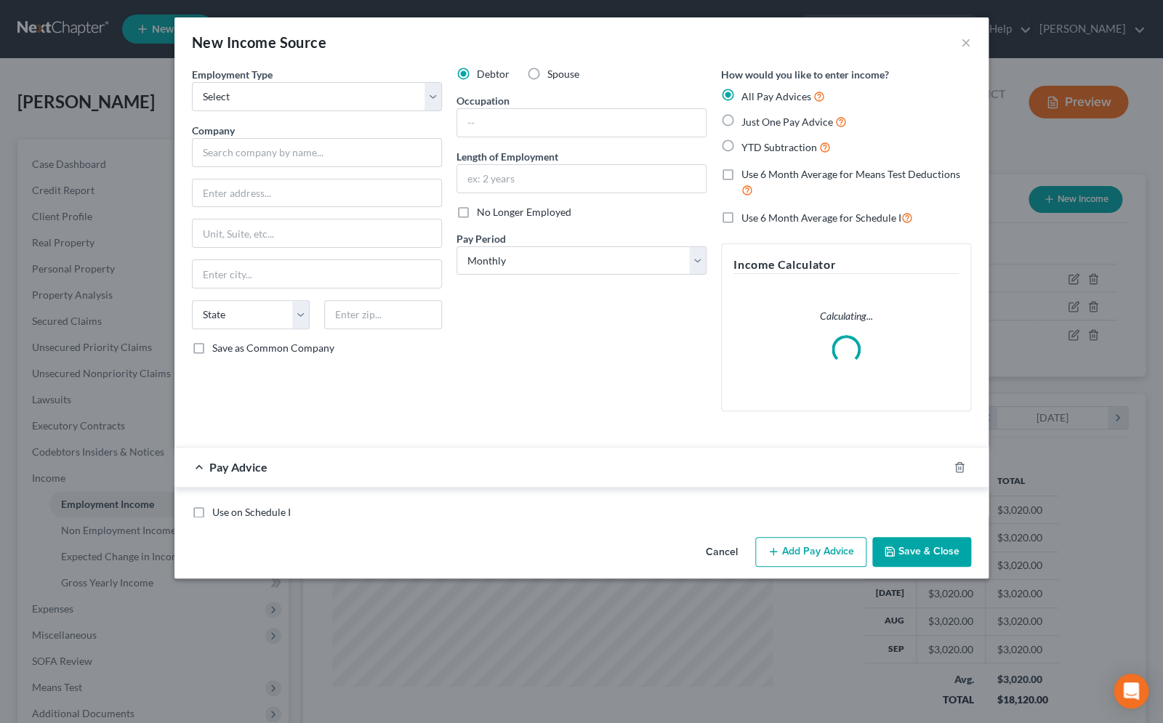
scroll to position [260, 474]
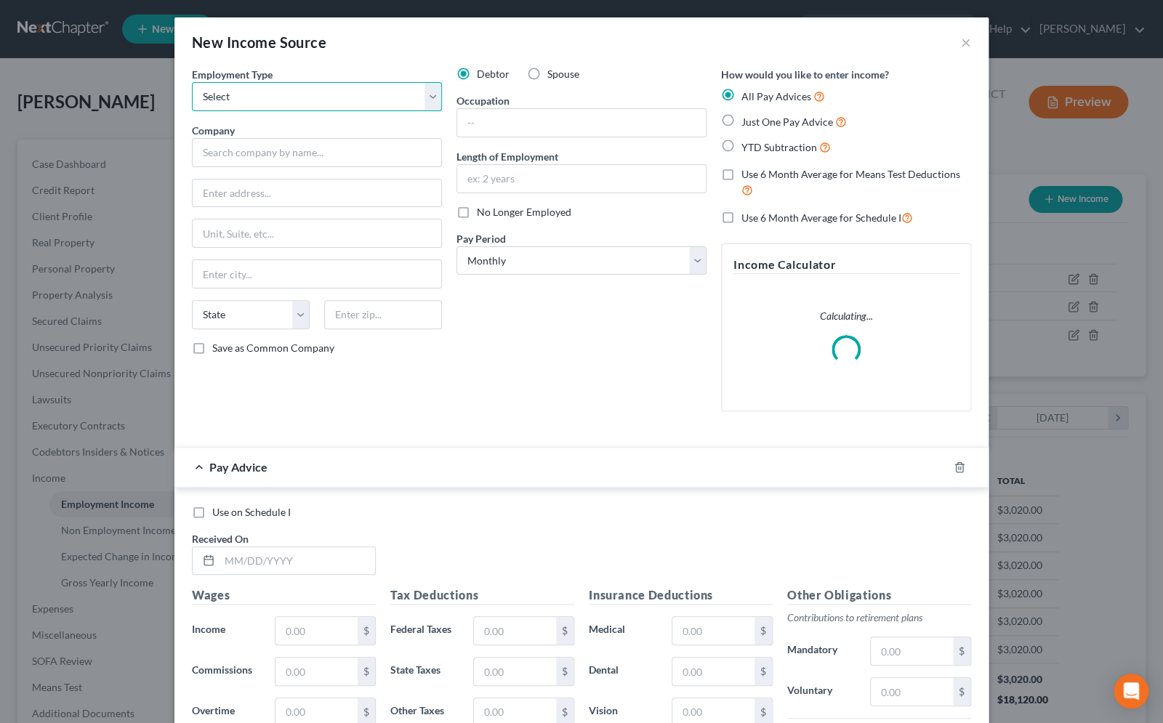
select select "0"
click option "Full or Part Time Employment" at bounding box center [0, 0] width 0 height 0
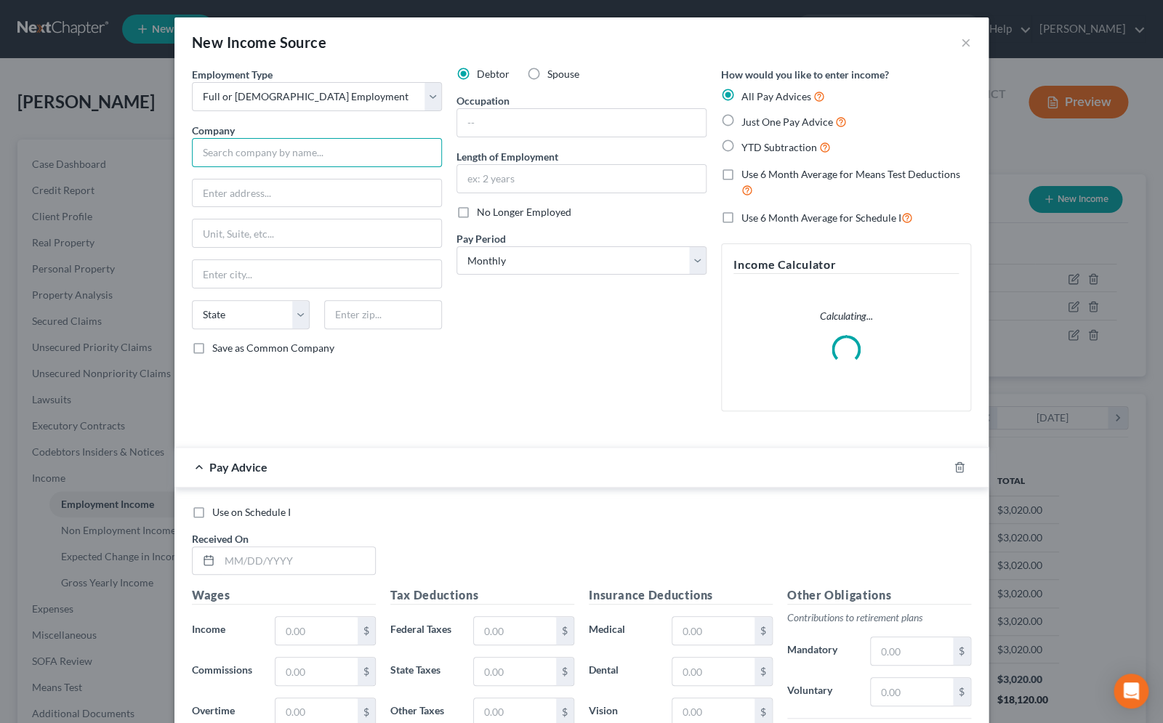
click at [374, 150] on input "text" at bounding box center [317, 152] width 250 height 29
type input "U"
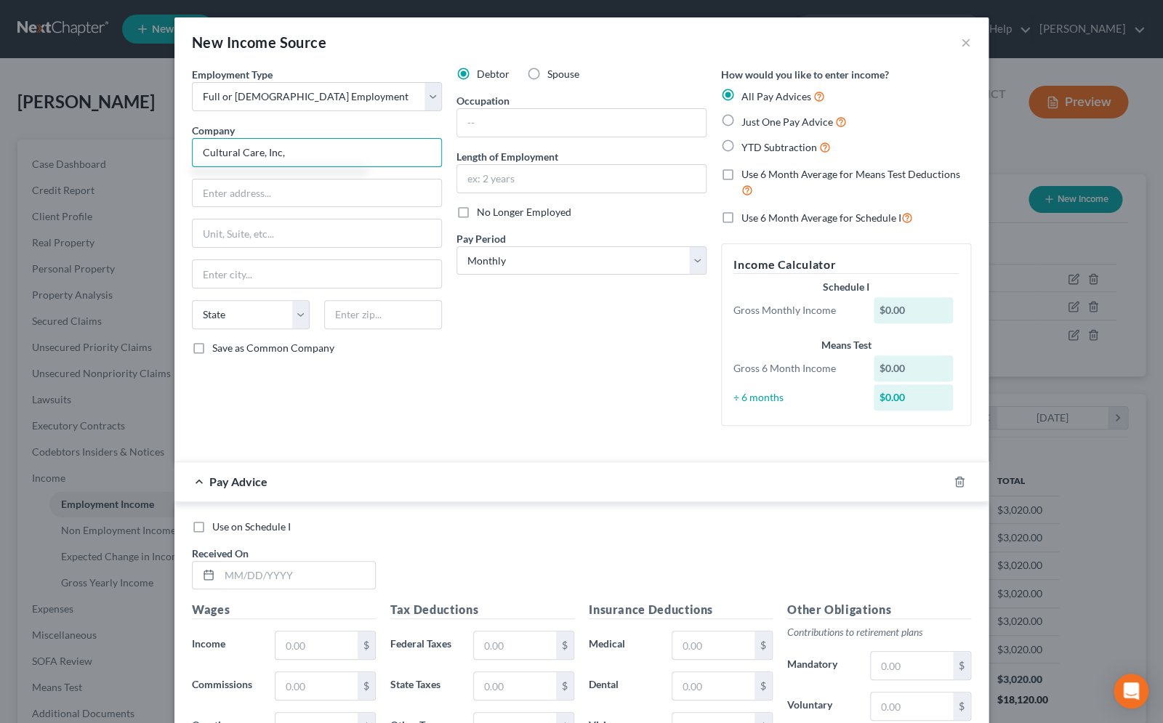
type input "Cultural Care, Inc,"
click at [741, 120] on label "Just One Pay Advice" at bounding box center [793, 121] width 105 height 17
click at [747, 120] on input "Just One Pay Advice" at bounding box center [751, 117] width 9 height 9
radio input "true"
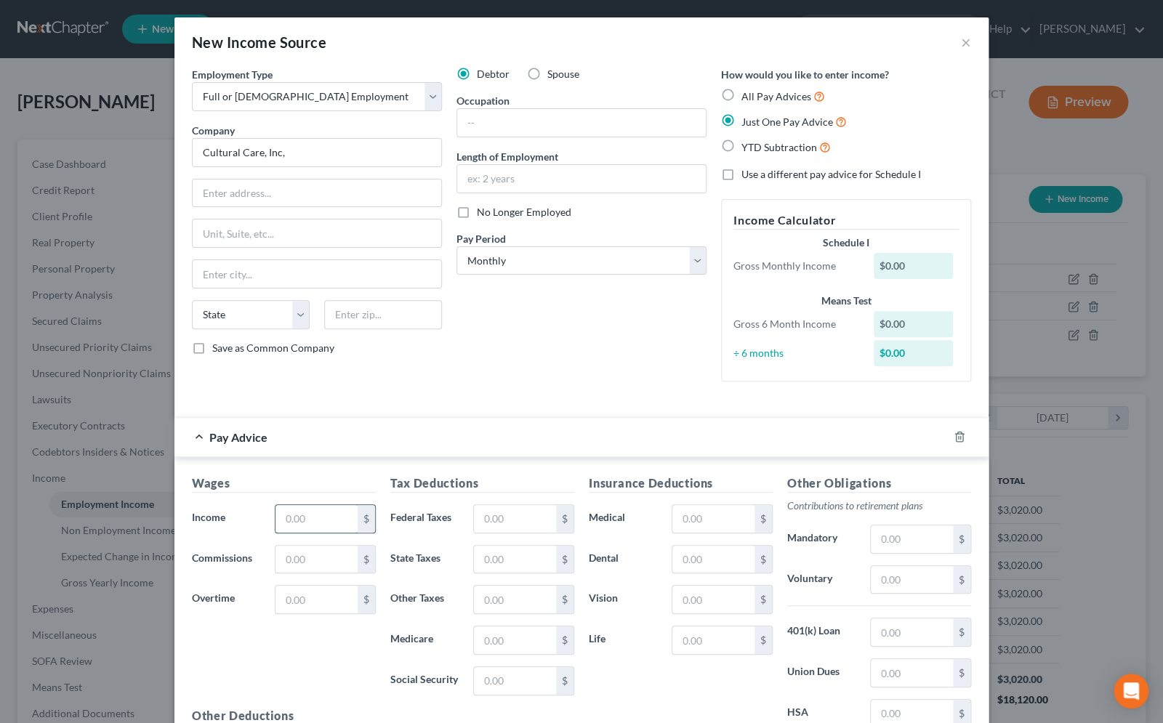
click at [301, 520] on input "text" at bounding box center [316, 519] width 82 height 28
type input "755.00"
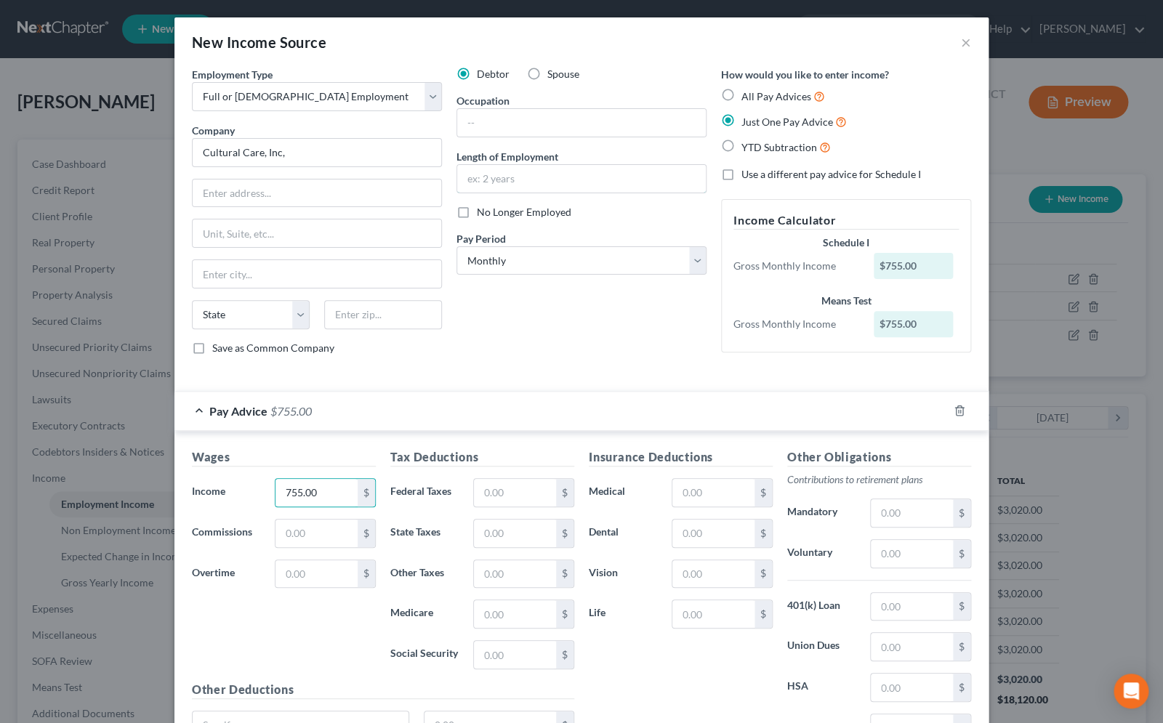
click at [603, 180] on input "text" at bounding box center [581, 179] width 249 height 28
type input "6"
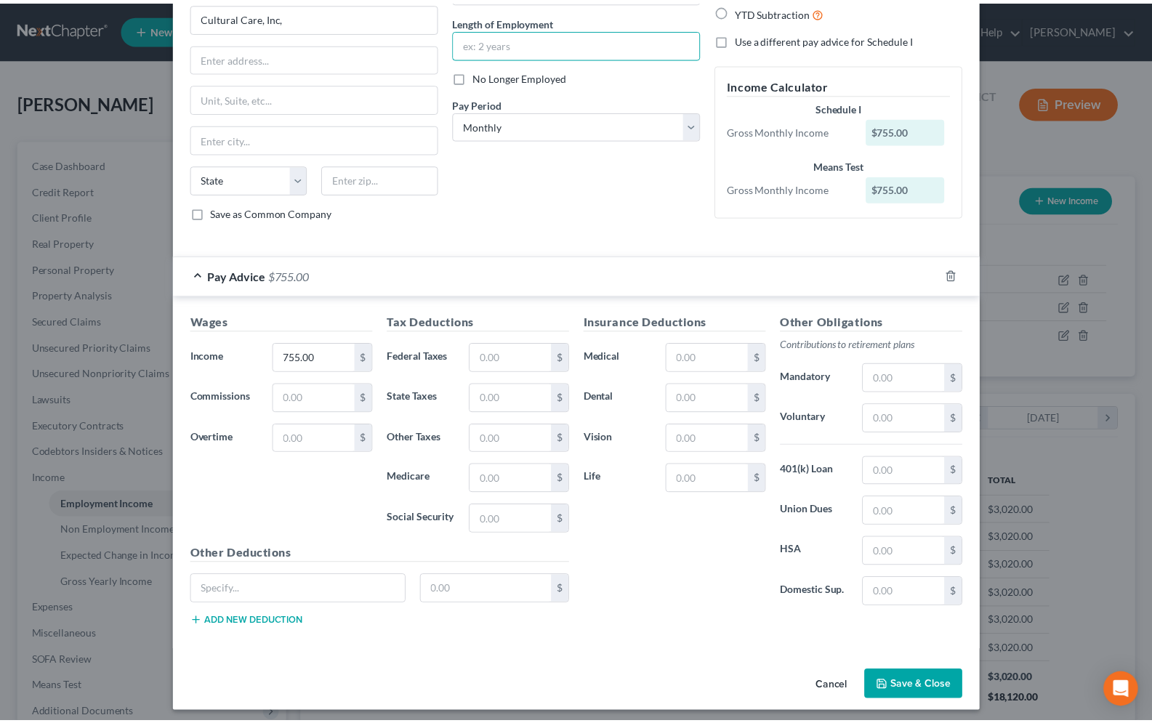
scroll to position [143, 0]
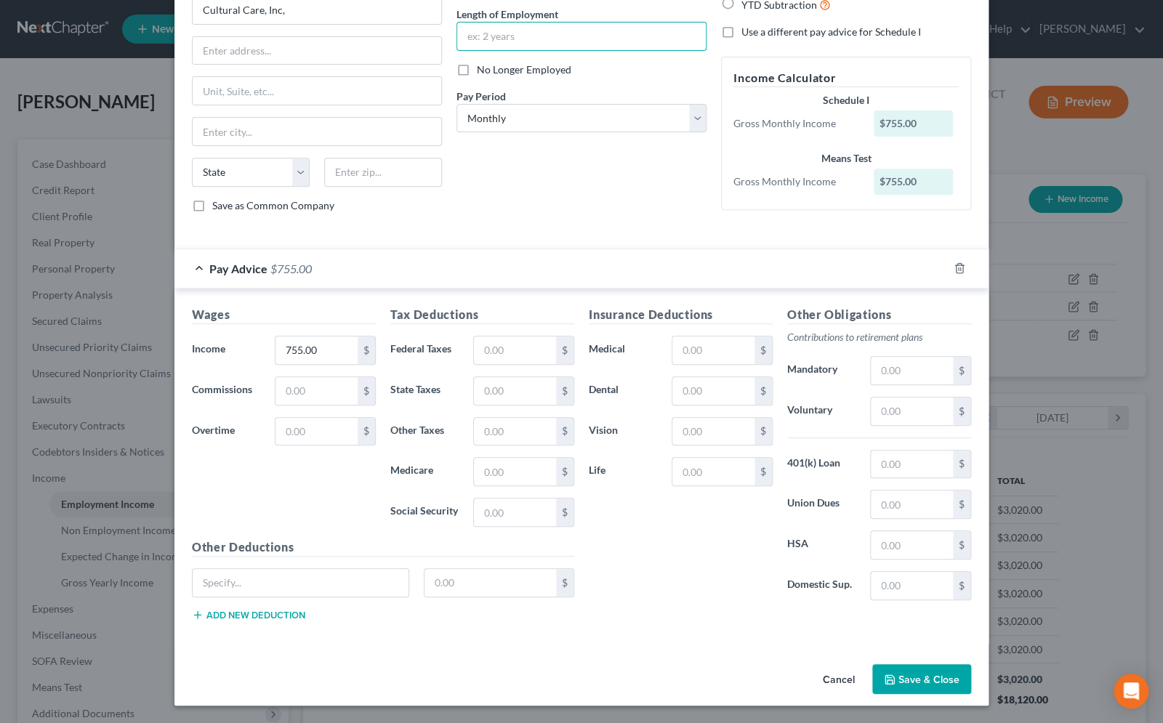
click at [923, 685] on button "Save & Close" at bounding box center [921, 679] width 99 height 31
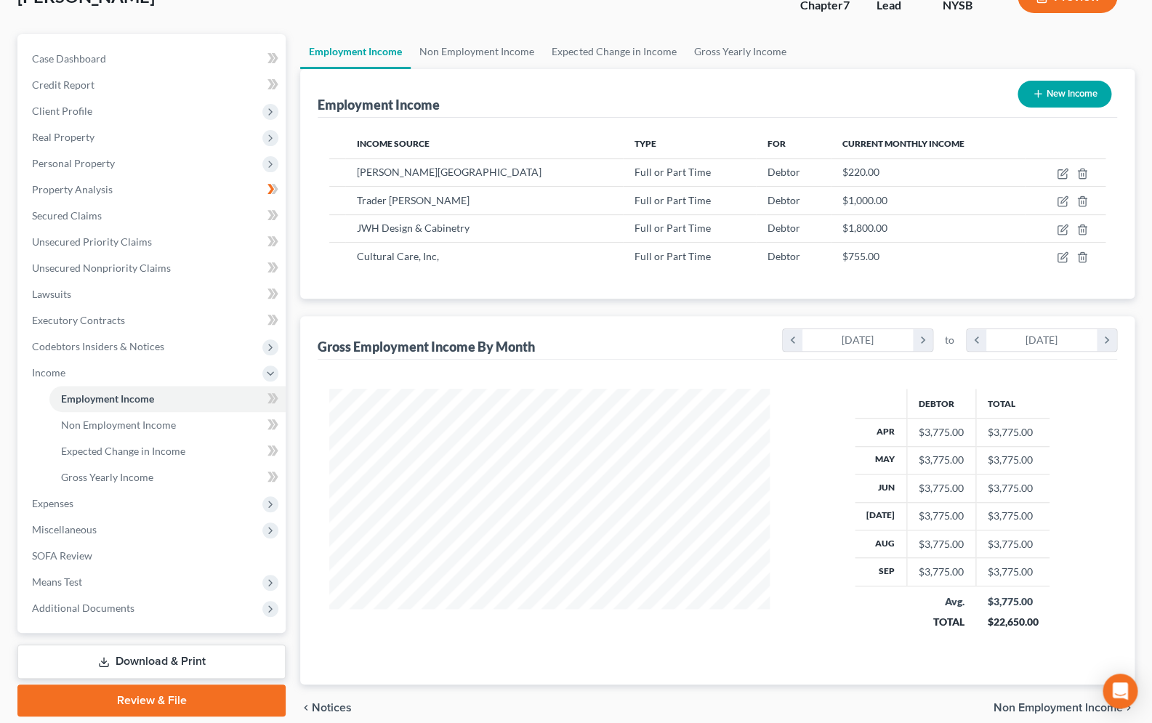
scroll to position [168, 0]
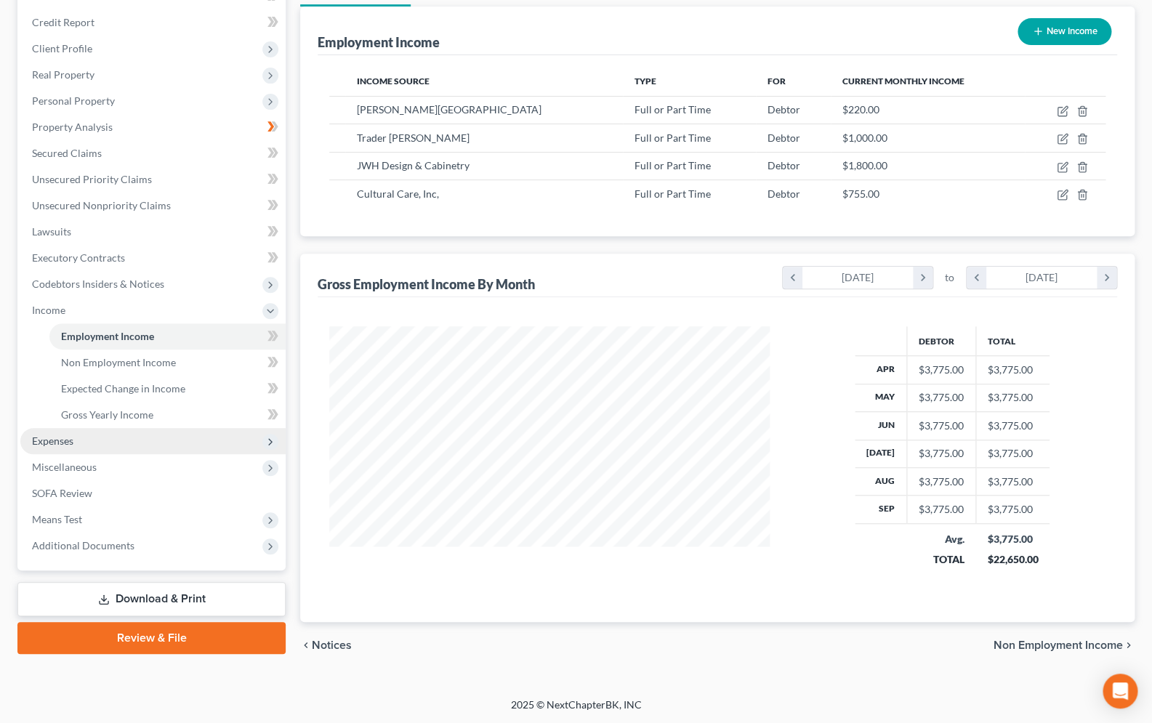
click at [71, 448] on span "Expenses" at bounding box center [152, 441] width 265 height 26
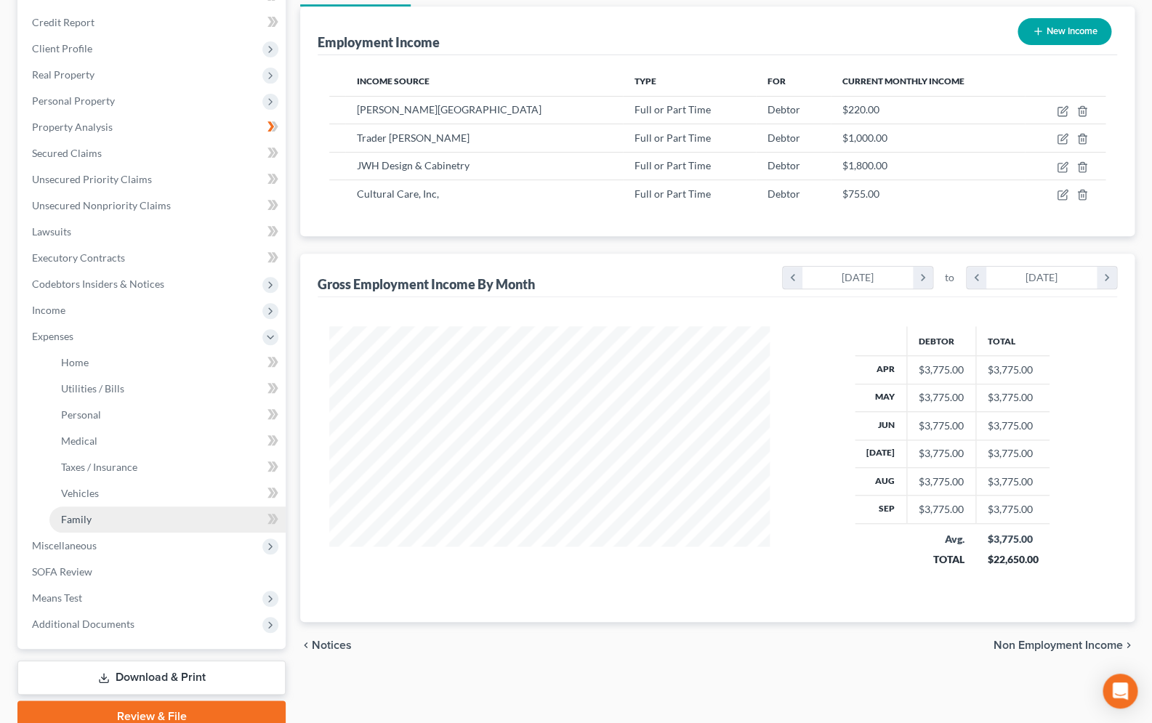
click at [82, 520] on span "Family" at bounding box center [76, 519] width 31 height 12
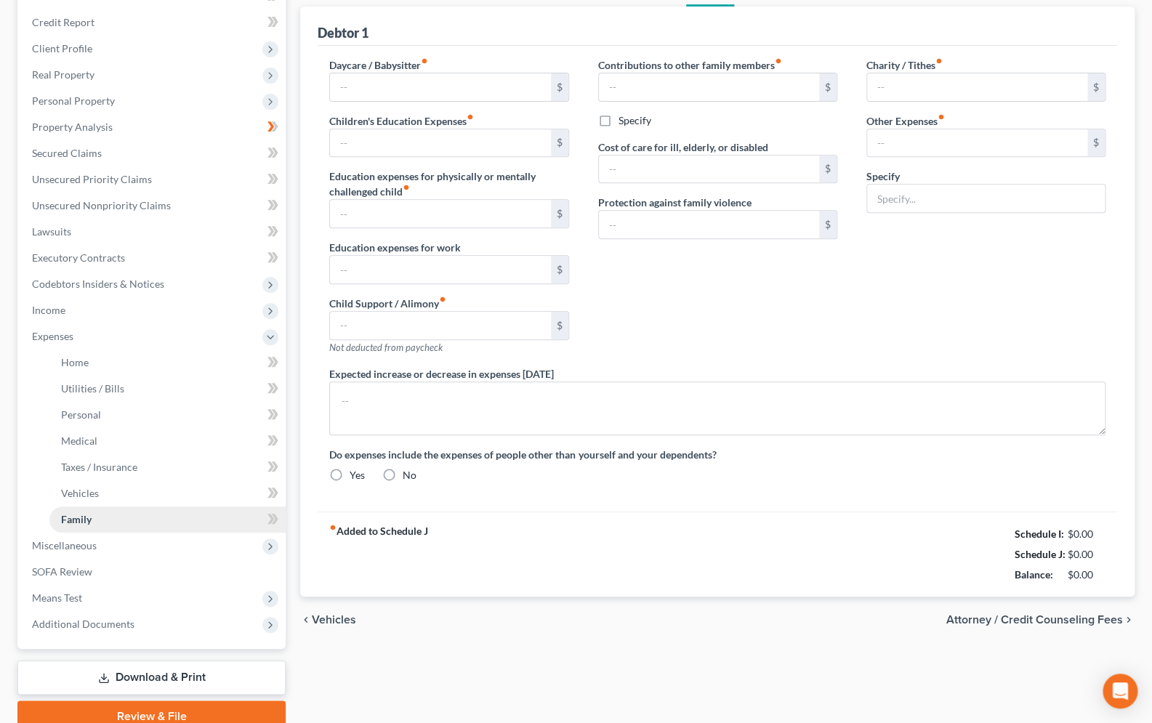
type input "0.00"
type input "1,313.81"
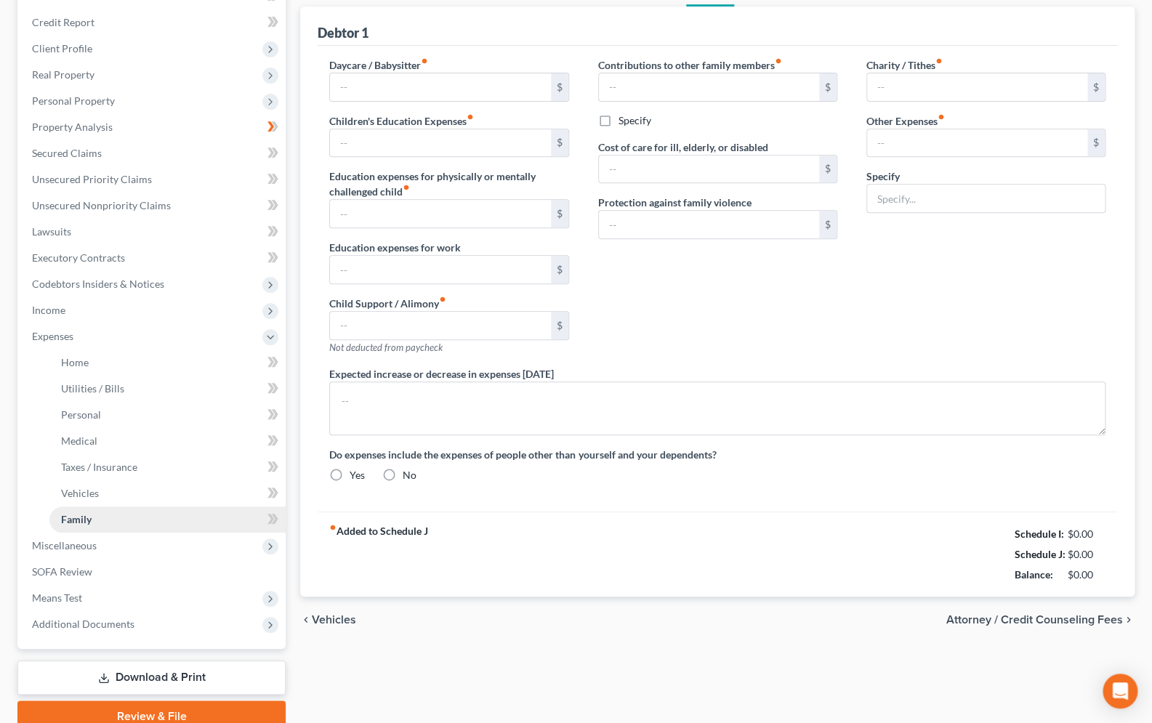
type input "0.00"
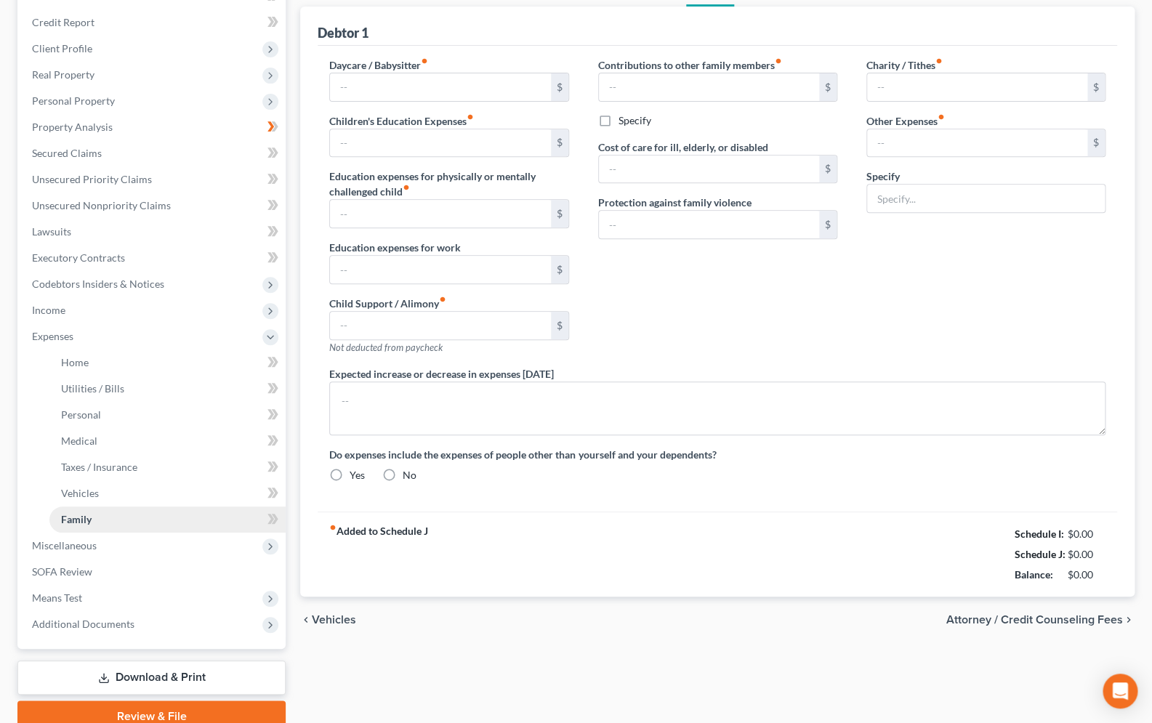
radio input "true"
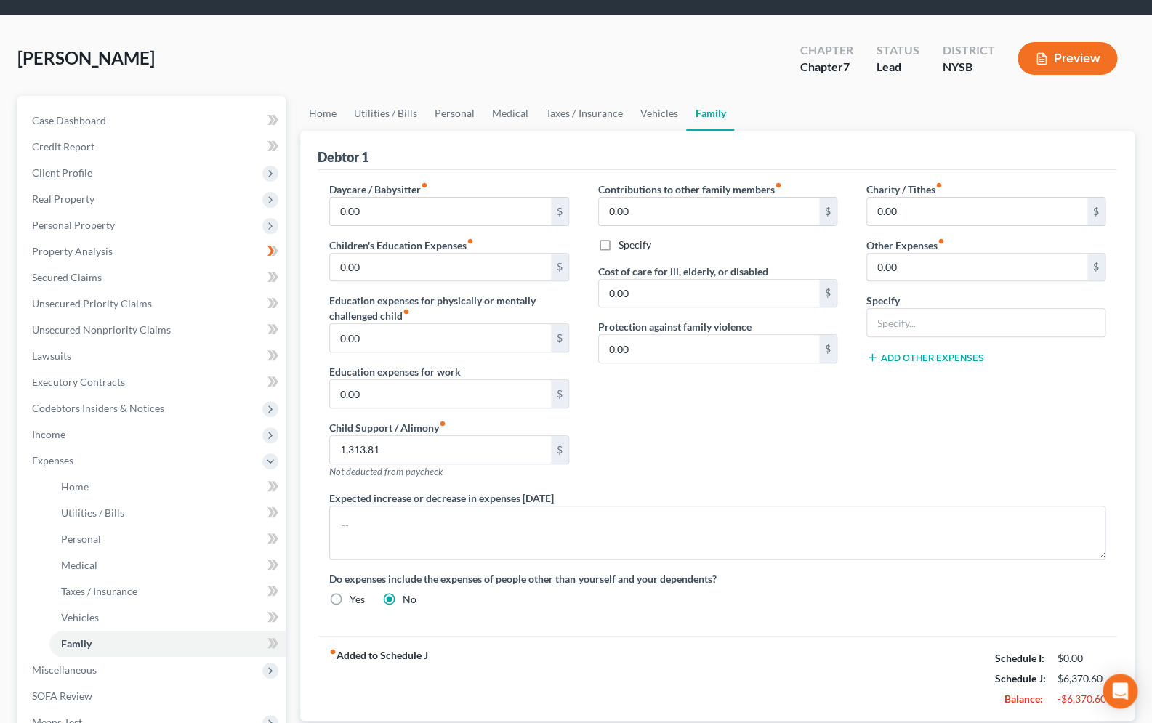
scroll to position [198, 0]
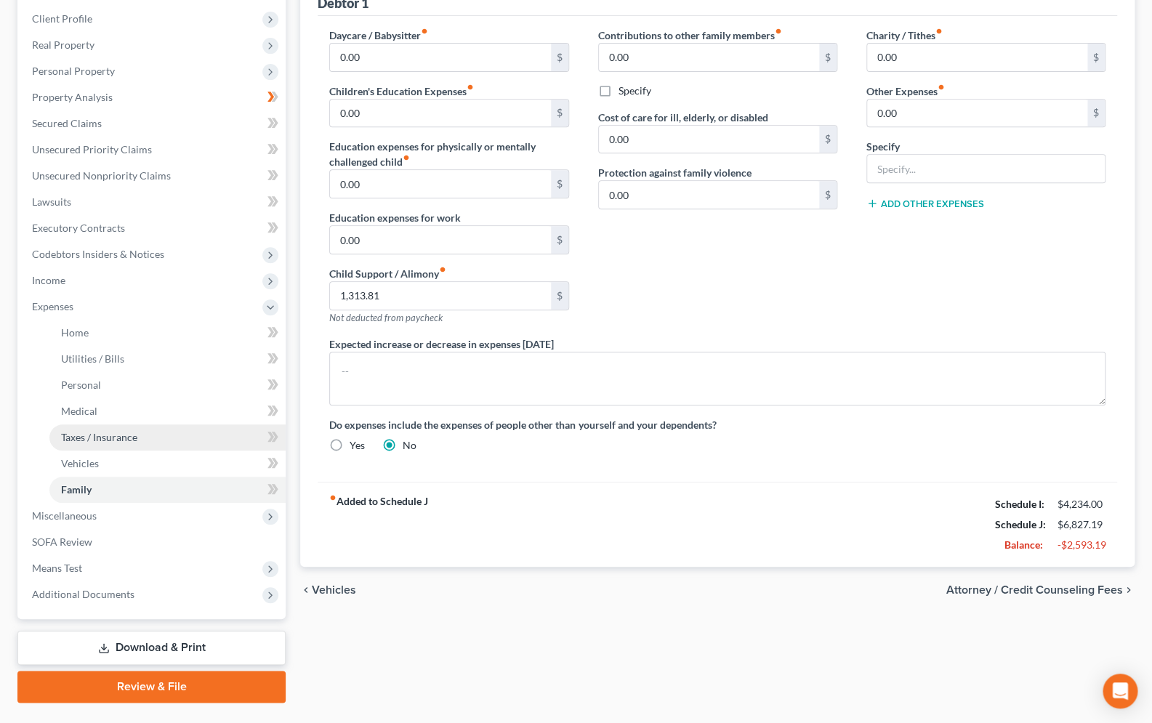
click at [91, 443] on span "Taxes / Insurance" at bounding box center [99, 437] width 76 height 12
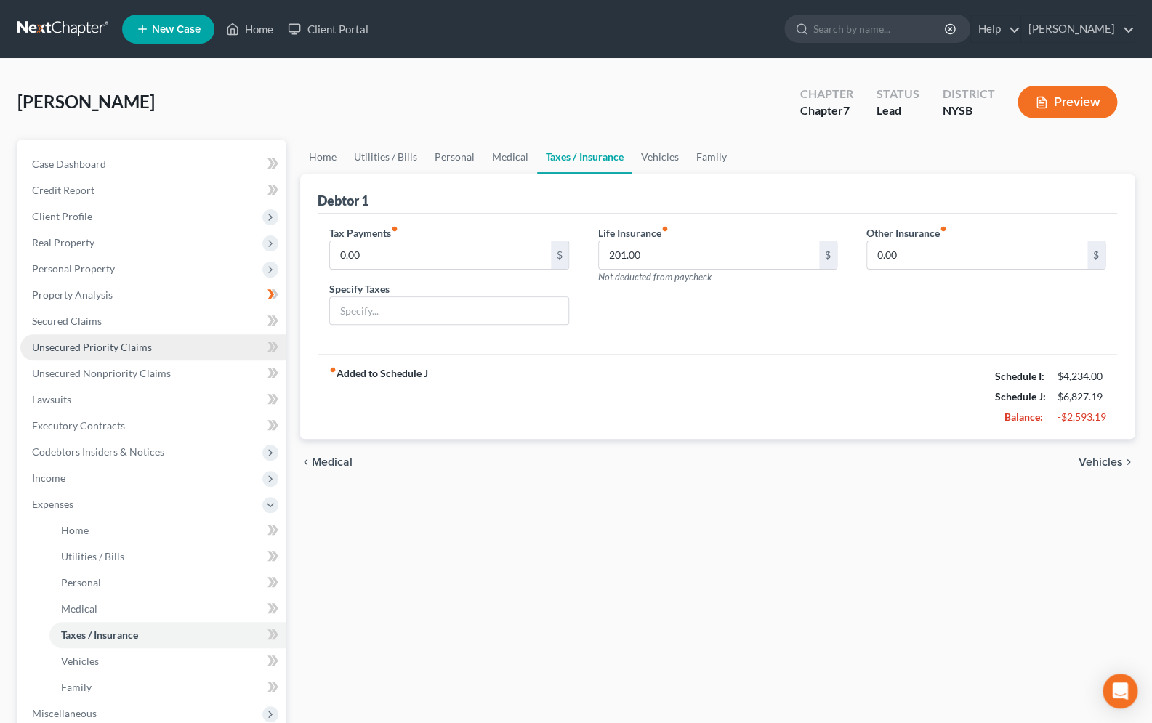
click at [89, 349] on span "Unsecured Priority Claims" at bounding box center [92, 347] width 120 height 12
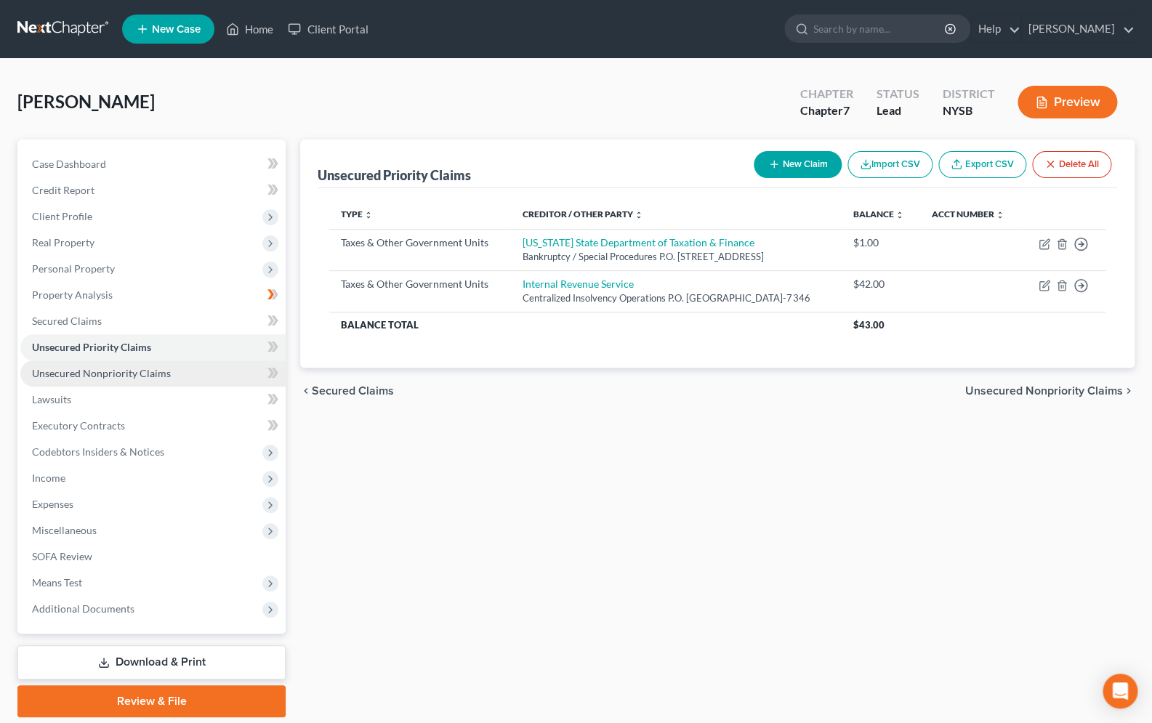
click at [98, 379] on link "Unsecured Nonpriority Claims" at bounding box center [152, 374] width 265 height 26
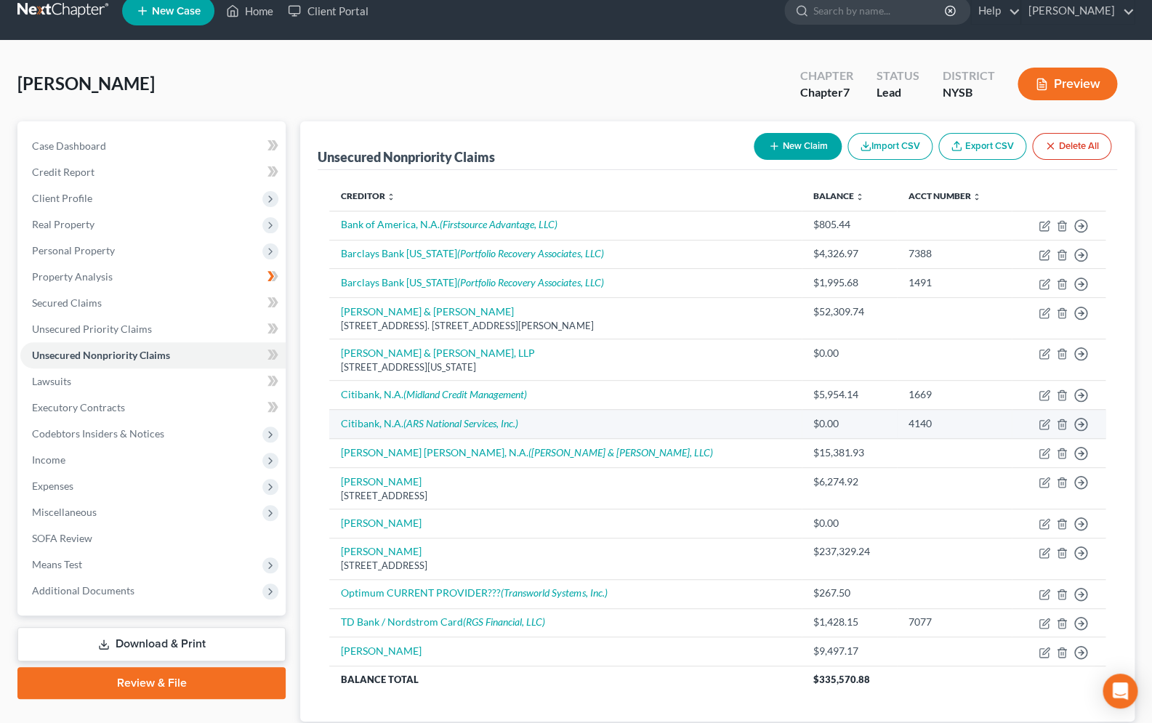
scroll to position [23, 0]
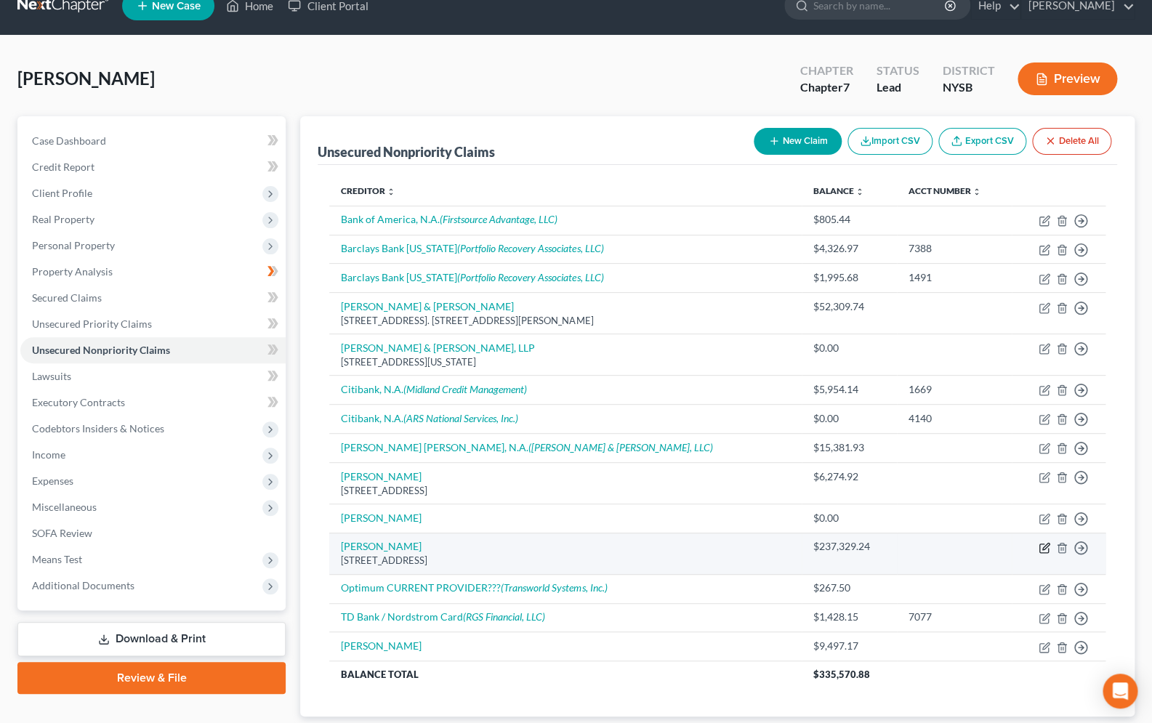
click at [1043, 553] on icon "button" at bounding box center [1045, 548] width 12 height 12
select select "35"
select select "14"
select select "0"
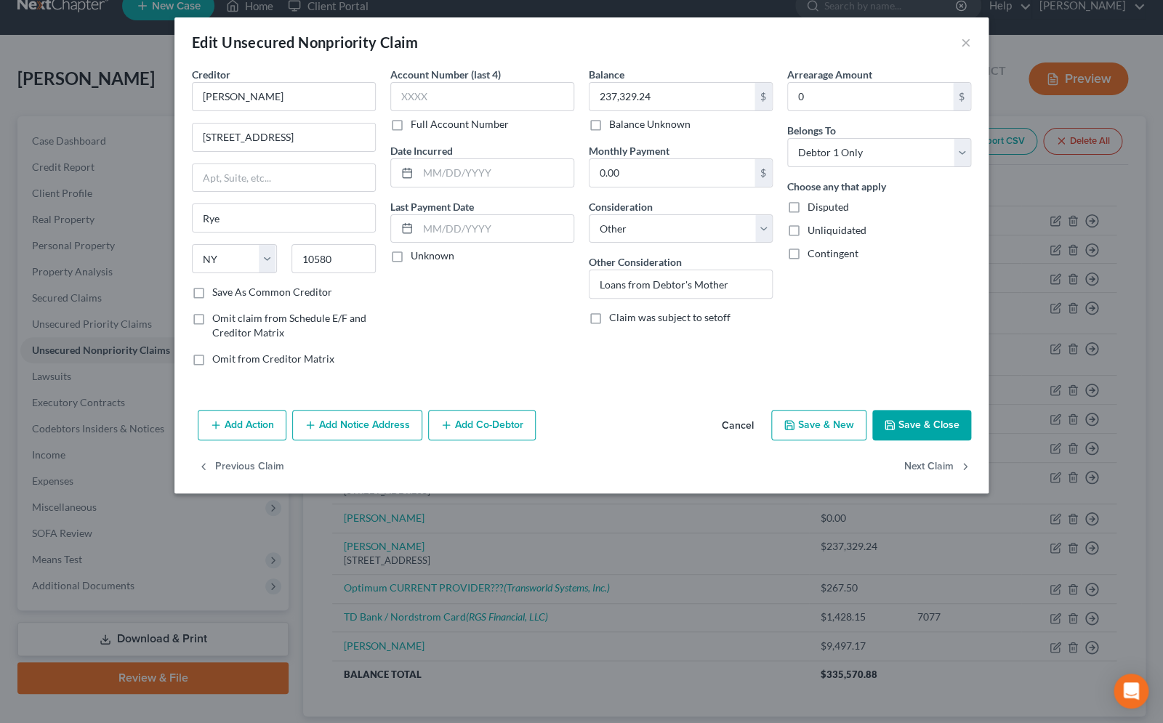
click at [892, 426] on polyline "button" at bounding box center [890, 427] width 5 height 4
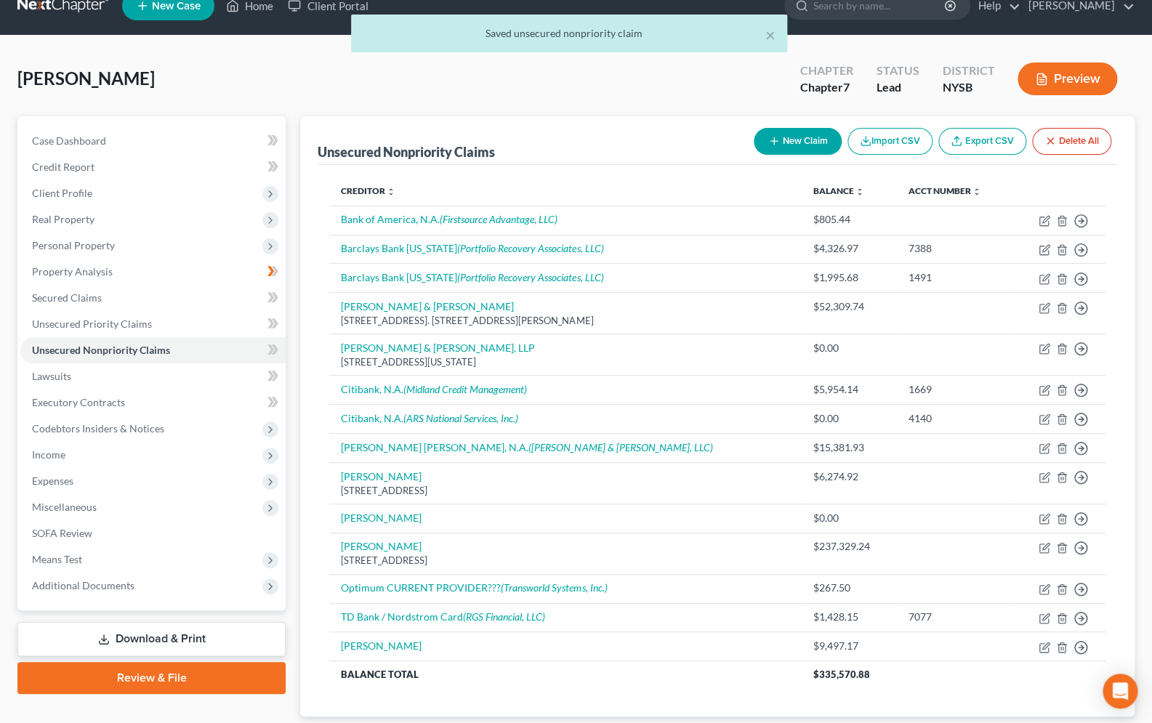
click at [785, 134] on button "New Claim" at bounding box center [798, 141] width 88 height 27
select select "0"
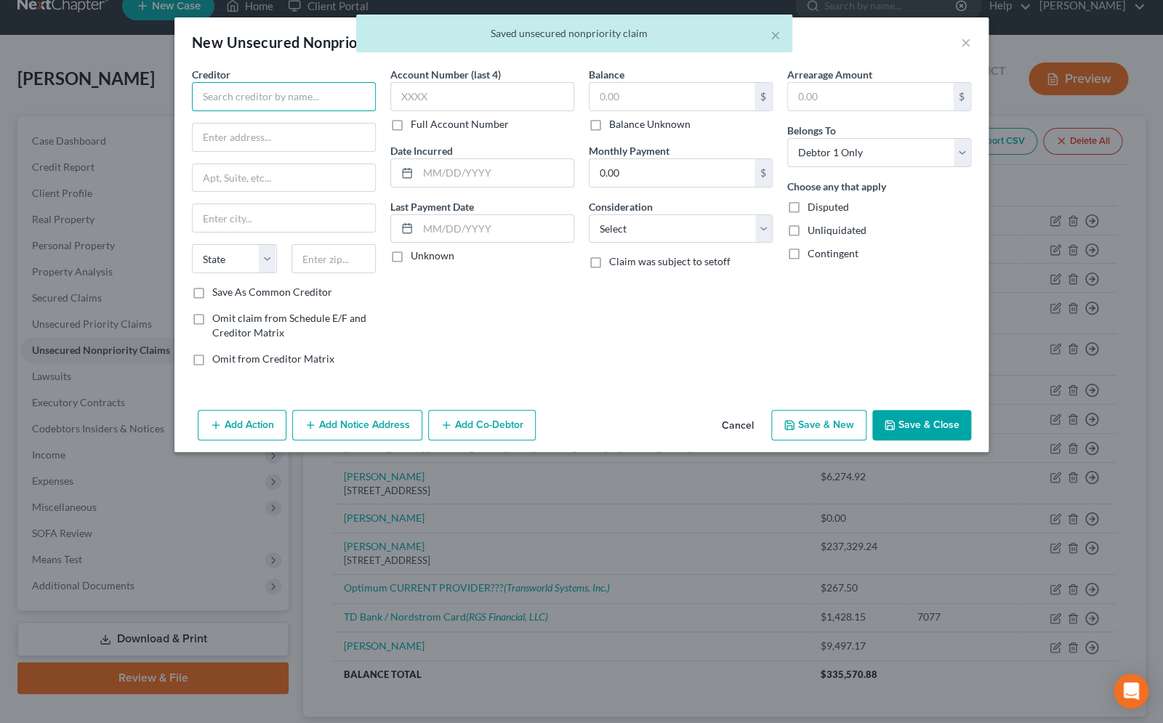
click at [297, 105] on input "text" at bounding box center [284, 96] width 184 height 29
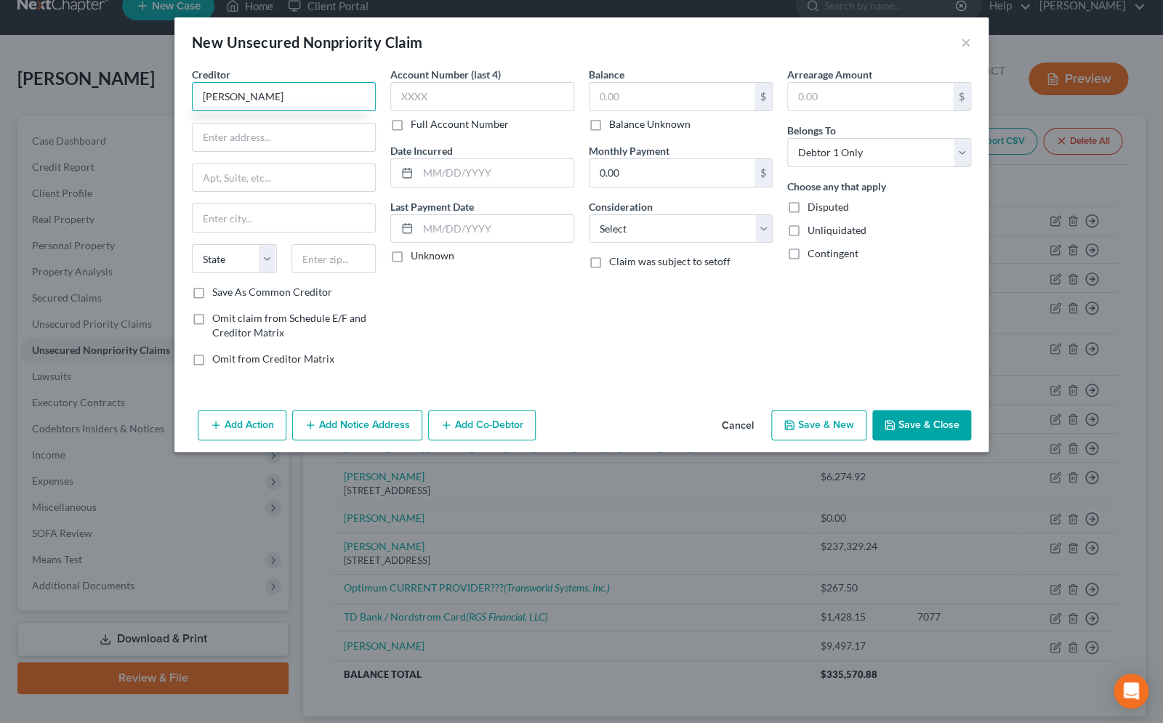
type input "William Bench"
type input "60 Beverly Drive"
click at [310, 268] on input "text" at bounding box center [333, 258] width 85 height 29
type input "10580"
type input "Rye"
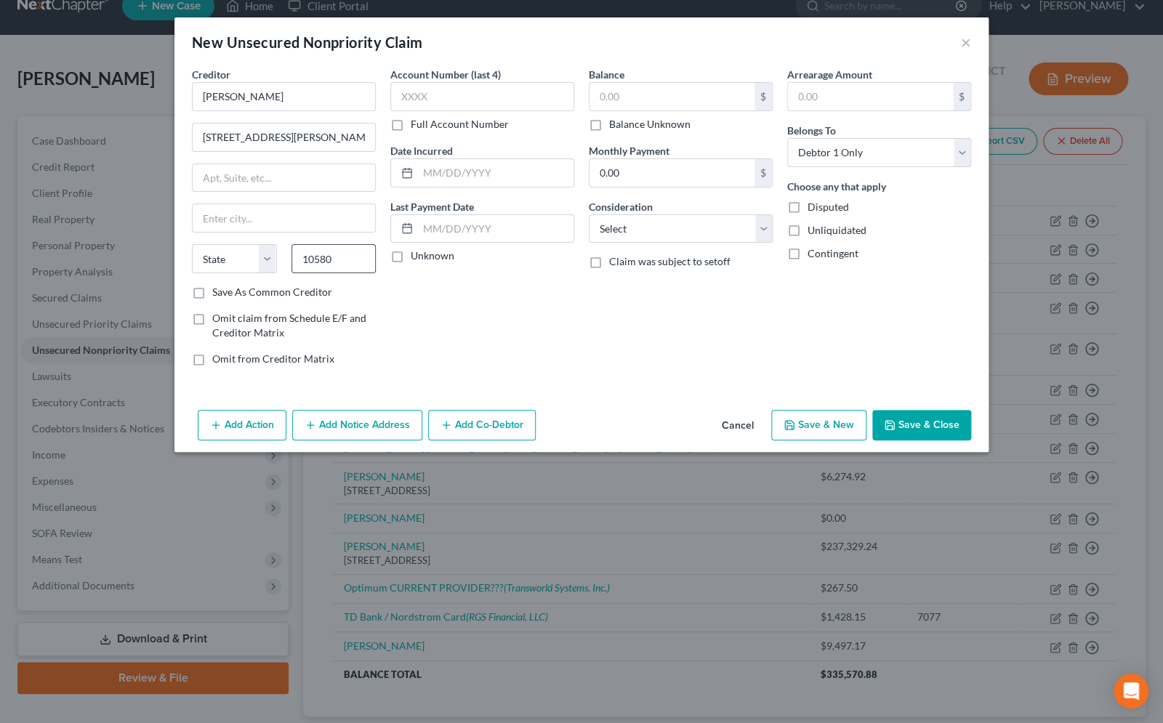
select select "35"
click at [597, 94] on input "text" at bounding box center [672, 97] width 165 height 28
type input "250,000.00"
click at [808, 208] on label "Disputed" at bounding box center [828, 207] width 41 height 15
click at [808, 209] on label "Disputed" at bounding box center [828, 207] width 41 height 15
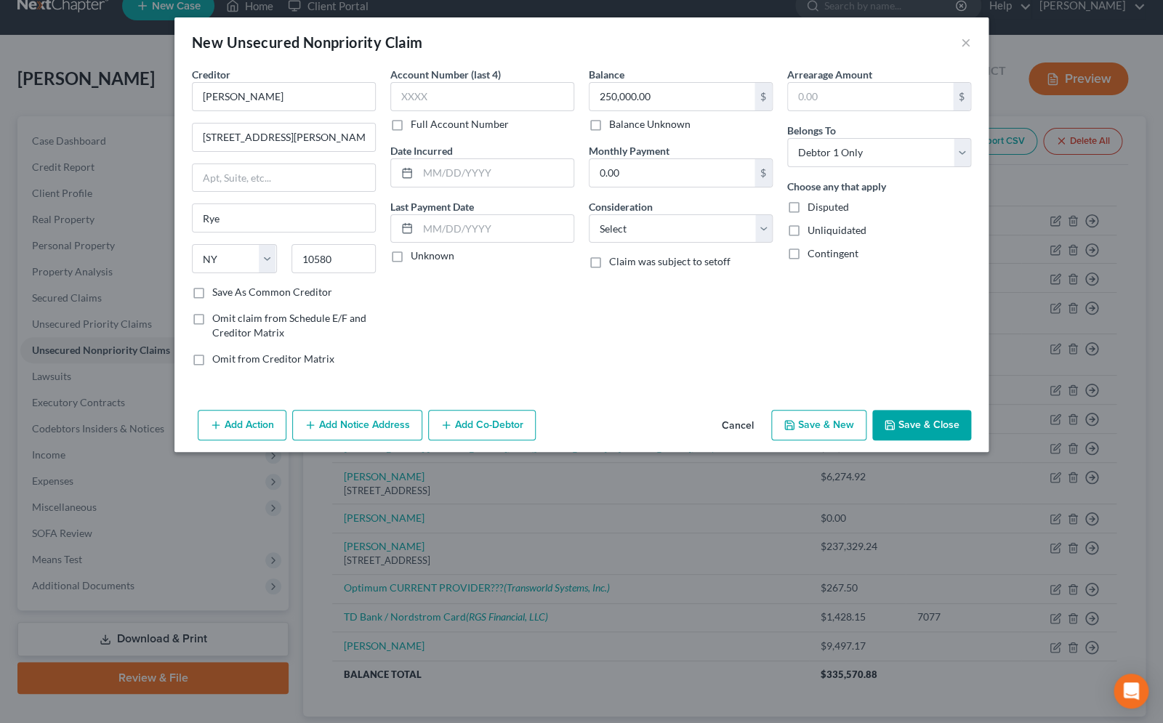
click at [813, 209] on input "Disputed" at bounding box center [817, 204] width 9 height 9
checkbox input "true"
click at [925, 416] on button "Save & Close" at bounding box center [921, 425] width 99 height 31
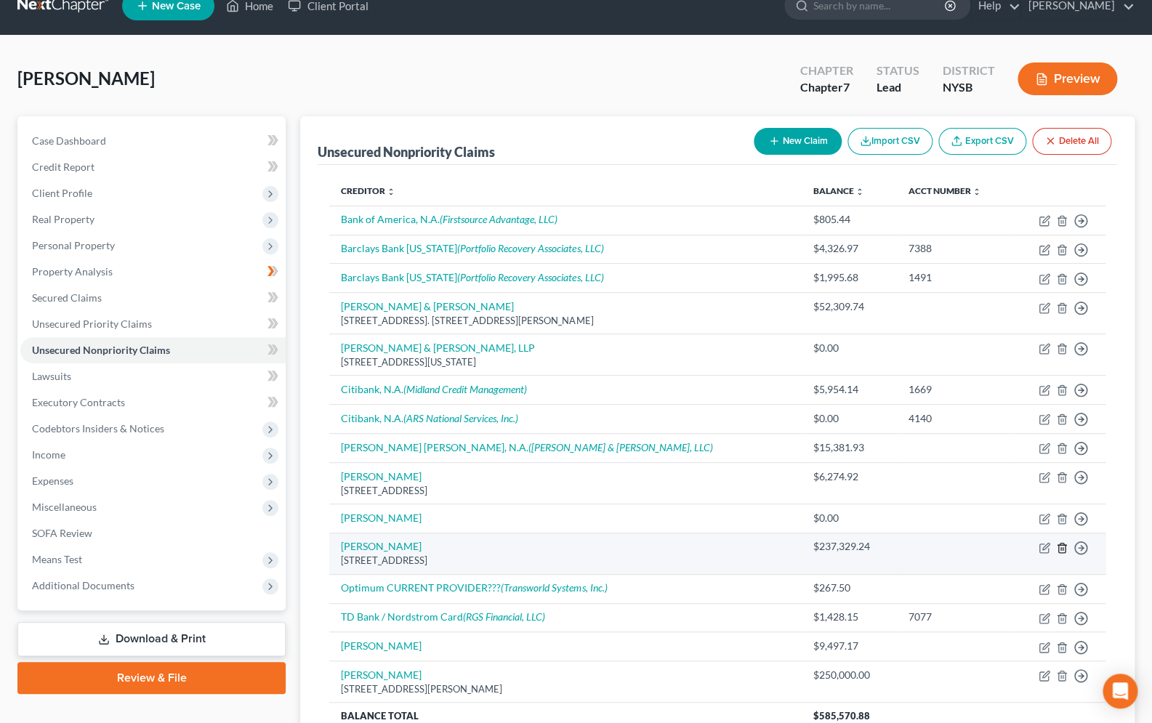
click at [1064, 550] on icon "button" at bounding box center [1062, 548] width 12 height 12
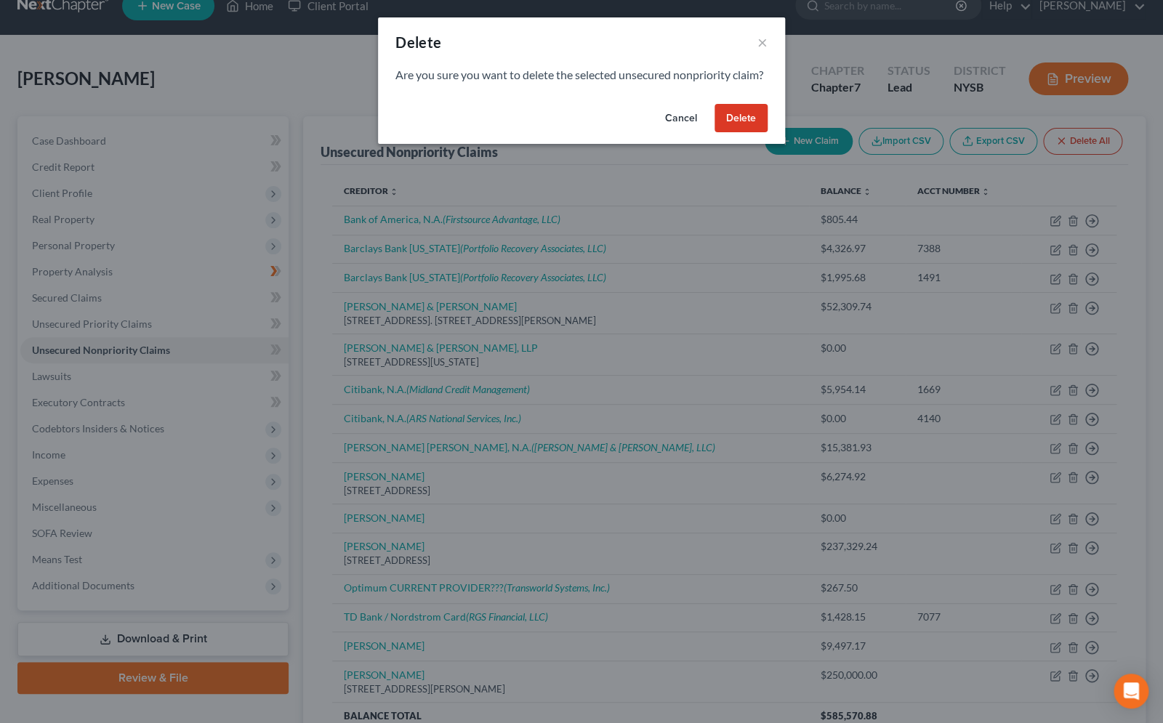
click at [672, 132] on button "Cancel" at bounding box center [680, 118] width 55 height 29
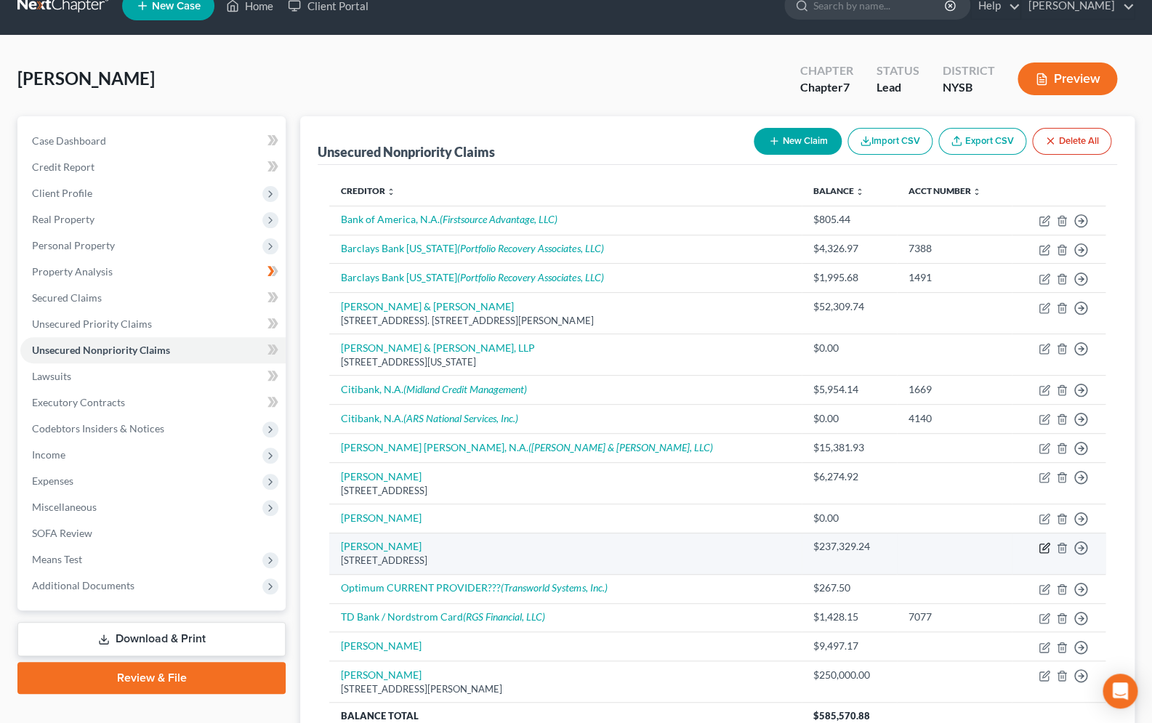
click at [1039, 552] on icon "button" at bounding box center [1045, 548] width 12 height 12
select select "35"
select select "14"
select select "0"
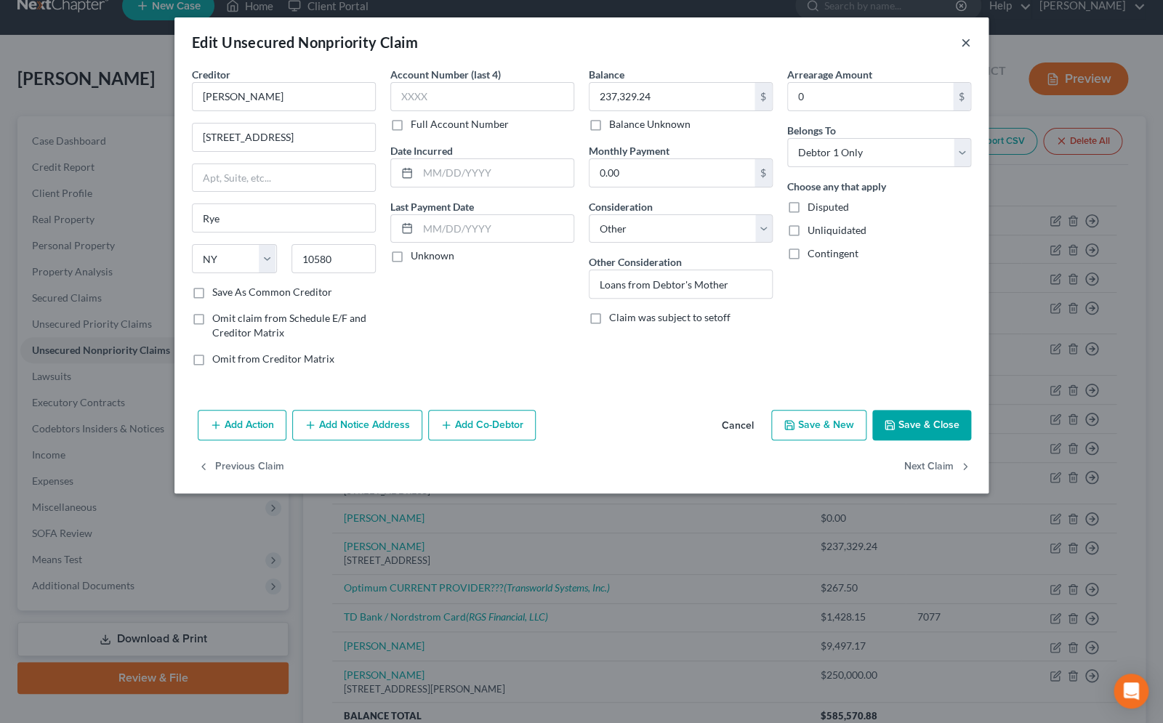
click at [965, 42] on button "×" at bounding box center [966, 41] width 10 height 17
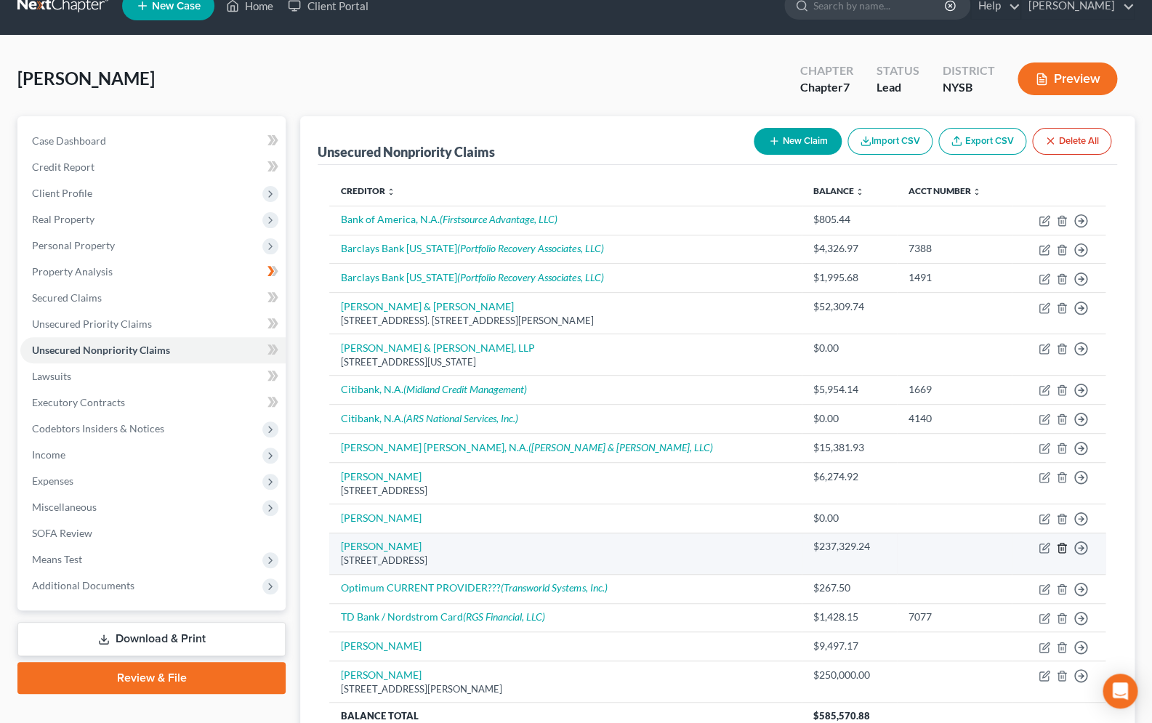
click at [1062, 548] on icon "button" at bounding box center [1062, 548] width 12 height 12
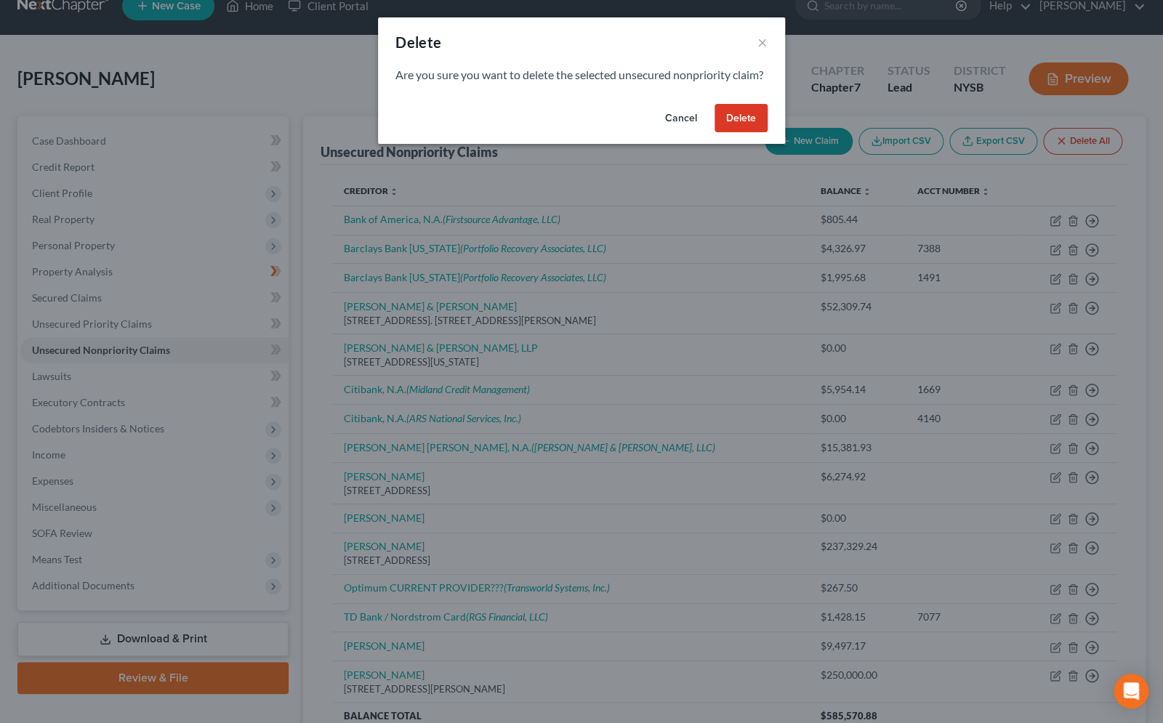
click at [747, 133] on button "Delete" at bounding box center [741, 118] width 53 height 29
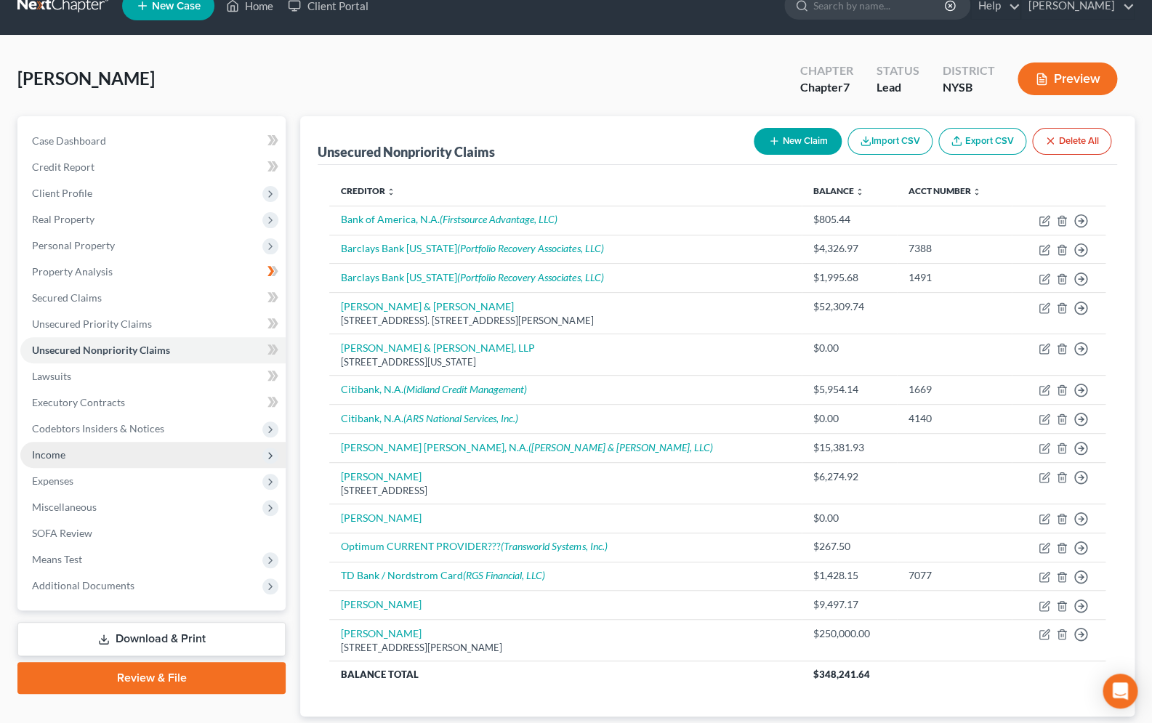
click at [80, 452] on span "Income" at bounding box center [152, 455] width 265 height 26
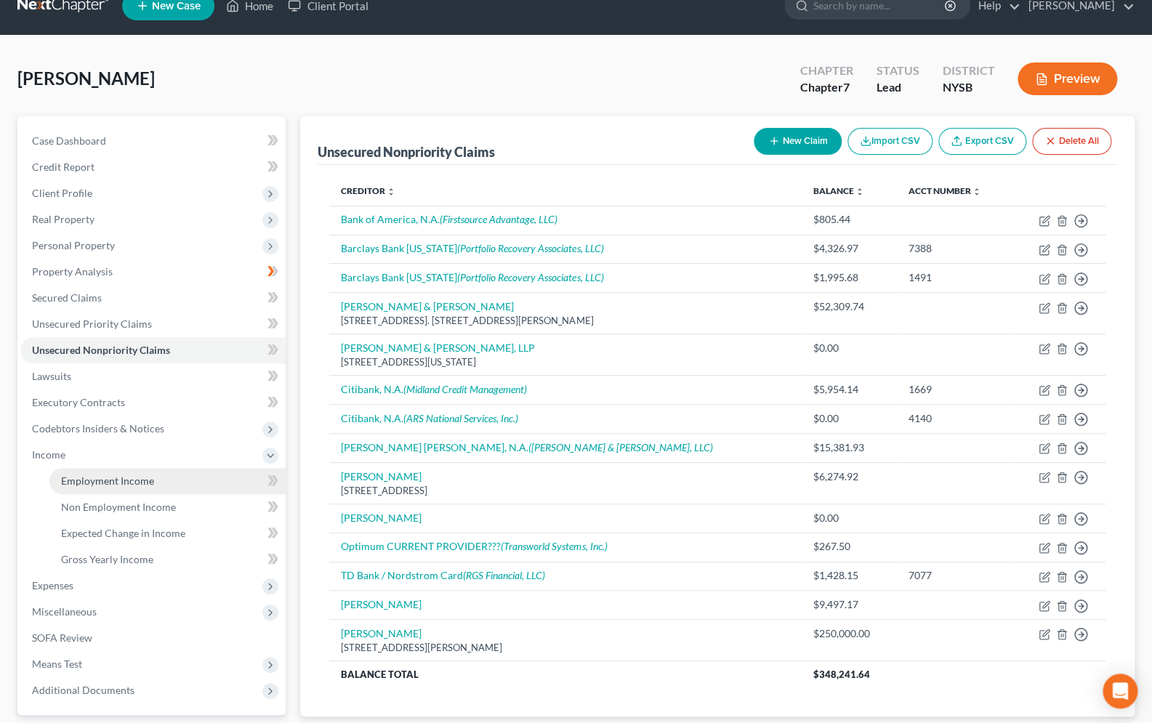
click at [122, 481] on span "Employment Income" at bounding box center [107, 481] width 93 height 12
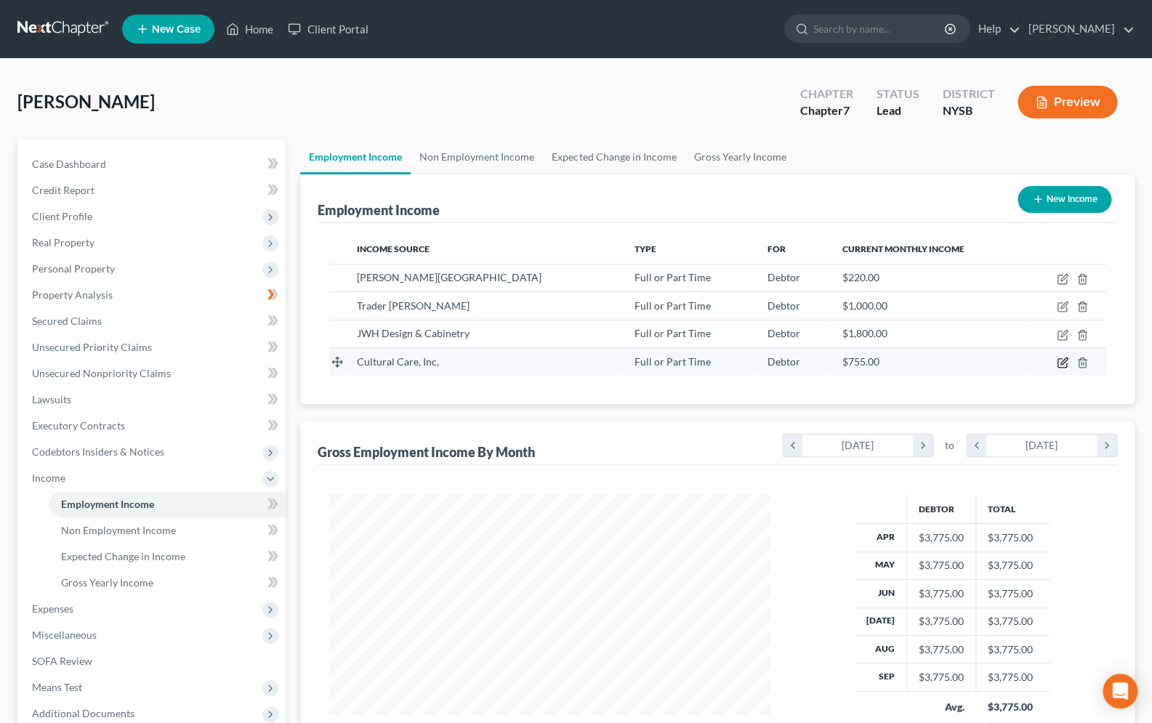
click at [1061, 366] on icon "button" at bounding box center [1063, 363] width 12 height 12
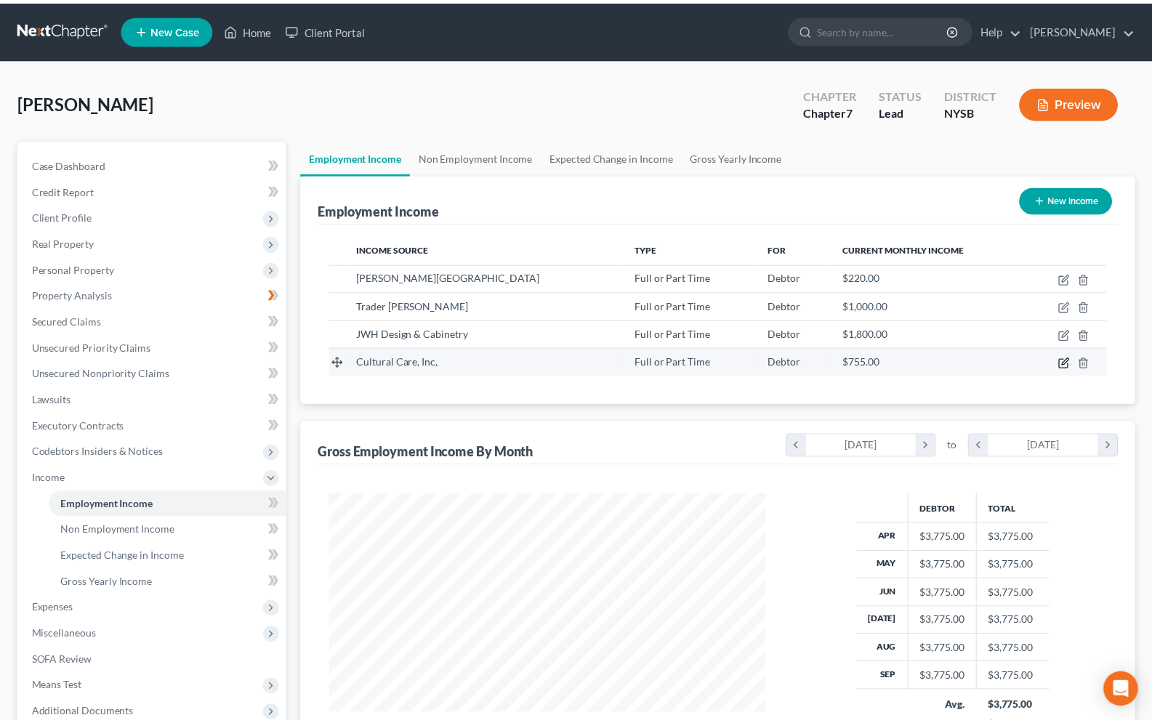
scroll to position [260, 474]
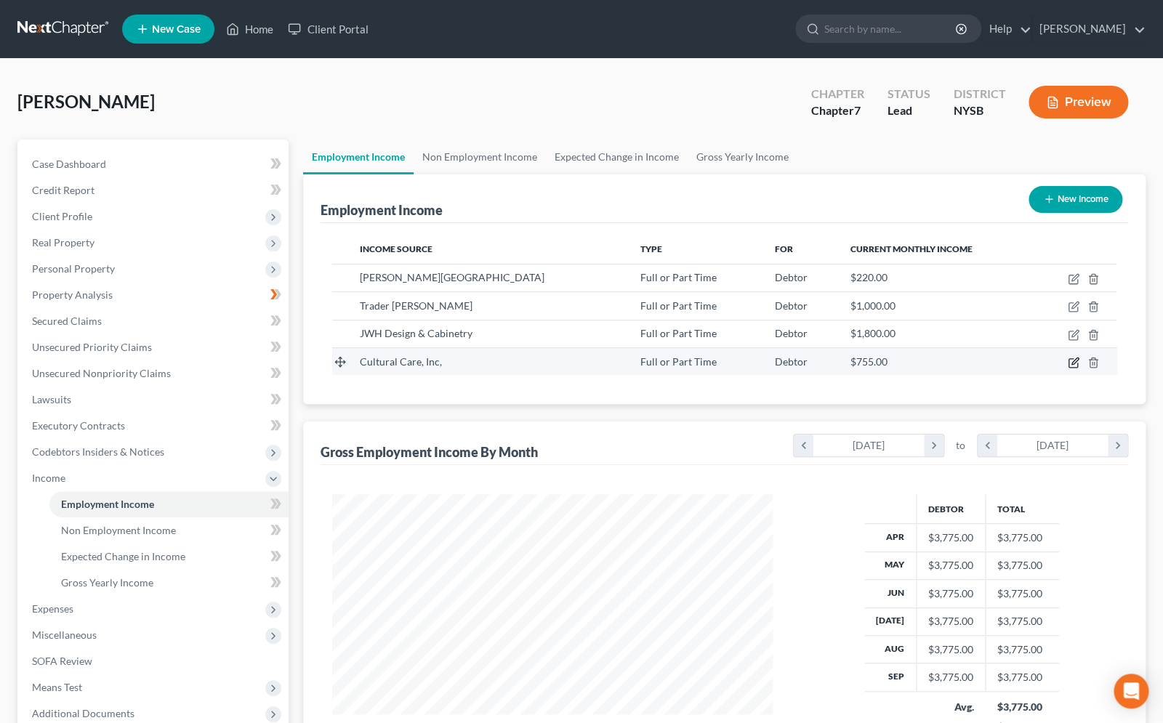
select select "0"
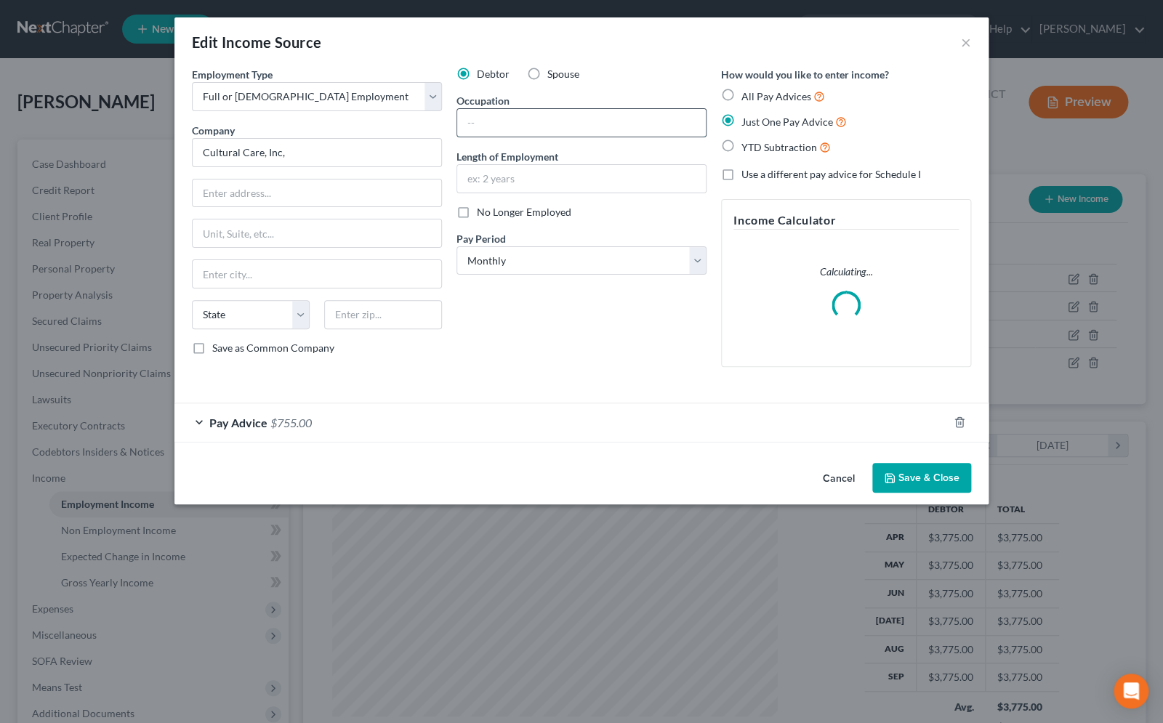
click at [477, 134] on input "text" at bounding box center [581, 123] width 249 height 28
type input "Au pair"
click at [918, 468] on button "Save & Close" at bounding box center [921, 478] width 99 height 31
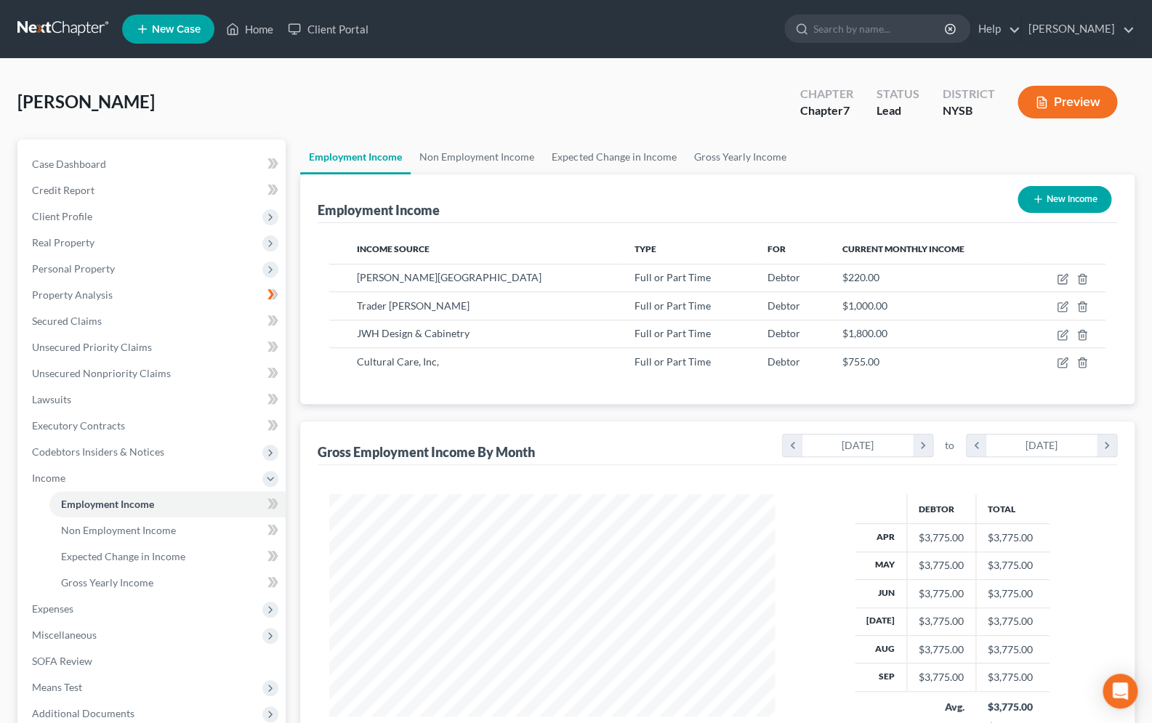
scroll to position [726644, 726436]
click at [81, 614] on span "Expenses" at bounding box center [152, 609] width 265 height 26
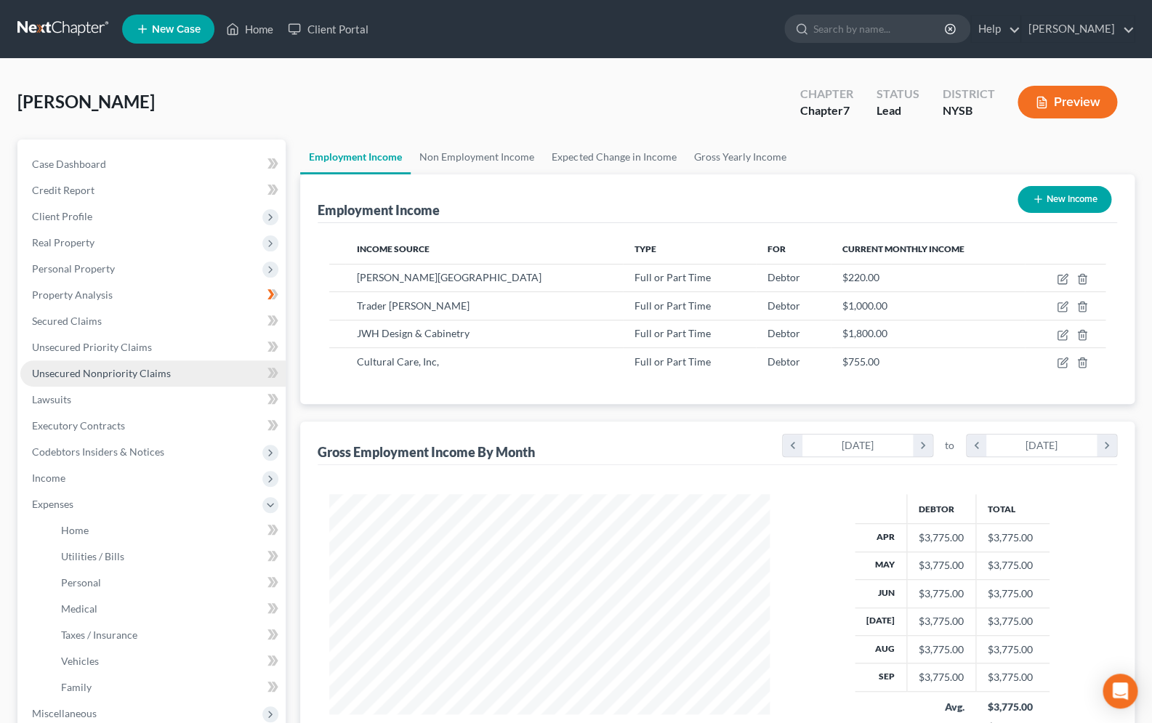
click at [129, 366] on link "Unsecured Nonpriority Claims" at bounding box center [152, 374] width 265 height 26
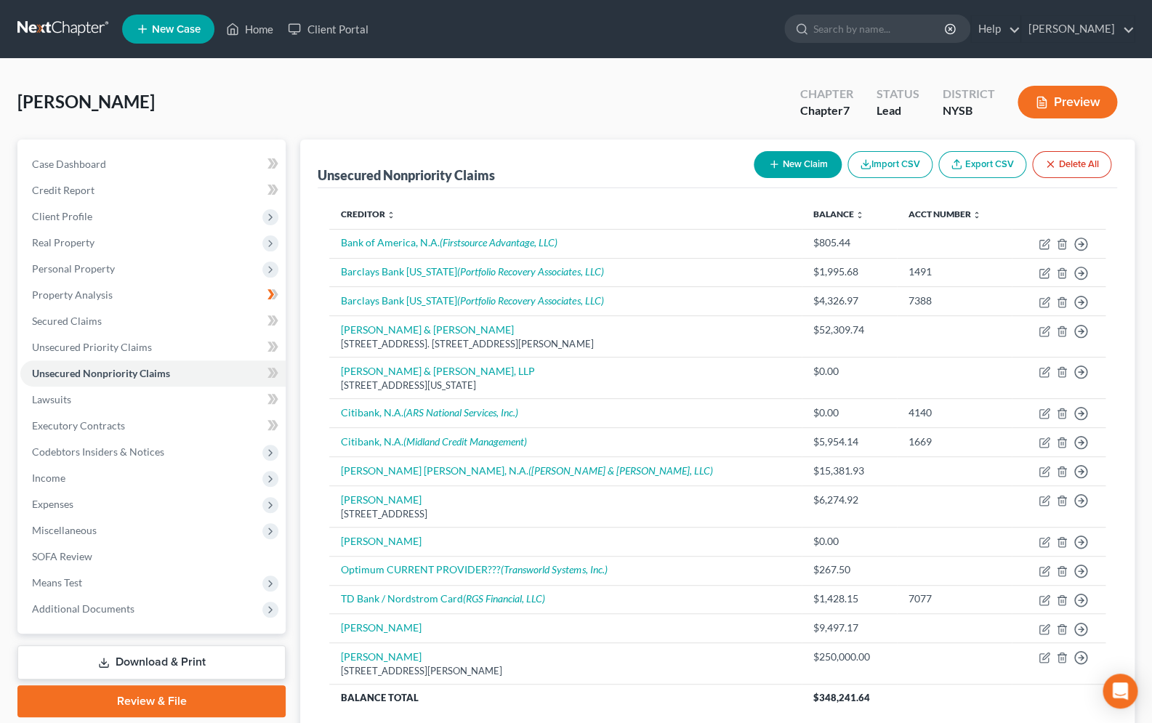
click at [800, 164] on button "New Claim" at bounding box center [798, 164] width 88 height 27
select select "0"
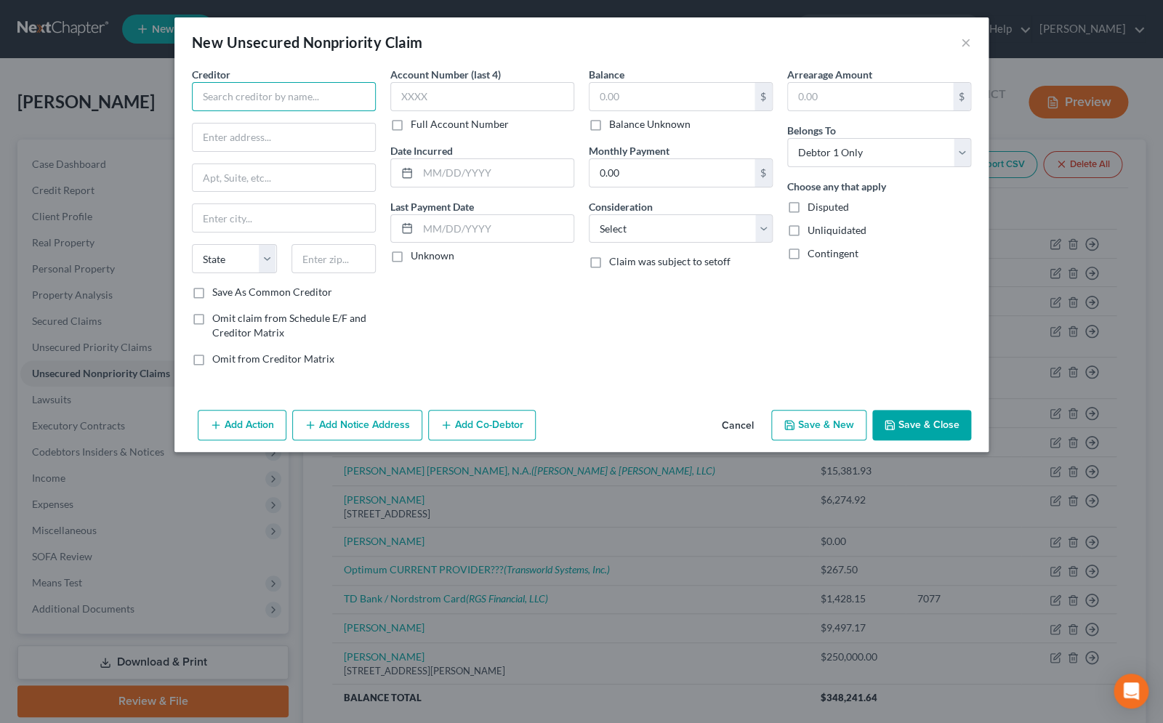
click at [271, 97] on input "text" at bounding box center [284, 96] width 184 height 29
type input "Nick Barone"
click at [946, 425] on button "Save & Close" at bounding box center [921, 425] width 99 height 31
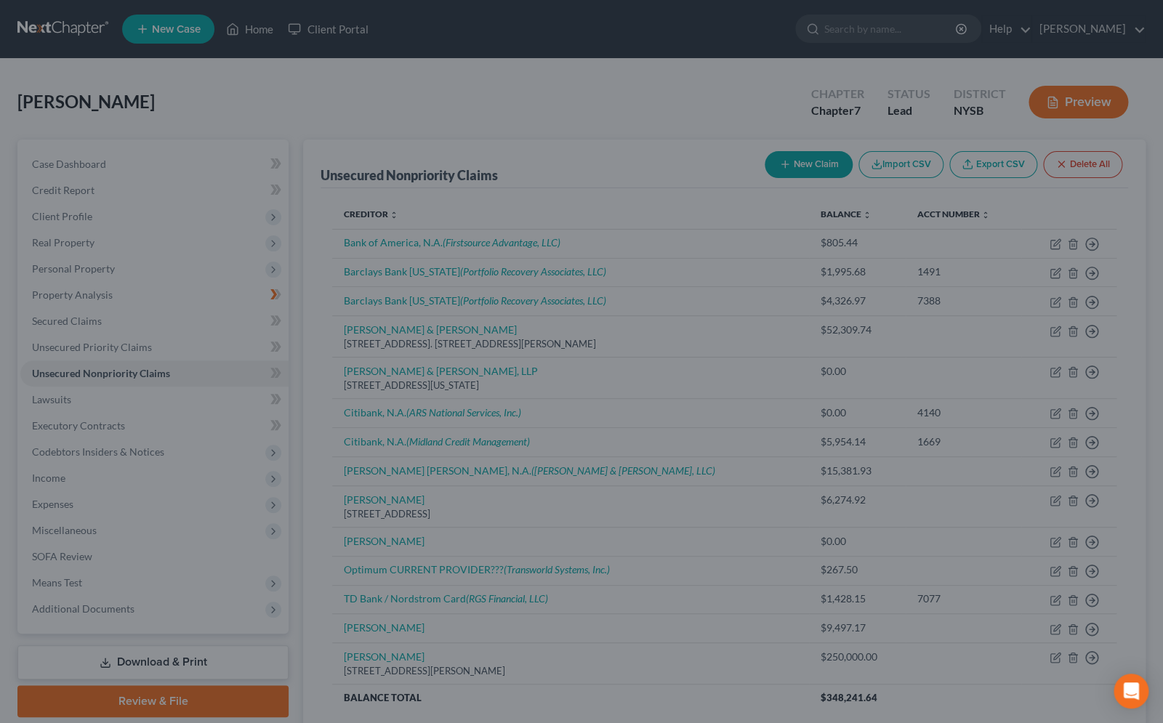
type input "0.00"
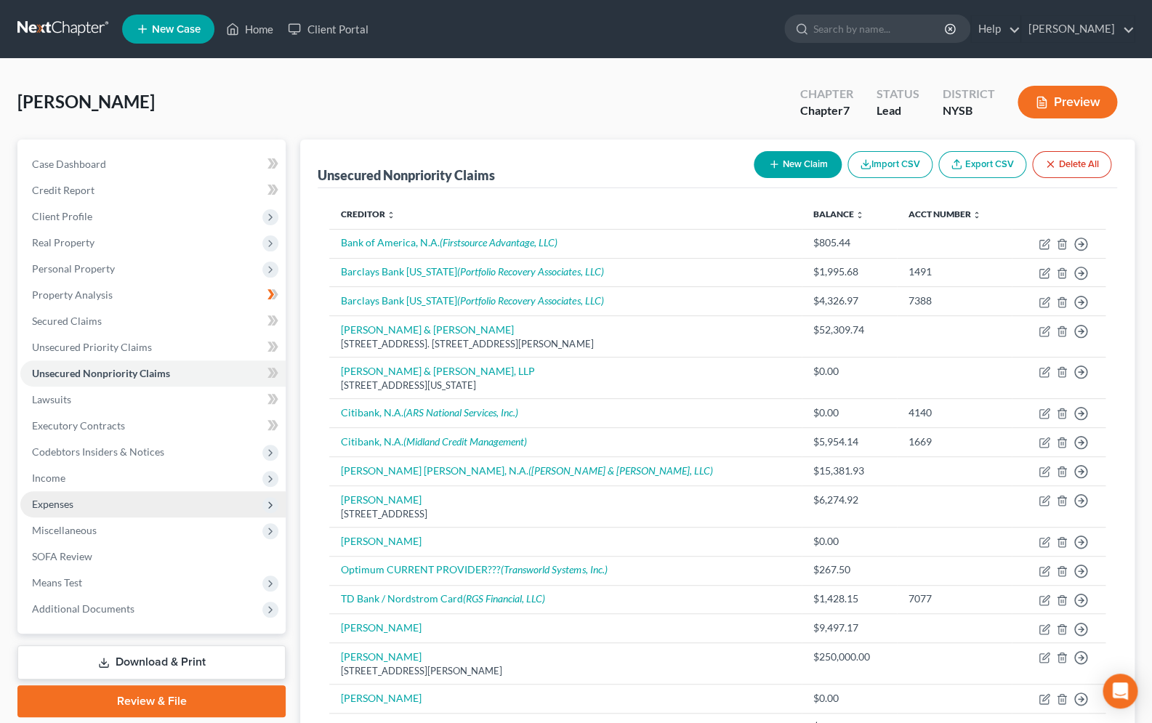
click at [51, 502] on span "Expenses" at bounding box center [52, 504] width 41 height 12
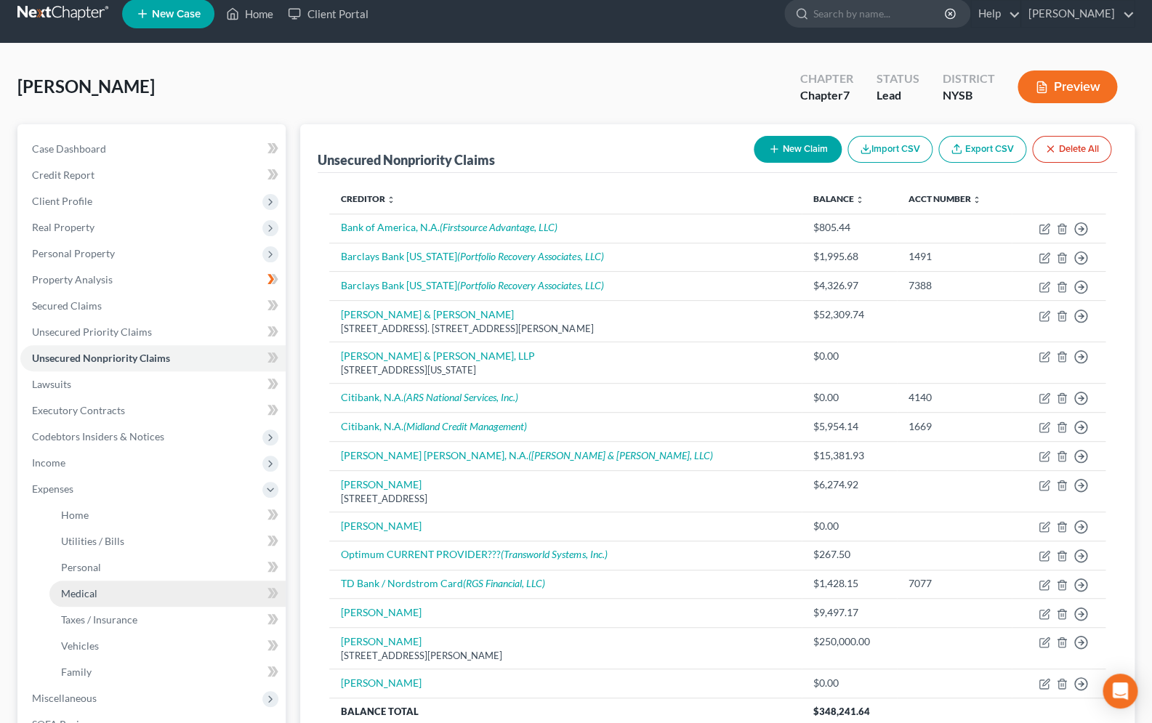
scroll to position [58, 0]
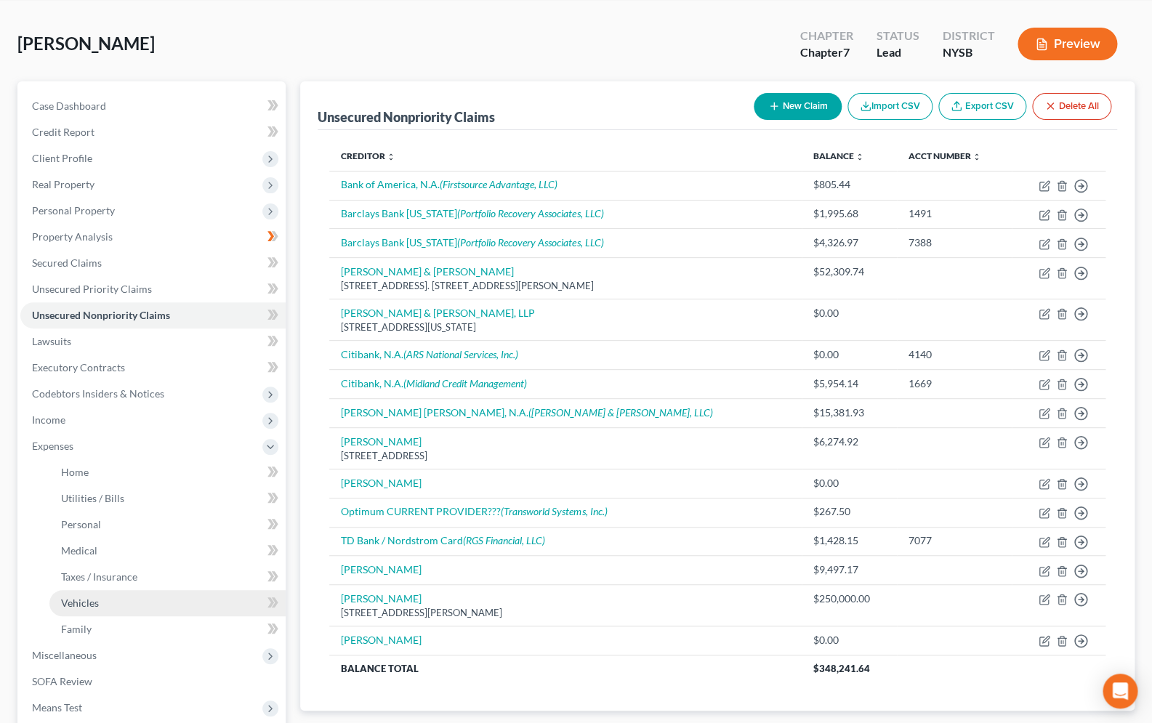
click at [94, 607] on span "Vehicles" at bounding box center [80, 603] width 38 height 12
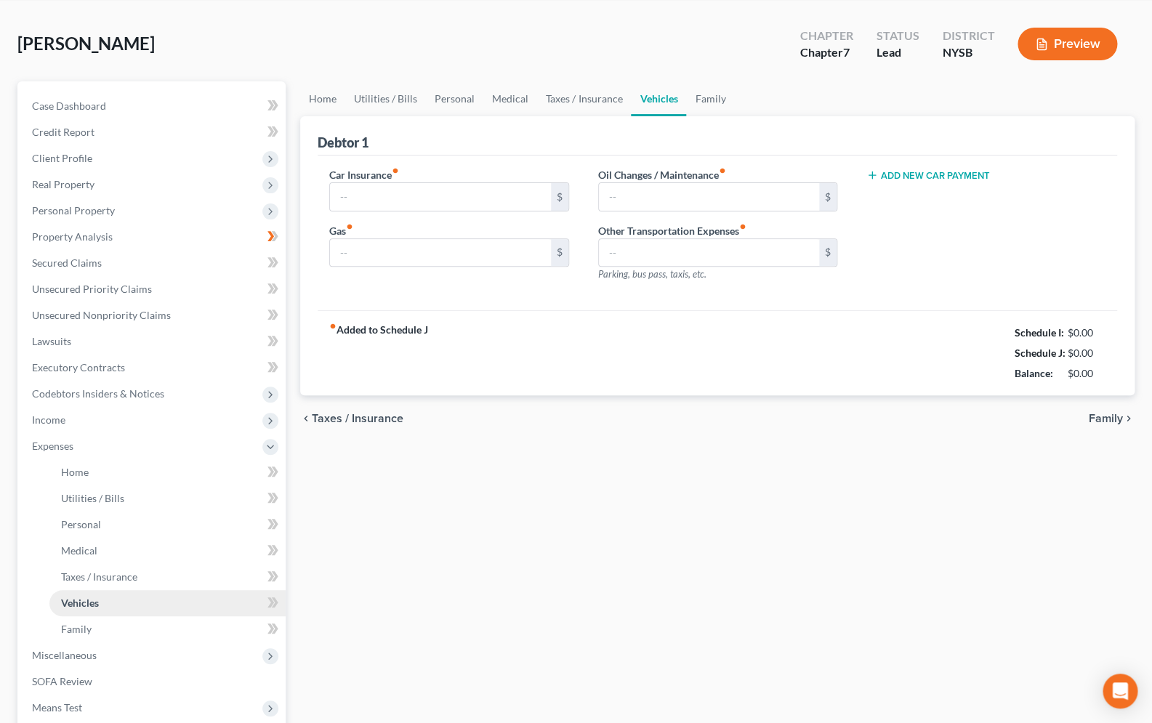
type input "228.14"
type input "150.00"
type input "25.00"
type input "0.00"
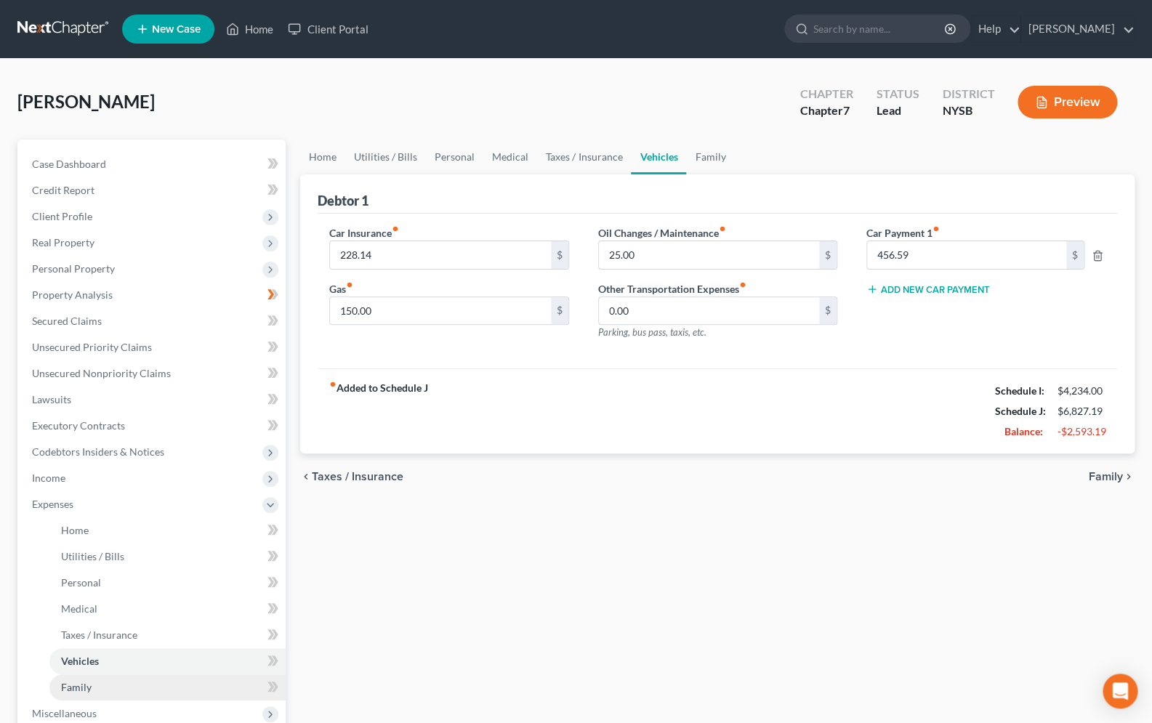
click at [87, 694] on link "Family" at bounding box center [167, 688] width 236 height 26
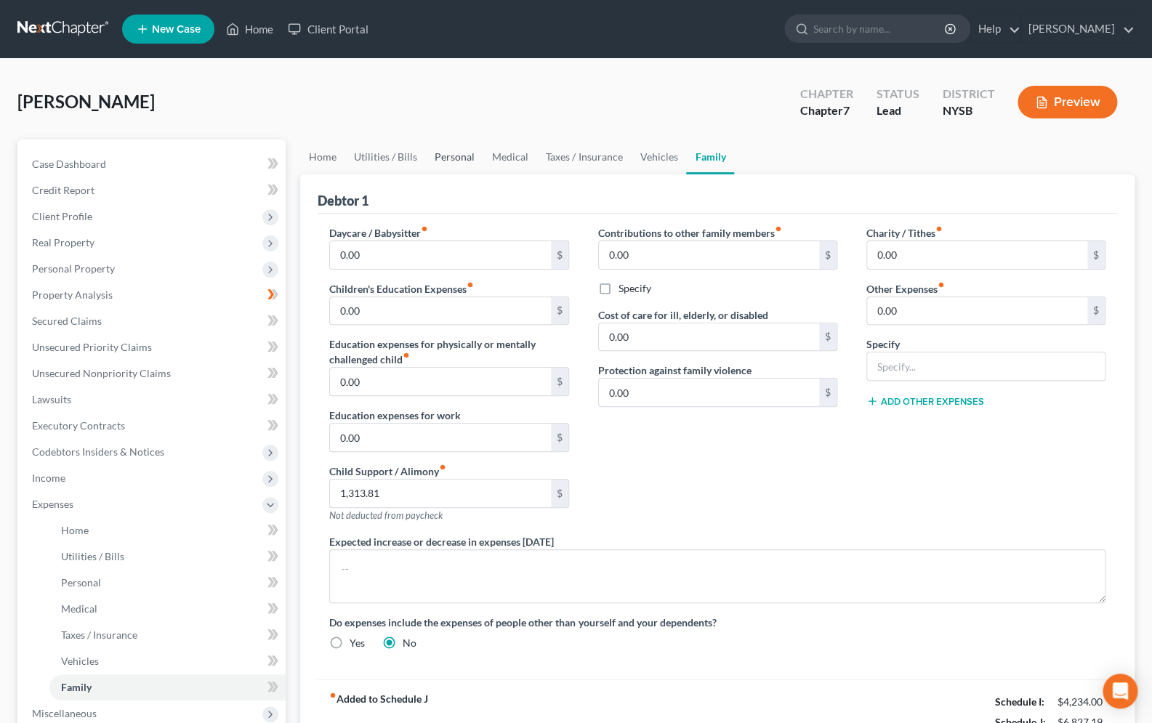
click at [441, 158] on link "Personal" at bounding box center [454, 157] width 57 height 35
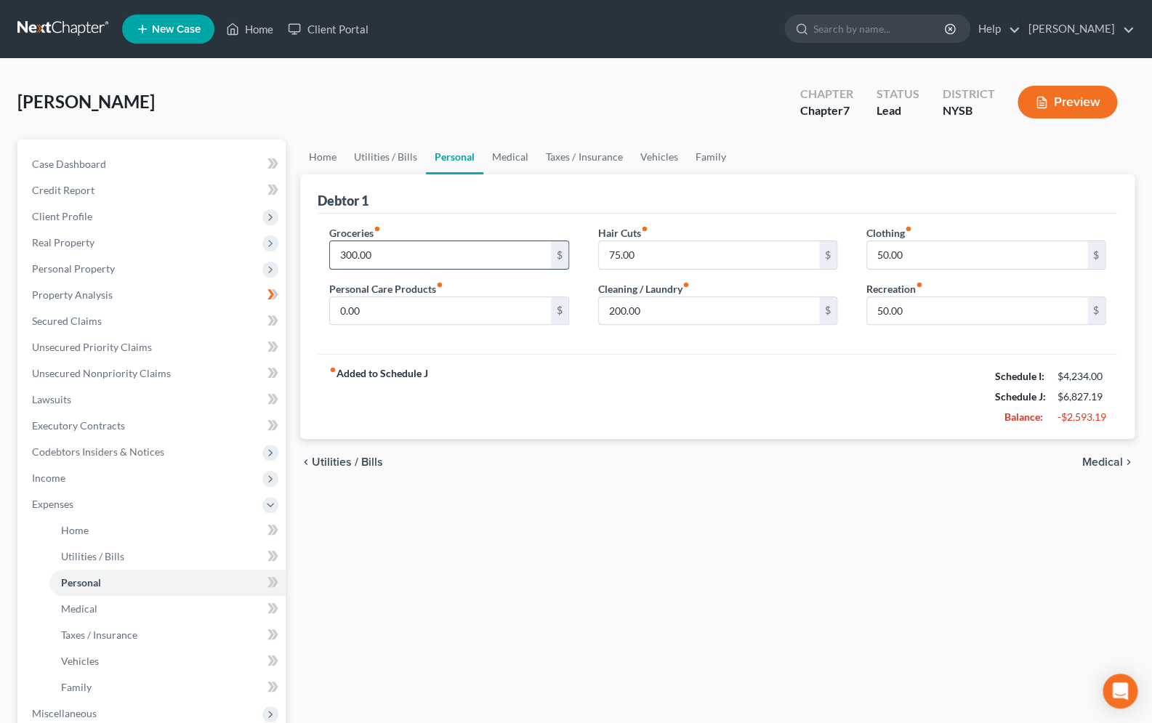
click at [348, 259] on input "300.00" at bounding box center [440, 255] width 220 height 28
drag, startPoint x: 348, startPoint y: 256, endPoint x: 359, endPoint y: 259, distance: 11.3
click at [349, 256] on input "300.00" at bounding box center [440, 255] width 220 height 28
type input "600.00"
click at [886, 311] on input "50.00" at bounding box center [977, 311] width 220 height 28
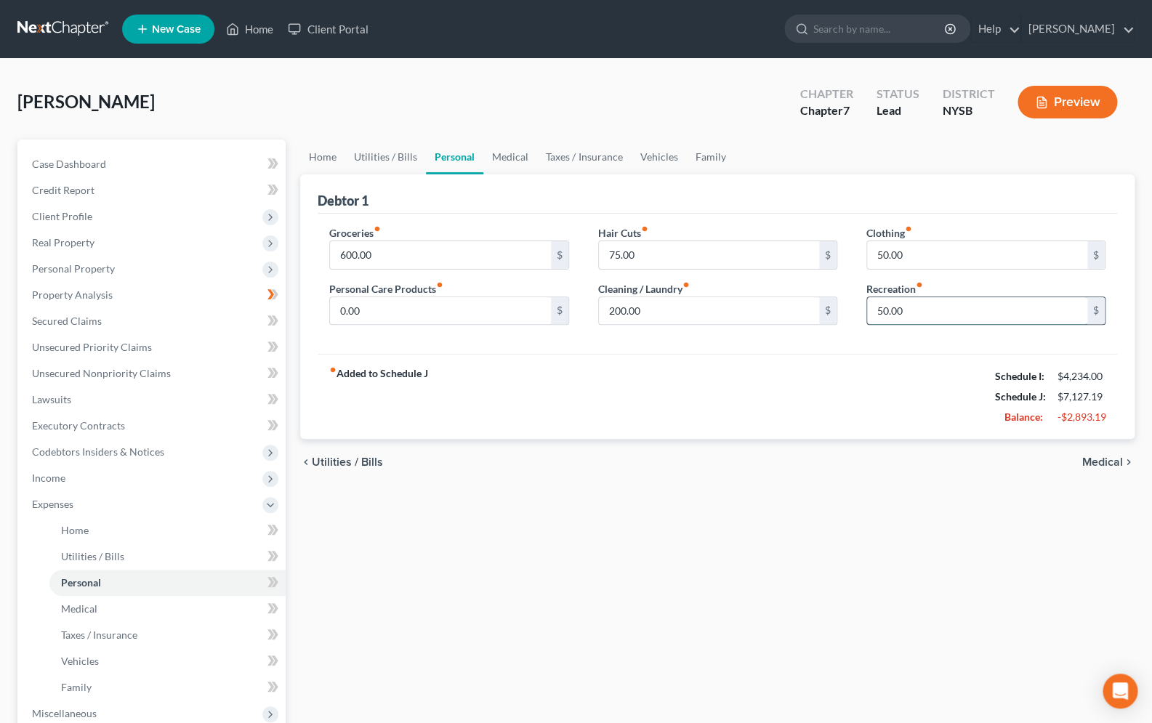
click at [883, 310] on input "50.00" at bounding box center [977, 311] width 220 height 28
type input "100.00"
click at [701, 161] on link "Family" at bounding box center [710, 157] width 48 height 35
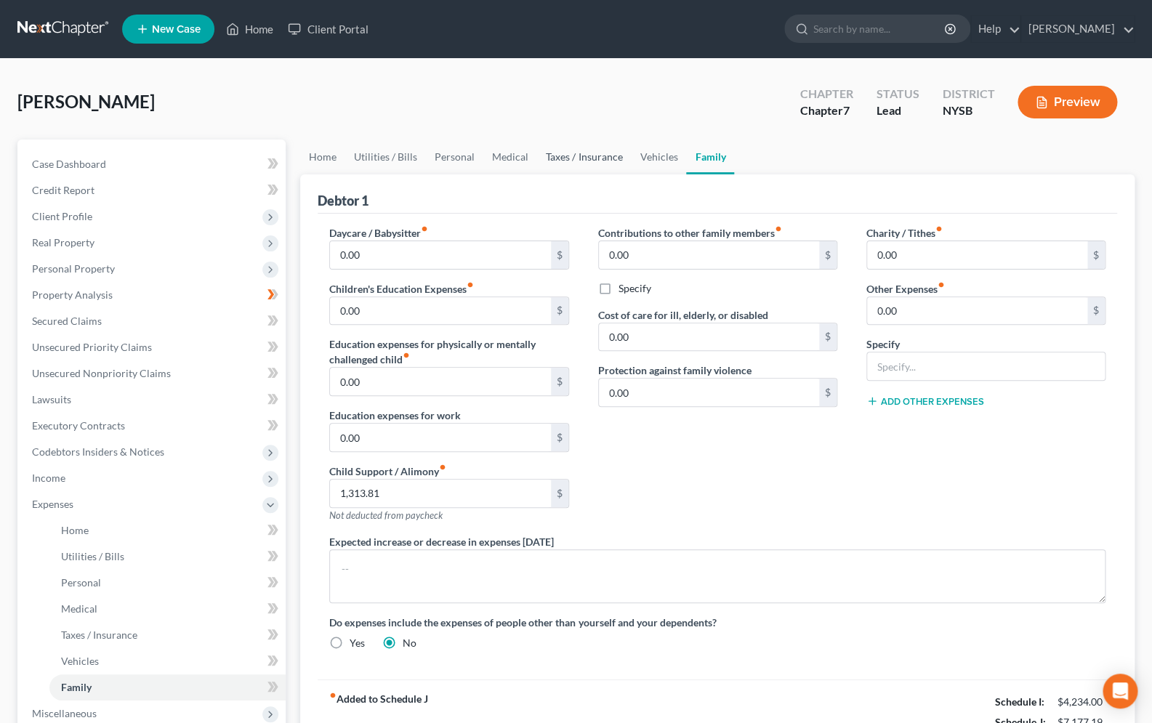
click at [590, 165] on link "Taxes / Insurance" at bounding box center [584, 157] width 94 height 35
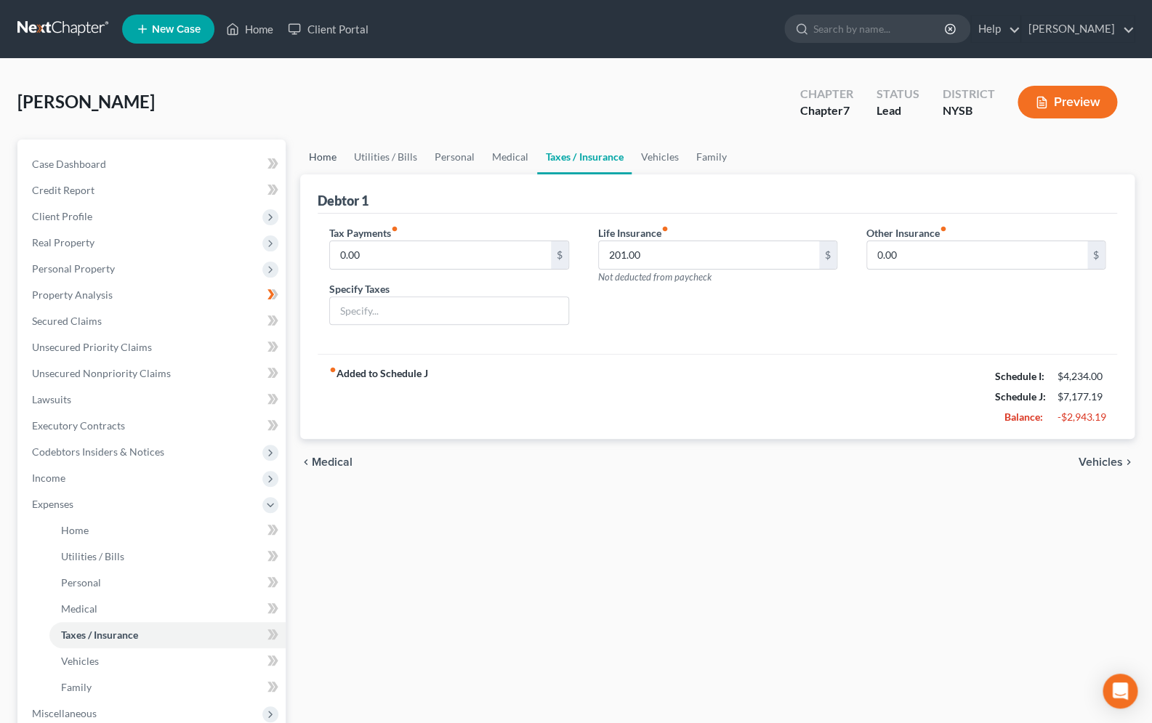
click at [337, 161] on link "Home" at bounding box center [322, 157] width 45 height 35
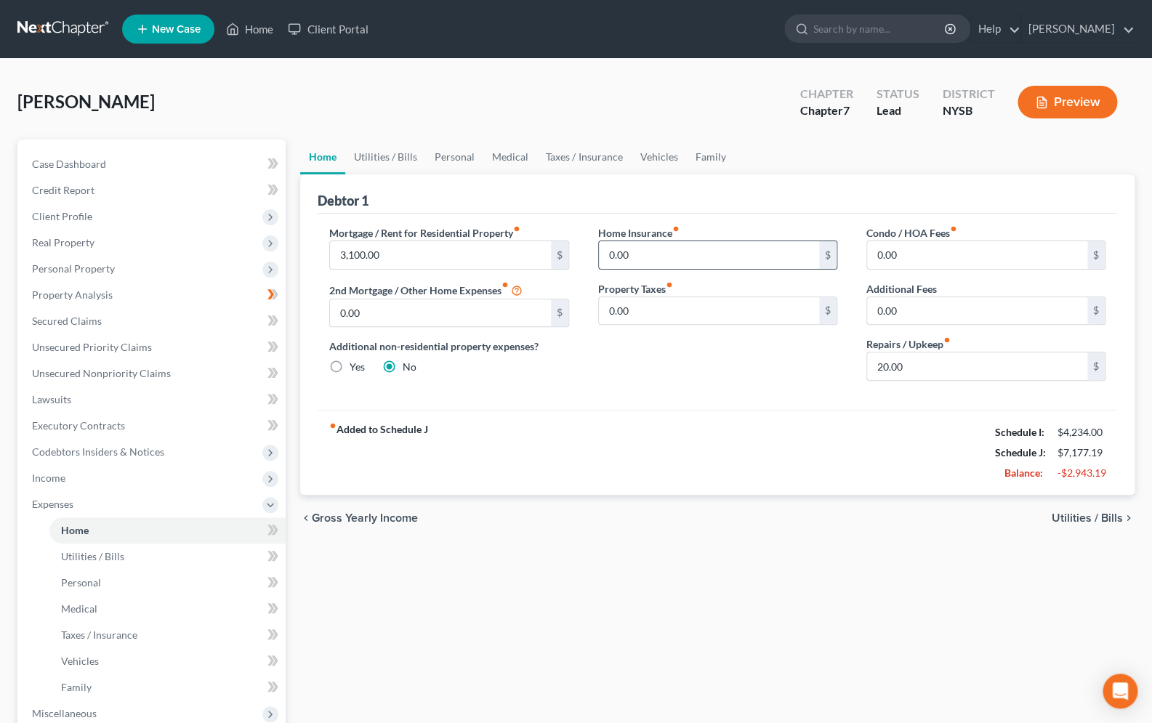
click at [611, 253] on input "0.00" at bounding box center [709, 255] width 220 height 28
type input "30.00"
click at [95, 682] on link "Family" at bounding box center [167, 688] width 236 height 26
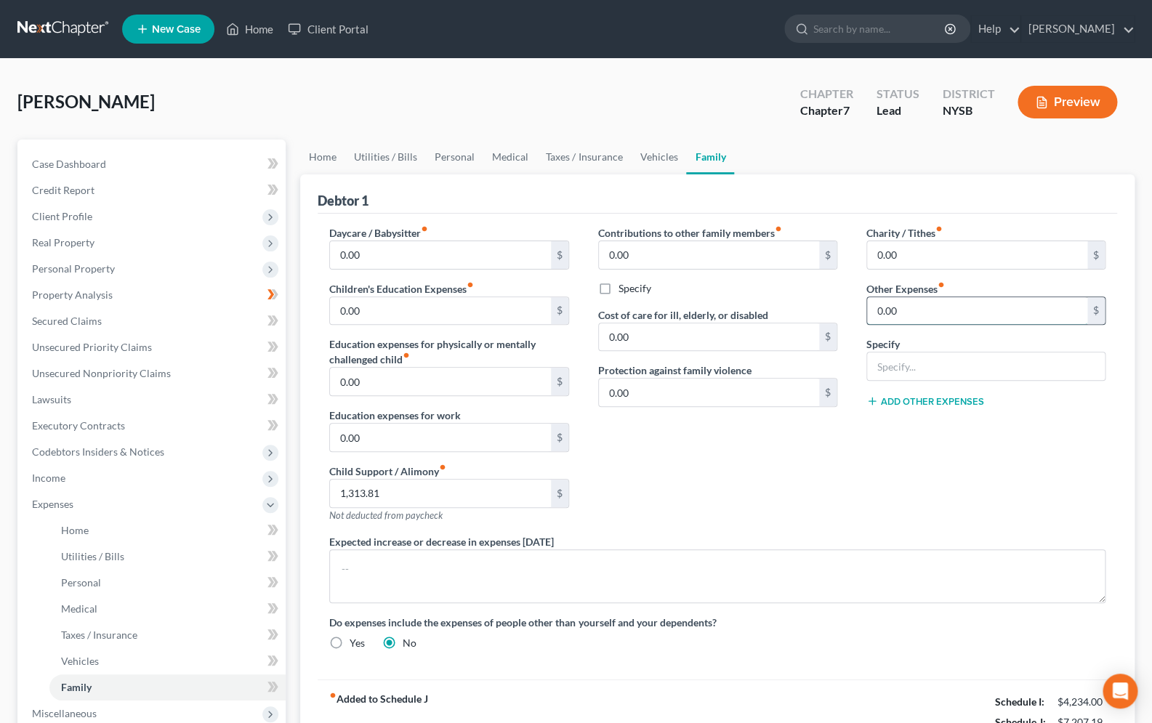
click at [930, 308] on input "0.00" at bounding box center [977, 311] width 220 height 28
type input "0"
type input "200.00"
type input "Child Support Arrears Installment Payments"
drag, startPoint x: 866, startPoint y: 465, endPoint x: 835, endPoint y: 462, distance: 30.7
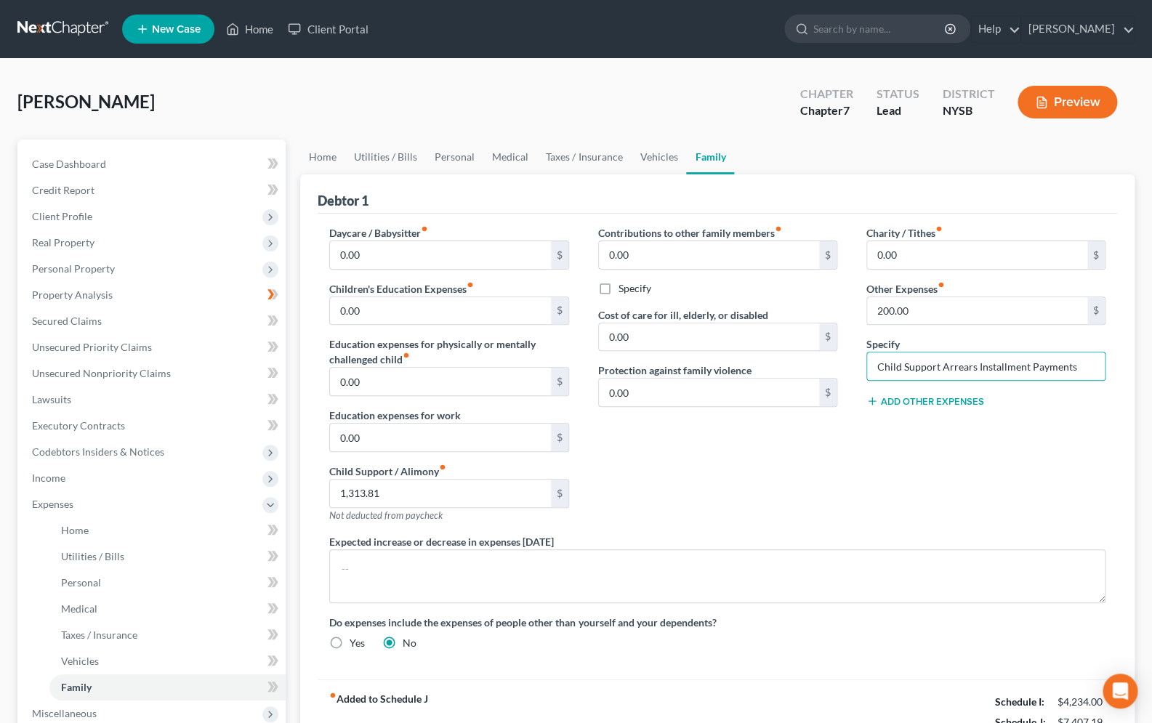
click at [866, 465] on div "Charity / Tithes fiber_manual_record 0.00 $ Other Expenses fiber_manual_record …" at bounding box center [986, 379] width 268 height 309
click at [71, 221] on span "Client Profile" at bounding box center [62, 216] width 60 height 12
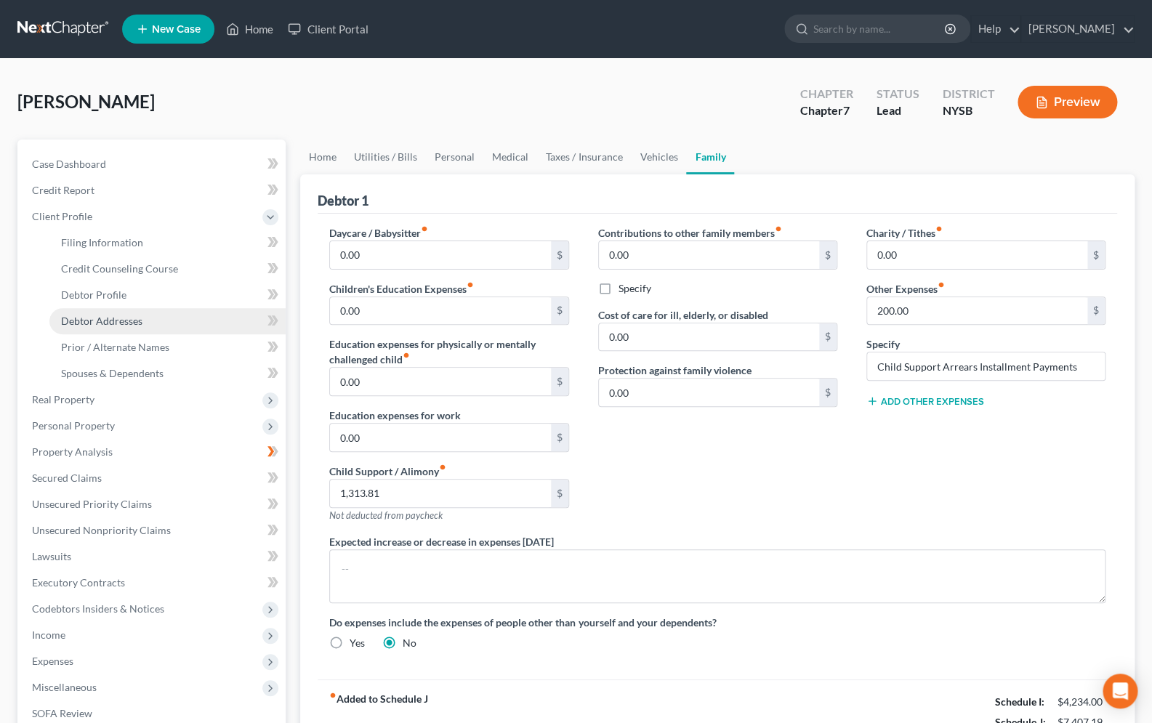
click at [118, 321] on span "Debtor Addresses" at bounding box center [101, 321] width 81 height 12
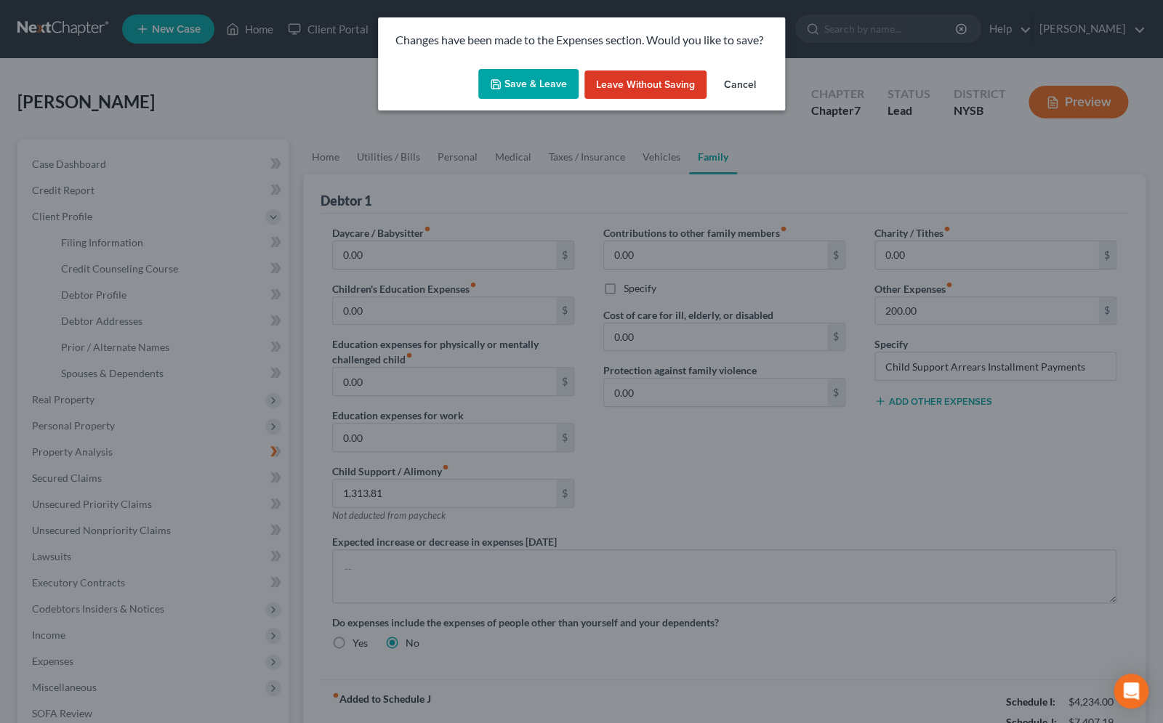
click at [506, 80] on button "Save & Leave" at bounding box center [528, 84] width 100 height 31
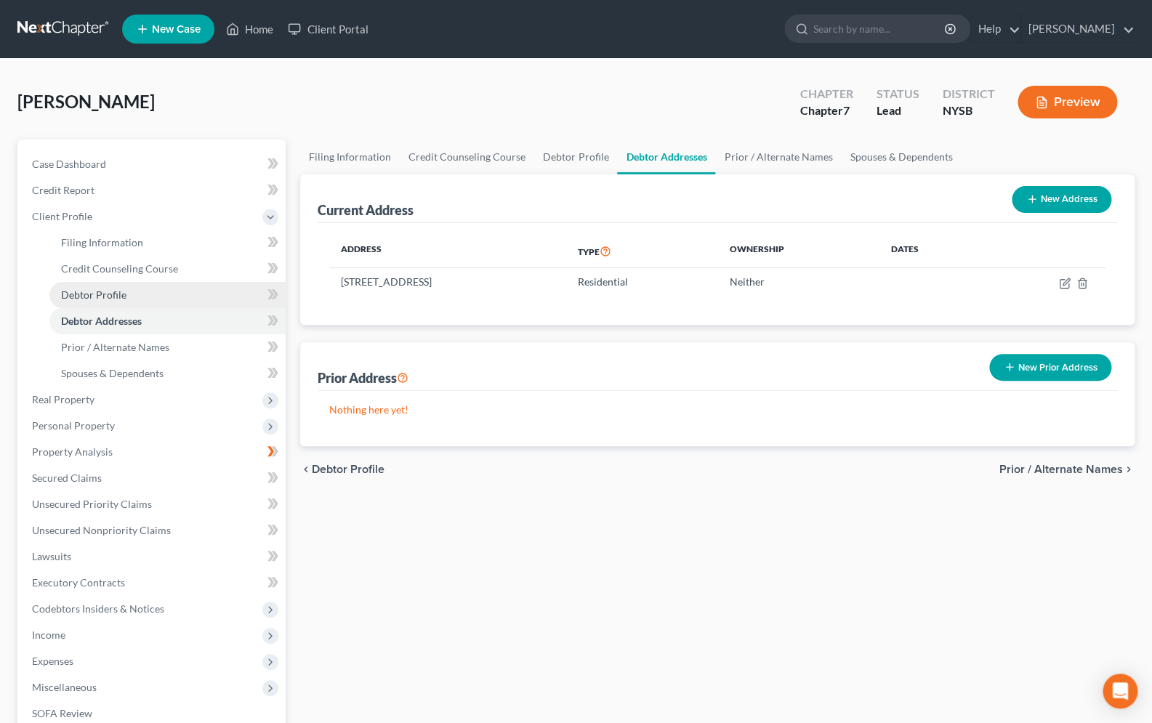
click at [123, 296] on span "Debtor Profile" at bounding box center [93, 295] width 65 height 12
select select "0"
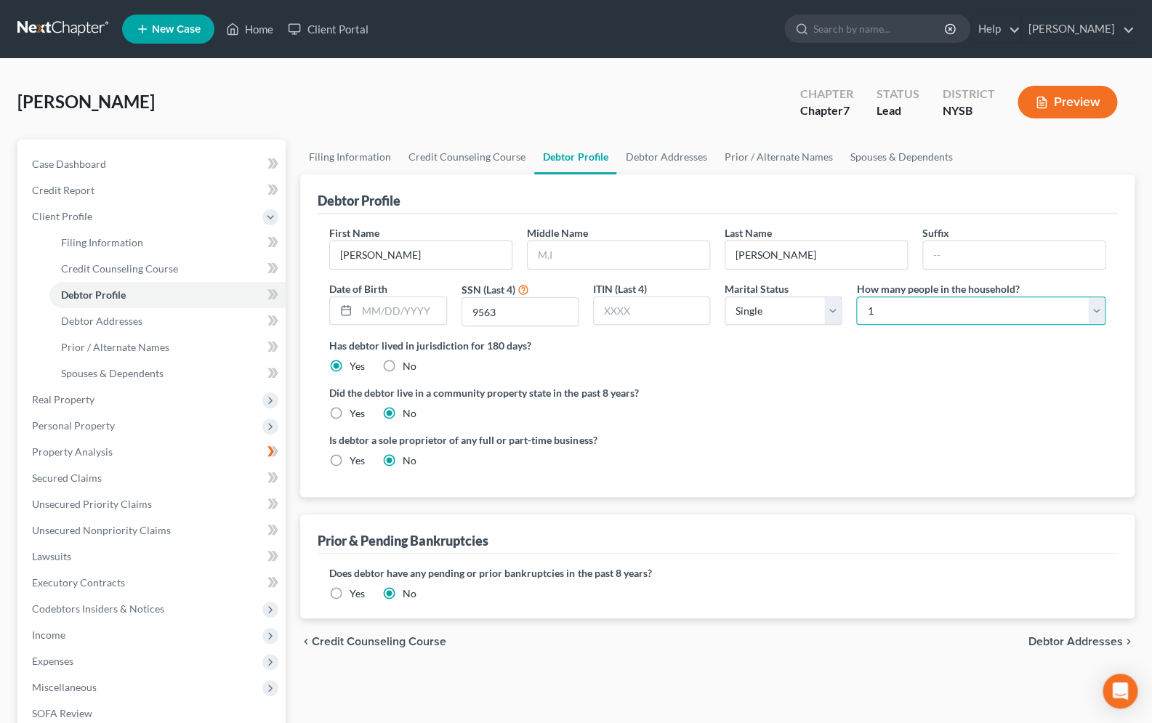
select select "2"
click option "3" at bounding box center [0, 0] width 0 height 0
click at [148, 321] on link "Debtor Addresses" at bounding box center [167, 321] width 236 height 26
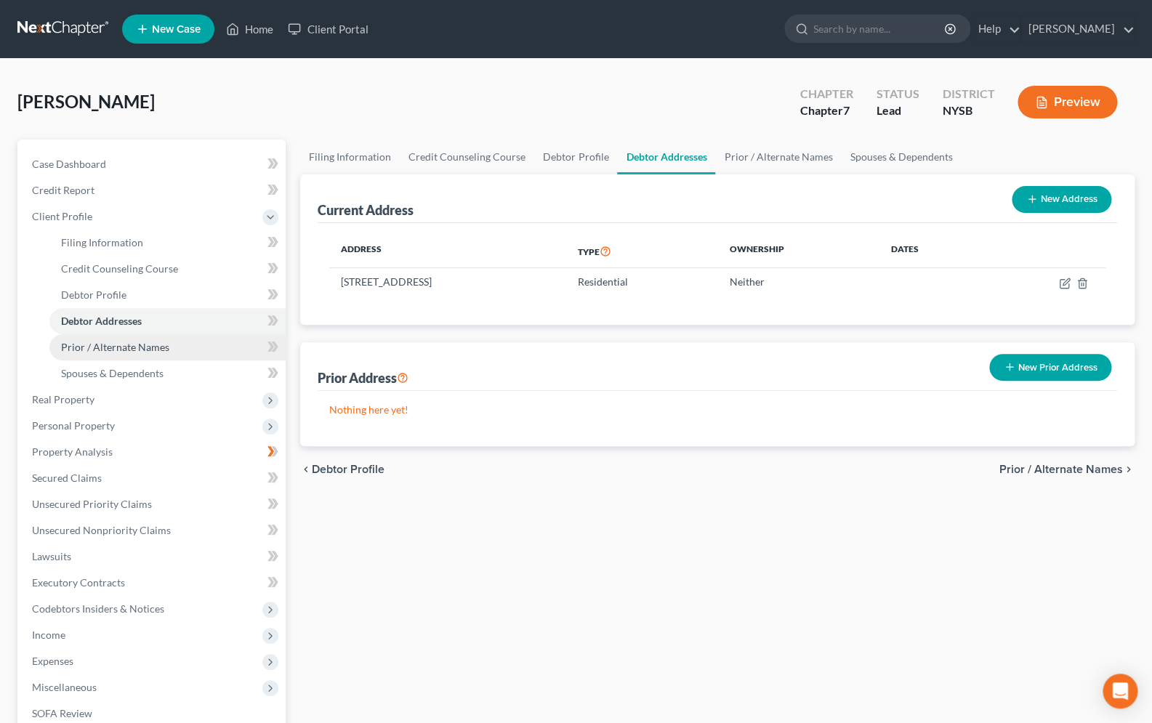
click at [159, 347] on span "Prior / Alternate Names" at bounding box center [115, 347] width 108 height 12
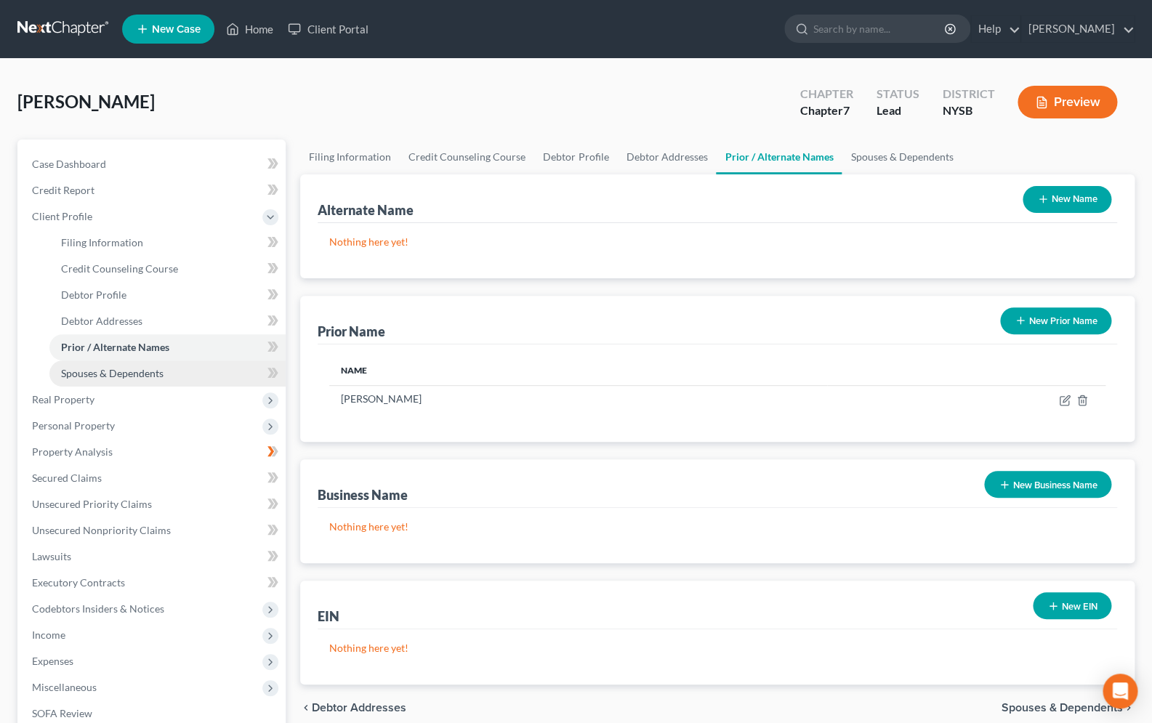
click at [159, 366] on link "Spouses & Dependents" at bounding box center [167, 374] width 236 height 26
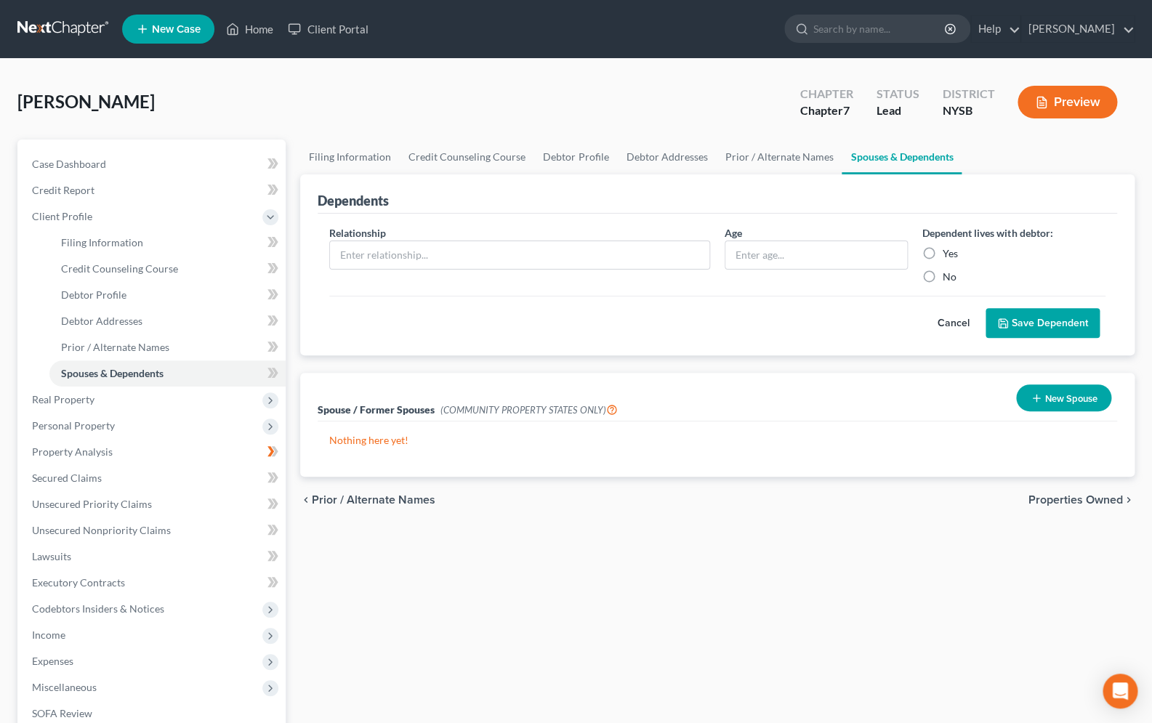
click at [943, 255] on label "Yes" at bounding box center [950, 253] width 15 height 15
click at [949, 255] on input "Yes" at bounding box center [953, 250] width 9 height 9
radio input "true"
click at [684, 249] on input "text" at bounding box center [519, 255] width 379 height 28
type input "Daughter 1"
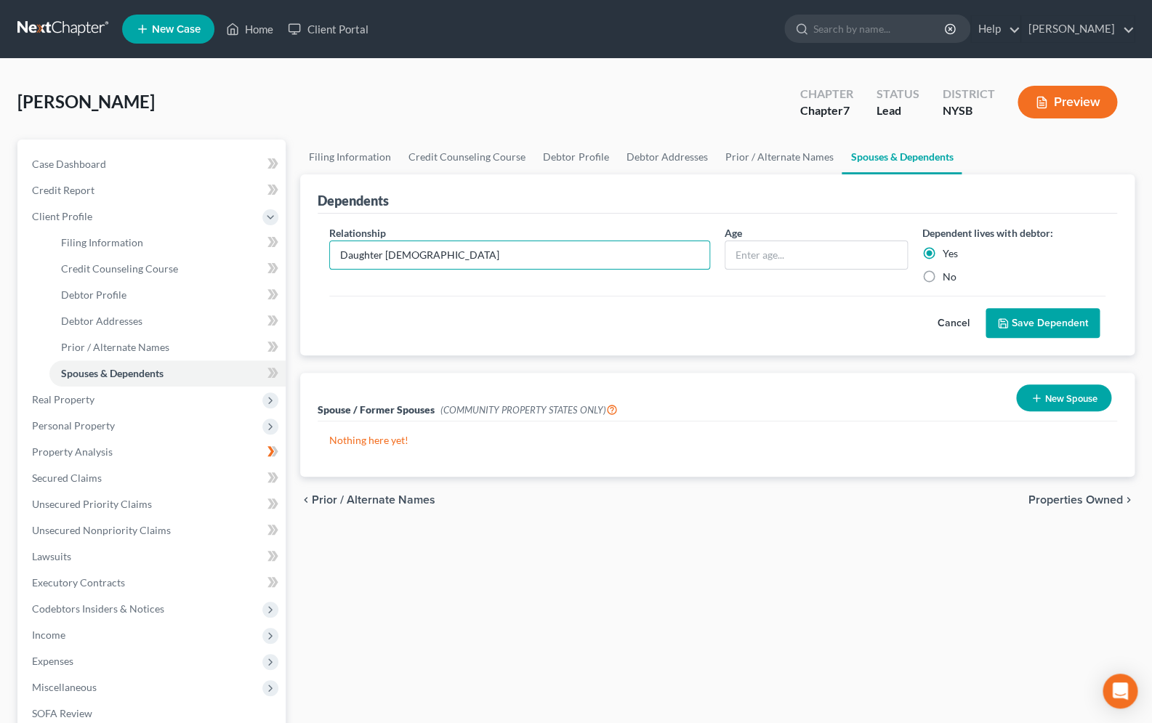
click at [1028, 321] on button "Save Dependent" at bounding box center [1043, 323] width 114 height 31
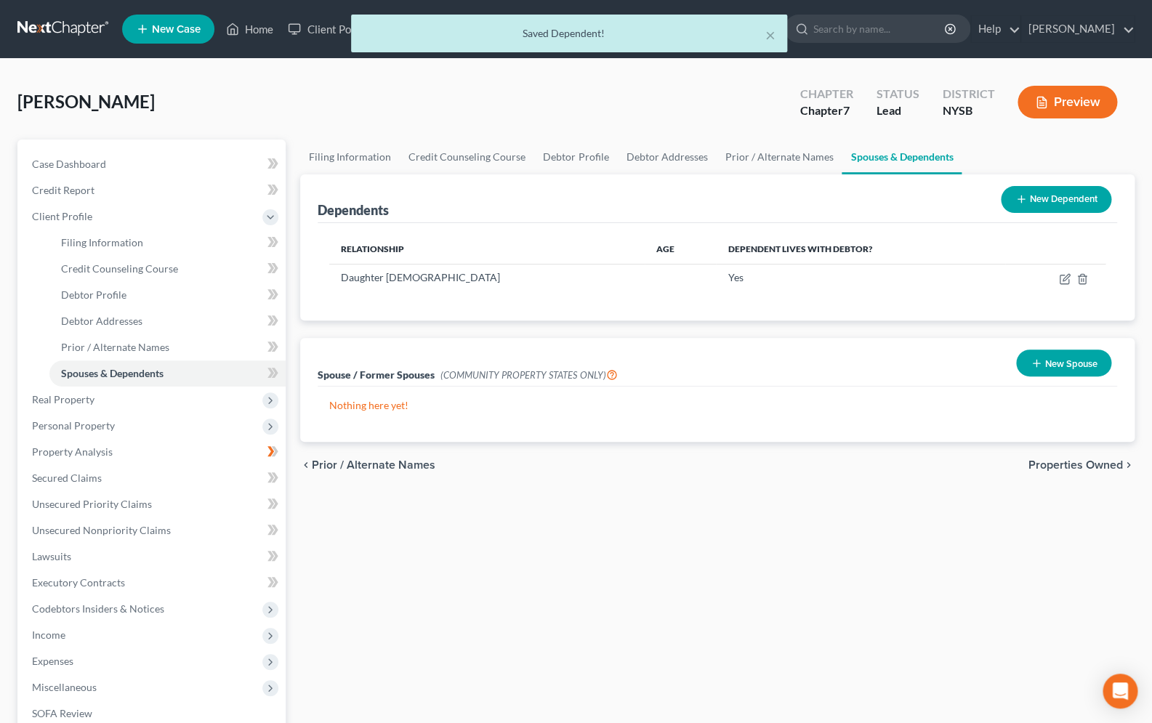
click at [1035, 197] on button "New Dependent" at bounding box center [1056, 199] width 110 height 27
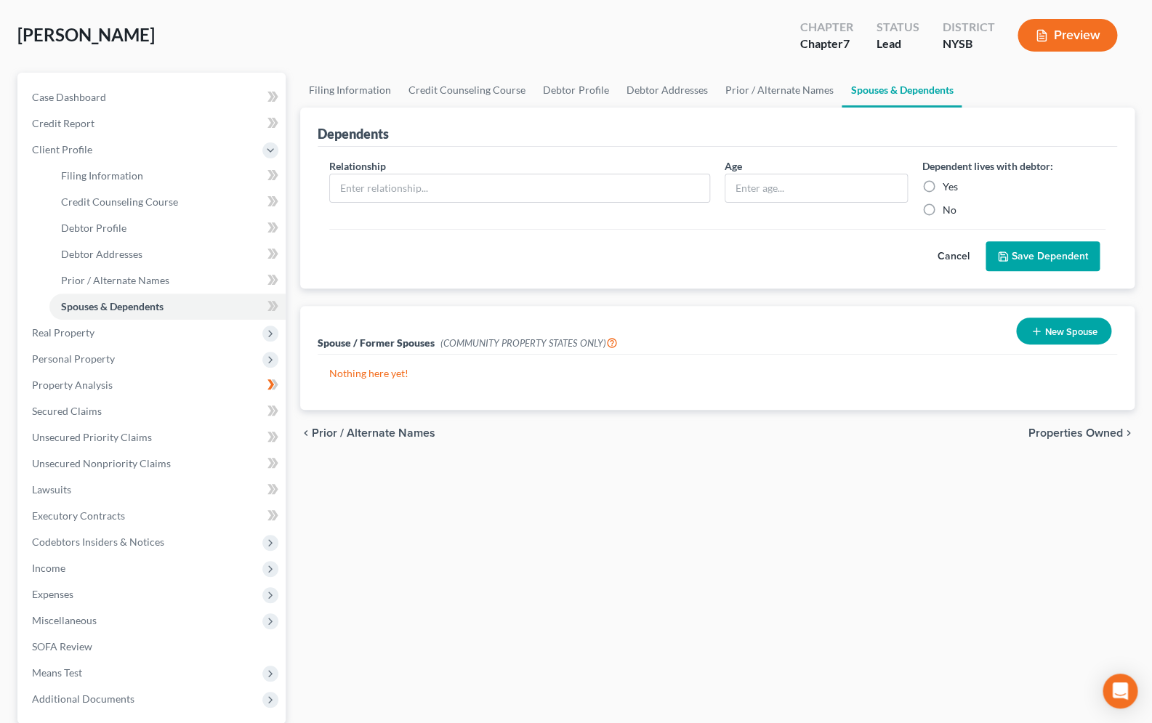
scroll to position [65, 0]
click at [483, 188] on input "text" at bounding box center [519, 190] width 379 height 28
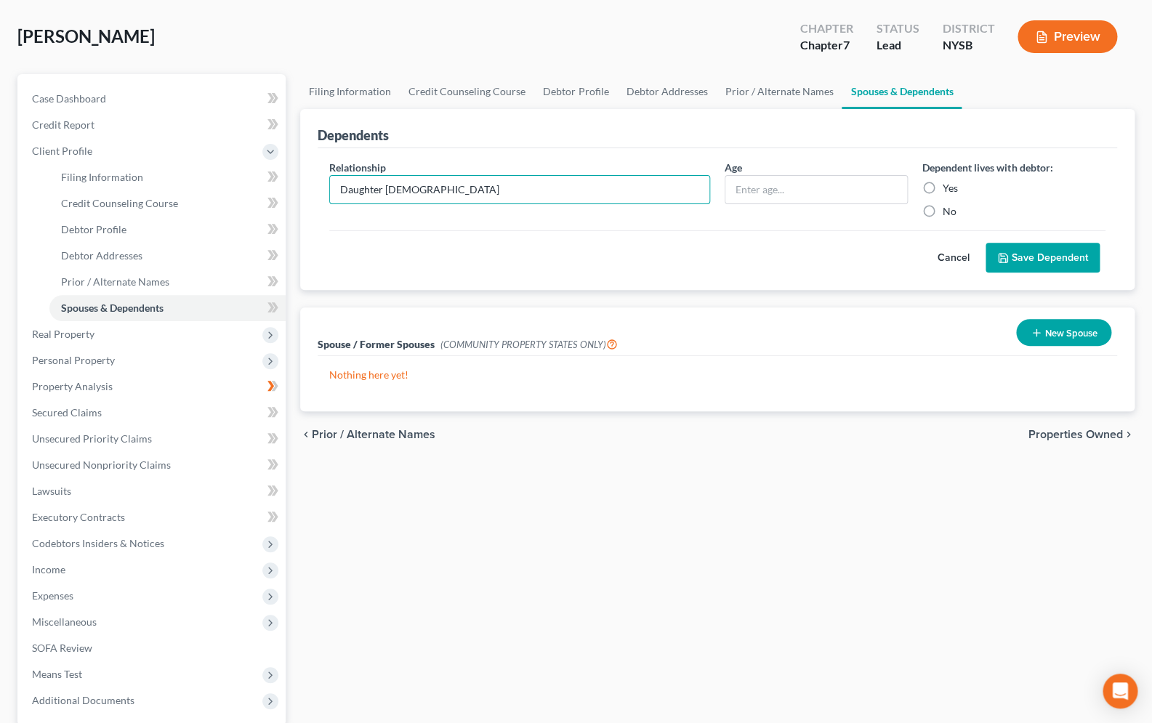
type input "Daughter 2"
click at [943, 188] on label "Yes" at bounding box center [950, 188] width 15 height 15
click at [949, 188] on input "Yes" at bounding box center [953, 185] width 9 height 9
radio input "true"
click at [1015, 254] on button "Save Dependent" at bounding box center [1043, 258] width 114 height 31
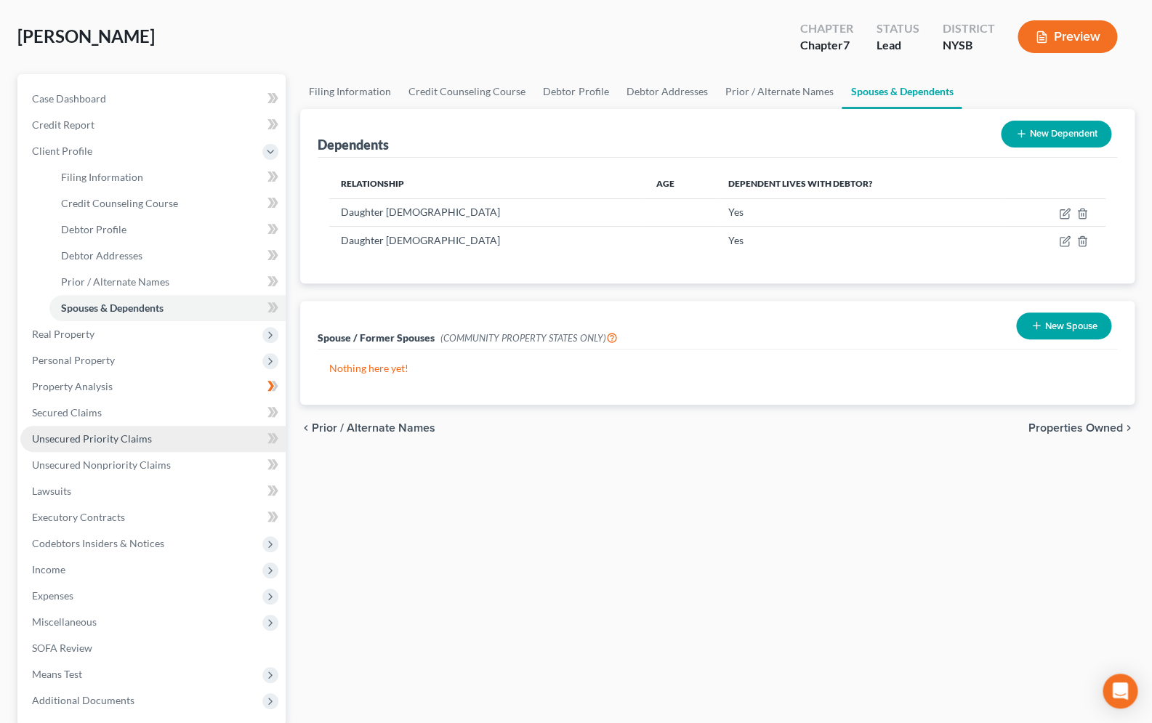
click at [152, 442] on link "Unsecured Priority Claims" at bounding box center [152, 439] width 265 height 26
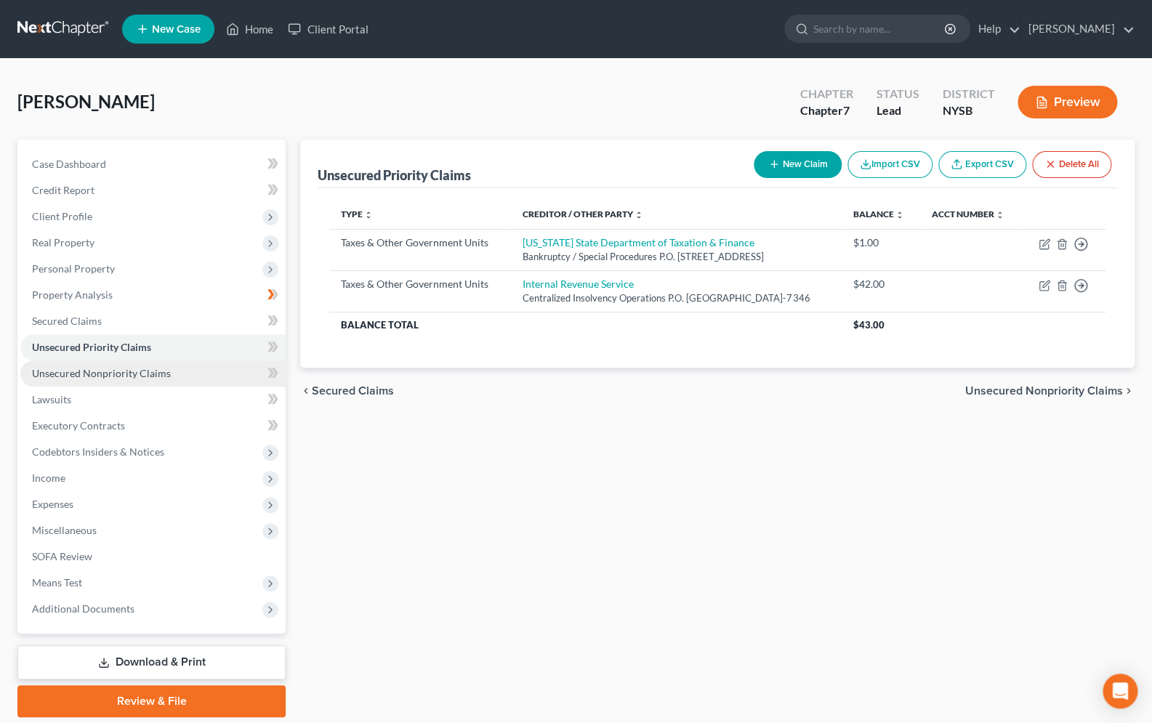
click at [126, 375] on span "Unsecured Nonpriority Claims" at bounding box center [101, 373] width 139 height 12
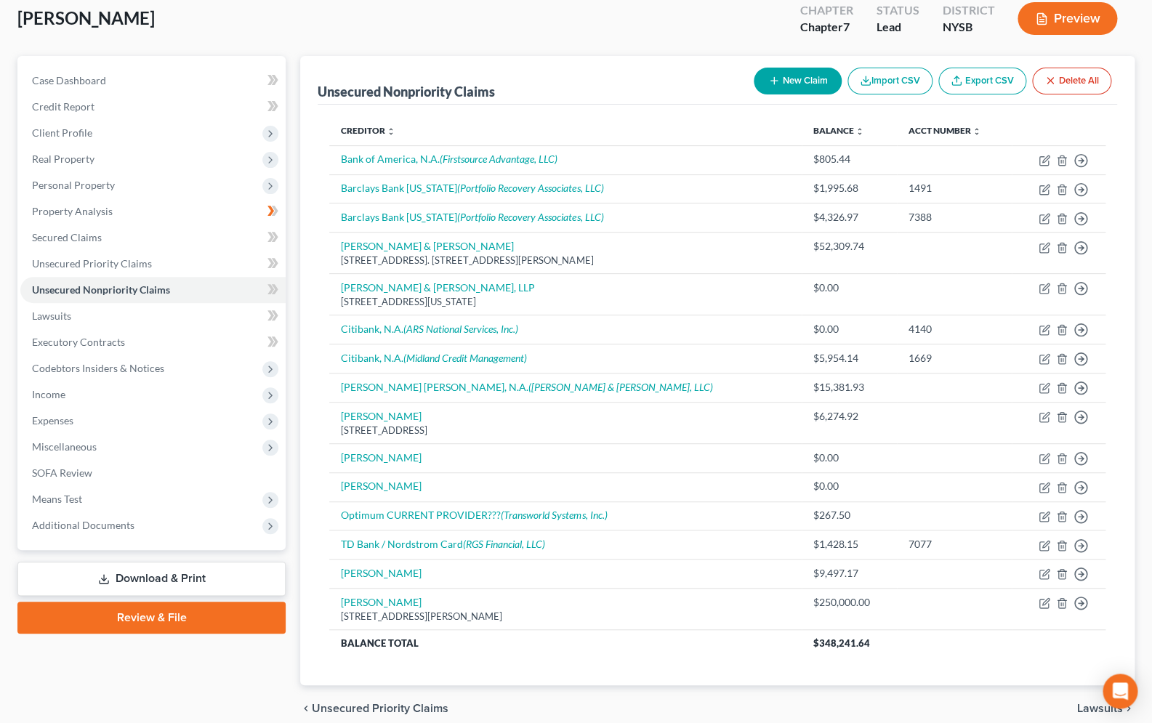
scroll to position [151, 0]
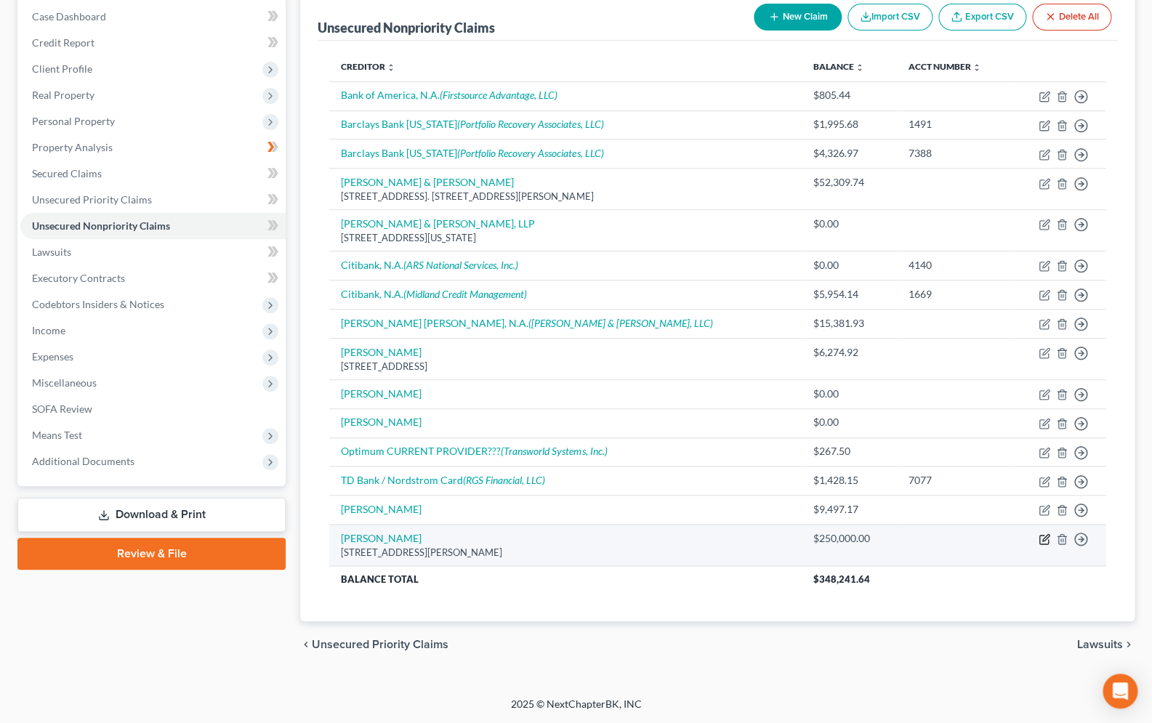
click at [1044, 538] on icon "button" at bounding box center [1045, 540] width 12 height 12
select select "35"
select select "0"
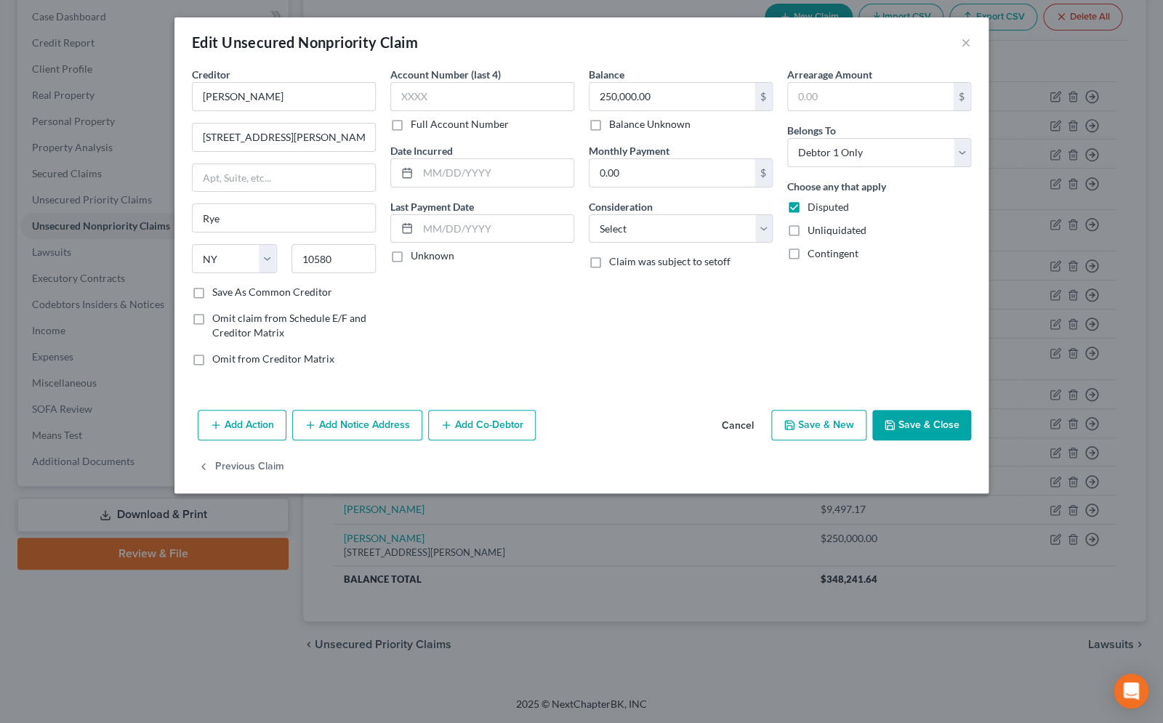
click at [609, 127] on label "Balance Unknown" at bounding box center [649, 124] width 81 height 15
click at [615, 126] on input "Balance Unknown" at bounding box center [619, 121] width 9 height 9
checkbox input "true"
type input "0.00"
click at [920, 424] on button "Save & Close" at bounding box center [921, 425] width 99 height 31
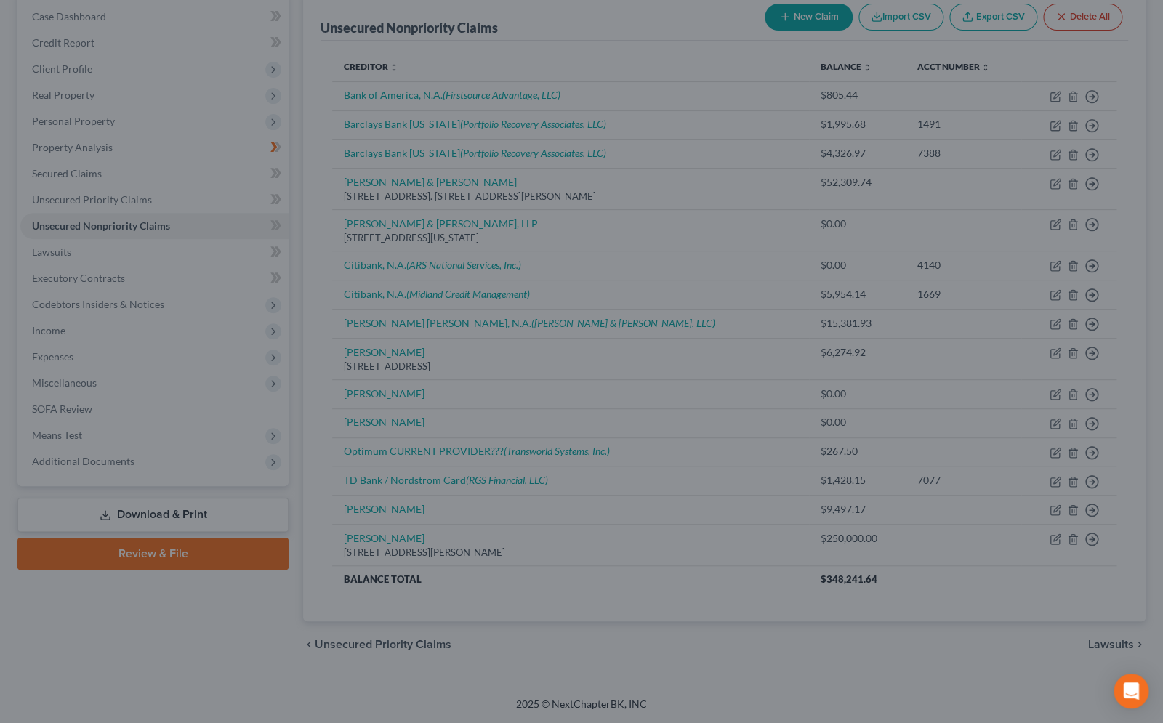
type input "0"
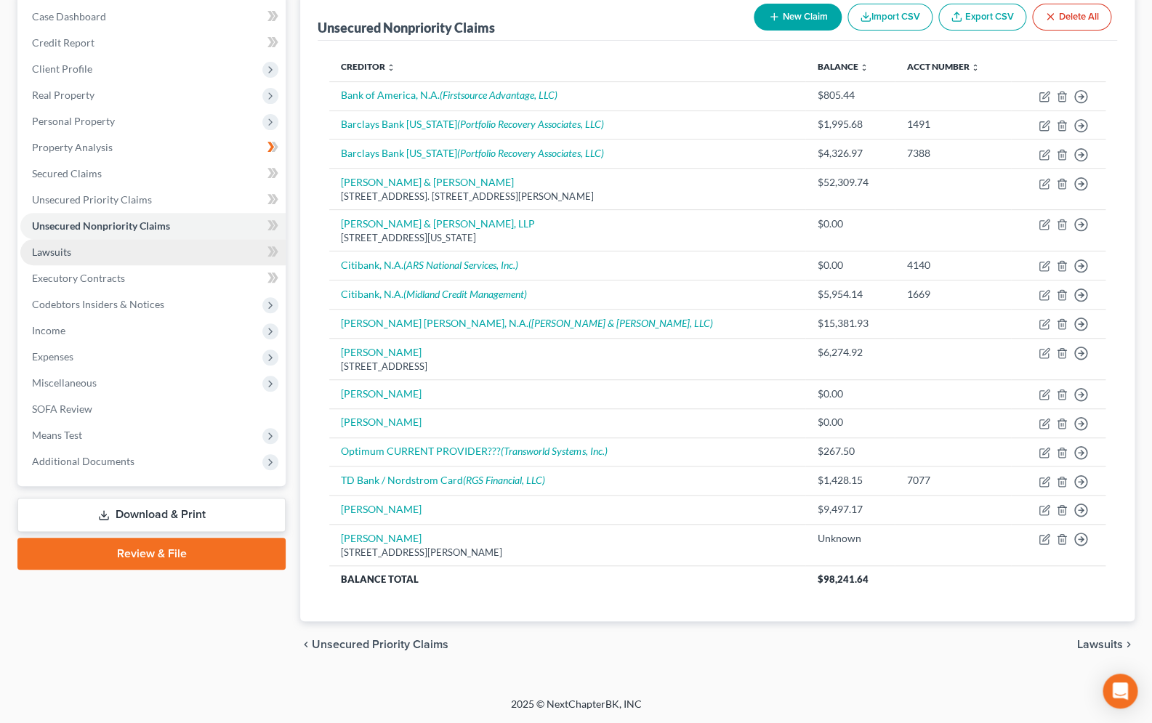
click at [64, 251] on span "Lawsuits" at bounding box center [51, 252] width 39 height 12
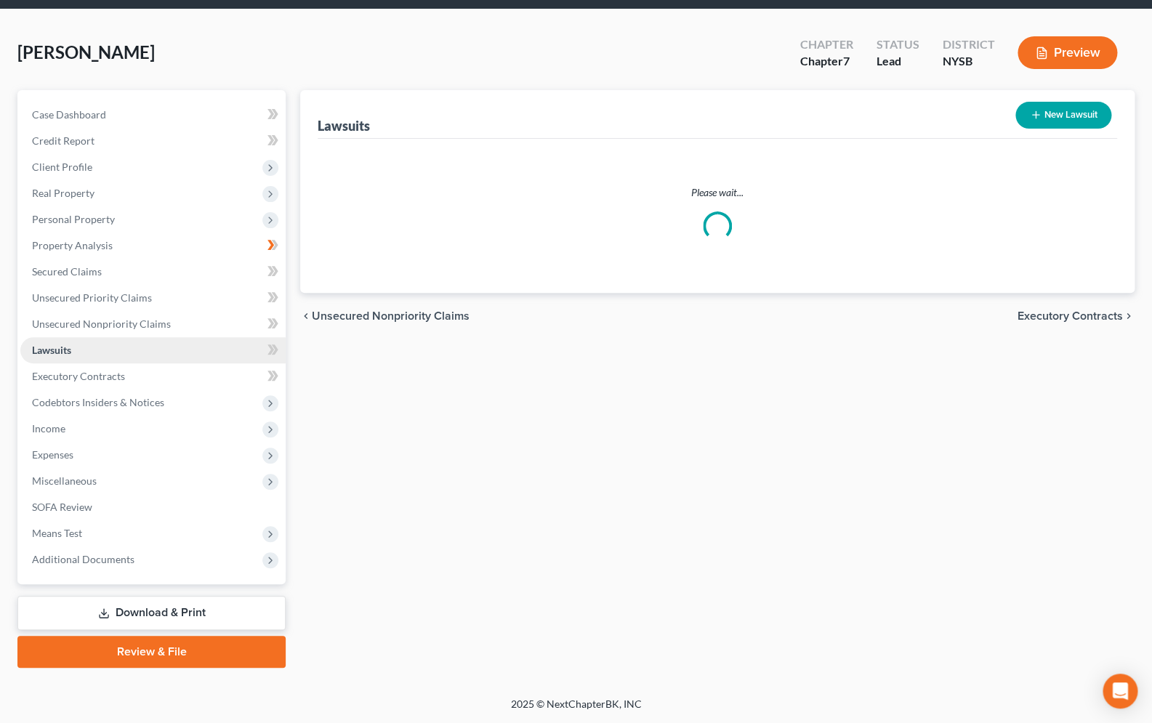
scroll to position [48, 0]
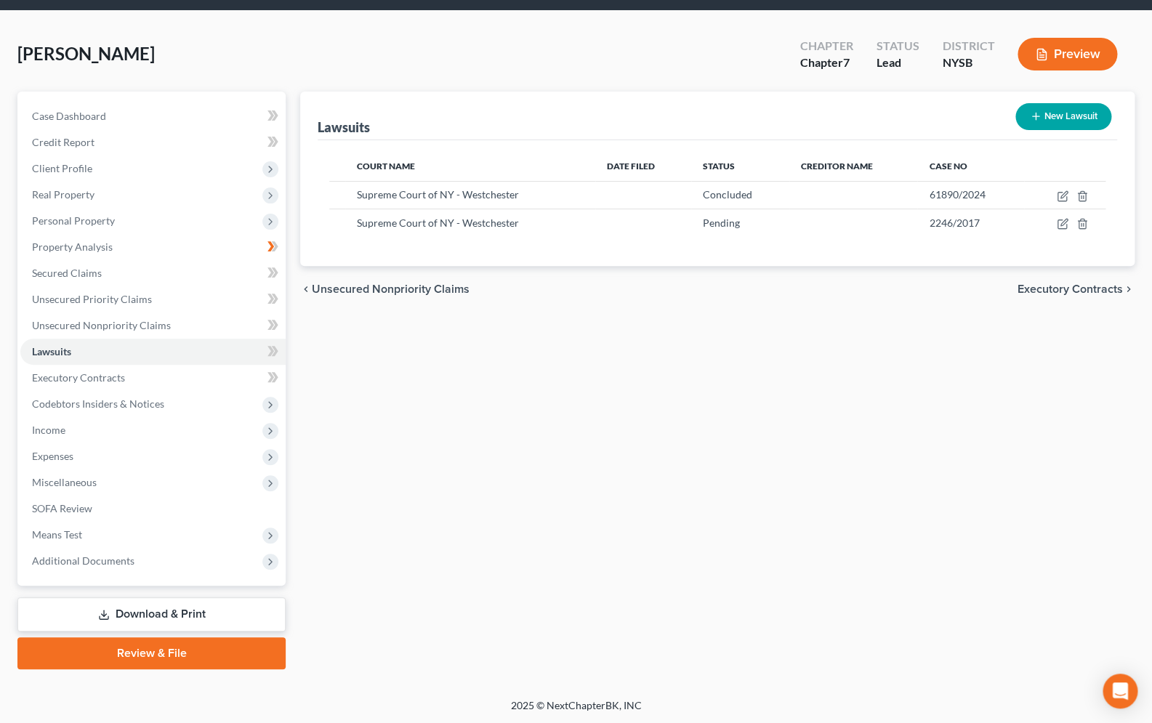
click at [1045, 116] on button "New Lawsuit" at bounding box center [1063, 116] width 96 height 27
select select "0"
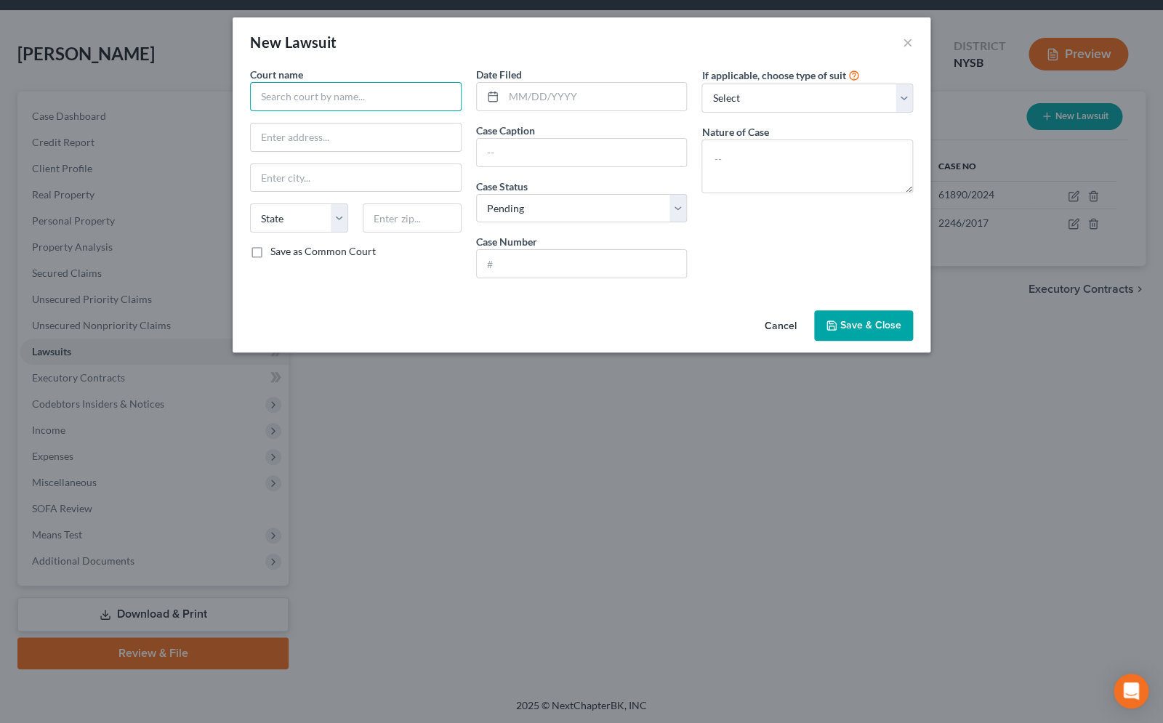
click at [322, 87] on input "text" at bounding box center [356, 96] width 212 height 29
type input "Supreme Court of NY - Westchester"
click at [501, 159] on input "text" at bounding box center [582, 153] width 210 height 28
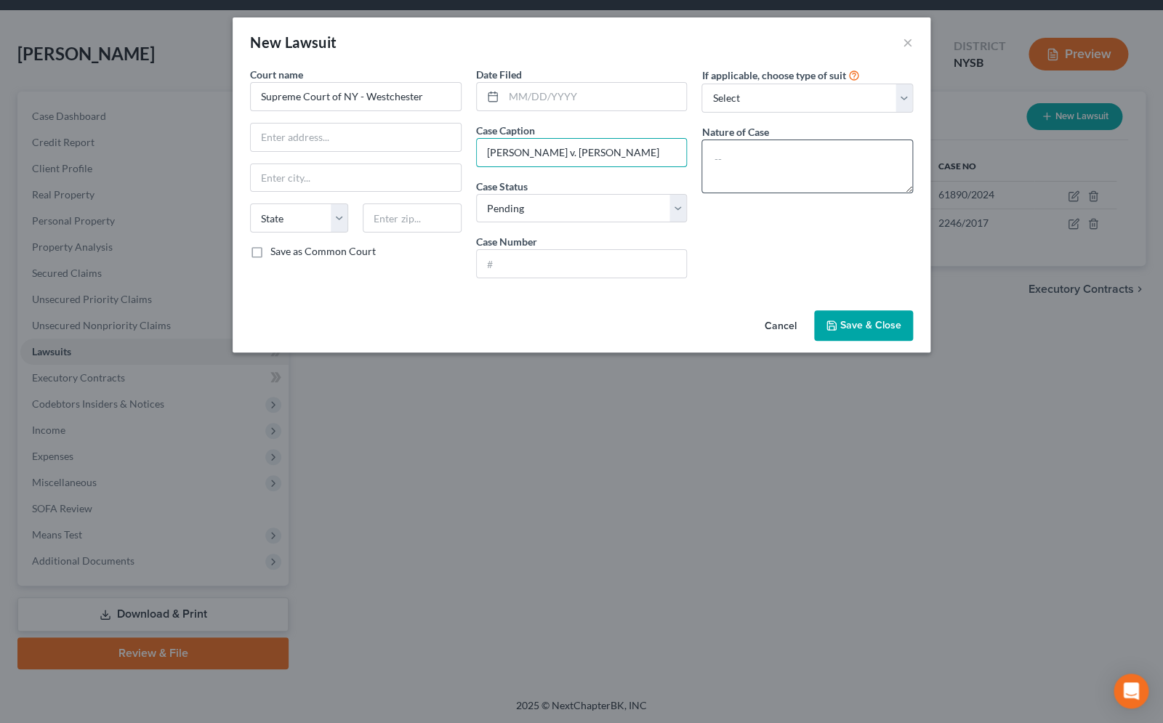
type input "William Bench v. Kimberly Weber"
click at [752, 172] on textarea at bounding box center [807, 167] width 212 height 54
type textarea "Emotional Distress"
click at [863, 321] on span "Save & Close" at bounding box center [870, 325] width 61 height 12
